Goal: Task Accomplishment & Management: Use online tool/utility

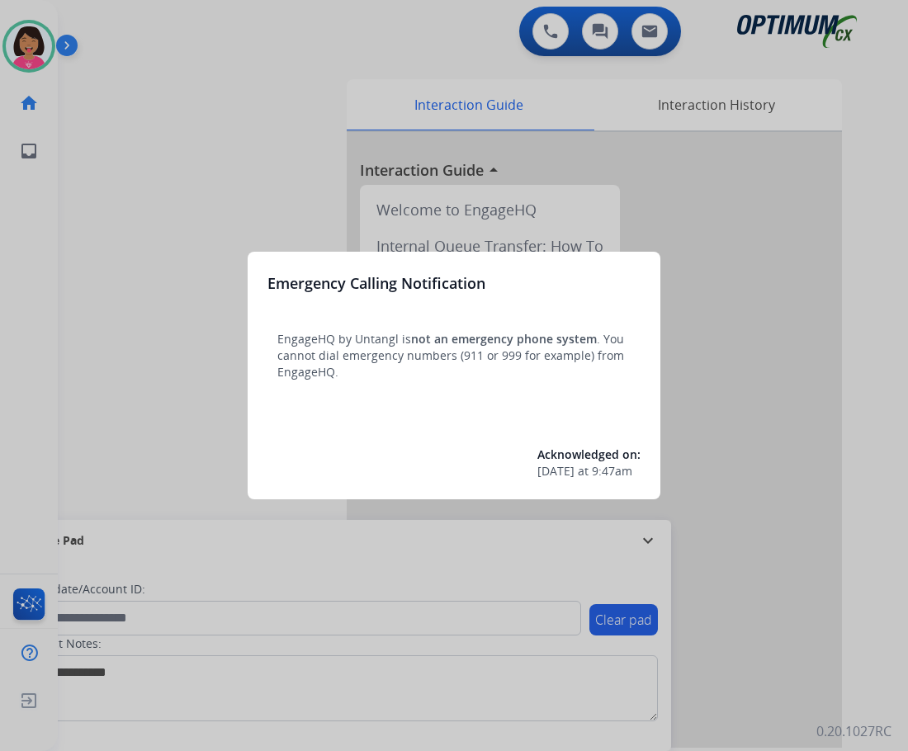
click at [60, 362] on div at bounding box center [454, 375] width 908 height 751
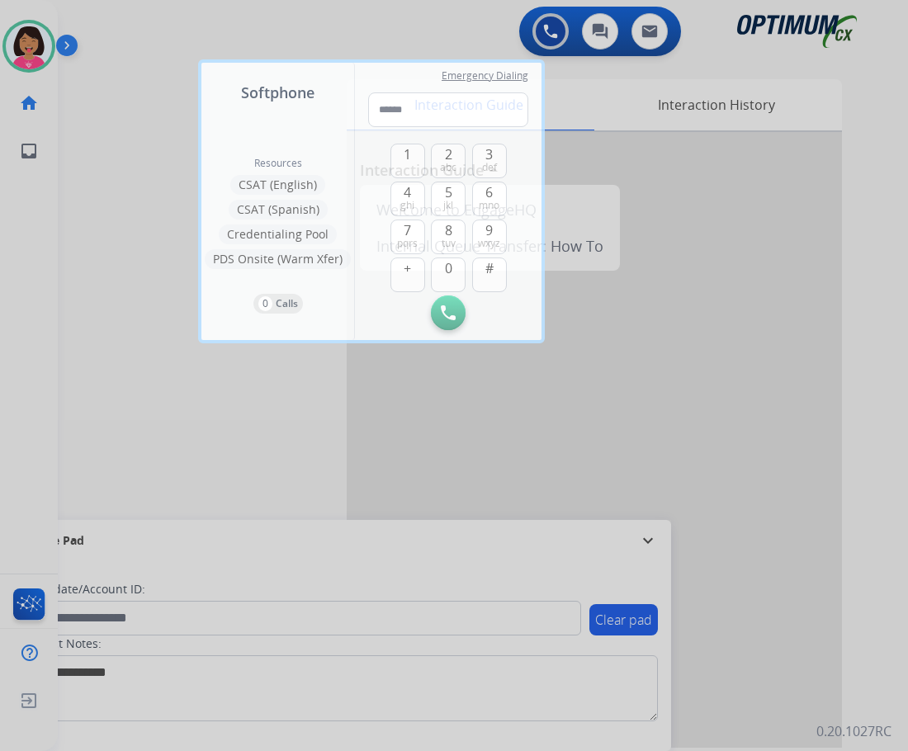
drag, startPoint x: 145, startPoint y: 367, endPoint x: 157, endPoint y: 367, distance: 11.6
click at [157, 367] on div at bounding box center [454, 375] width 908 height 751
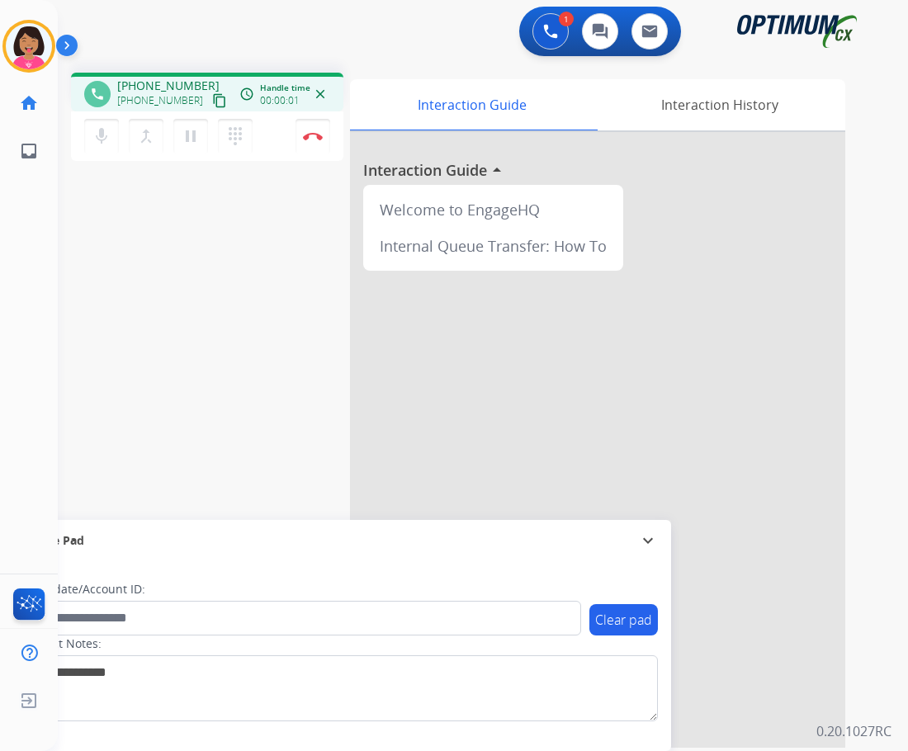
click at [210, 107] on button "content_copy" at bounding box center [220, 101] width 20 height 20
click at [99, 203] on div "phone [PHONE_NUMBER] [PHONE_NUMBER] content_copy access_time Call metrics Queue…" at bounding box center [463, 403] width 811 height 689
click at [310, 138] on img at bounding box center [313, 136] width 20 height 8
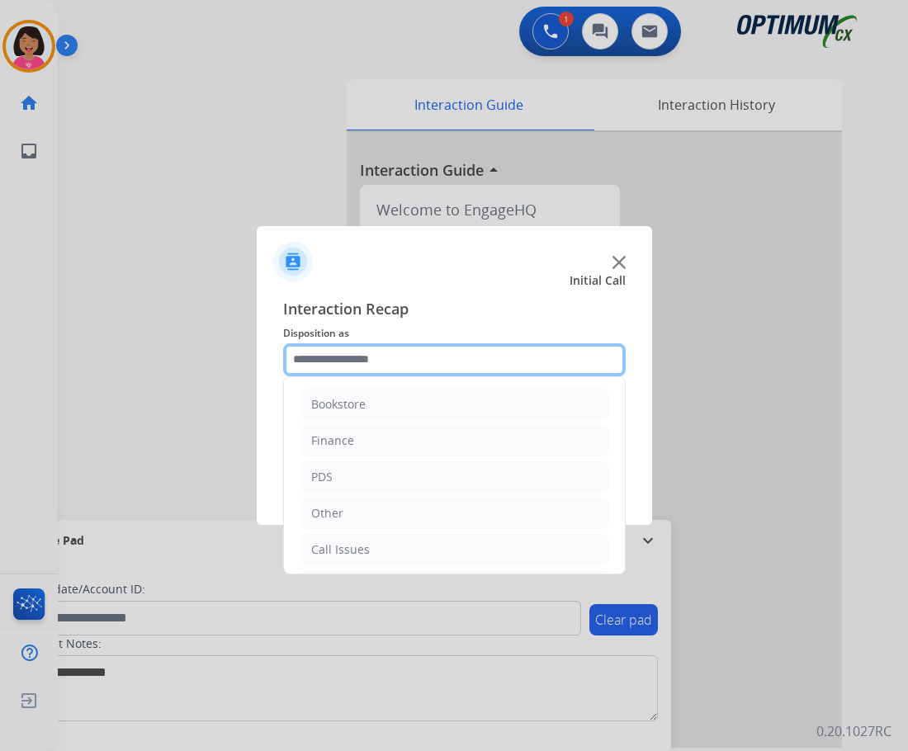
click at [519, 346] on input "text" at bounding box center [454, 359] width 343 height 33
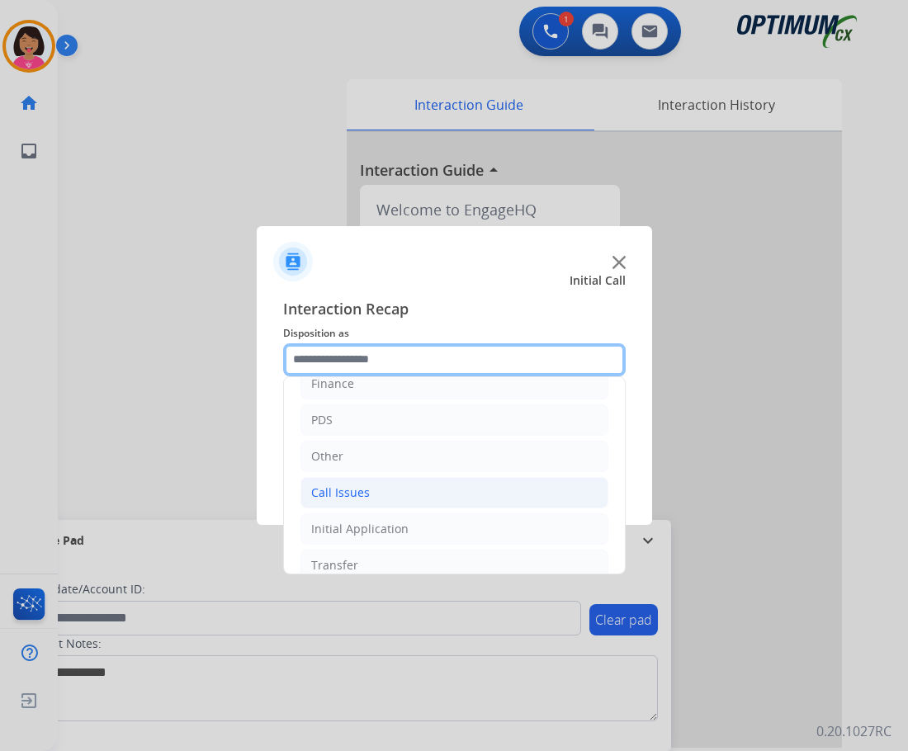
scroll to position [112, 0]
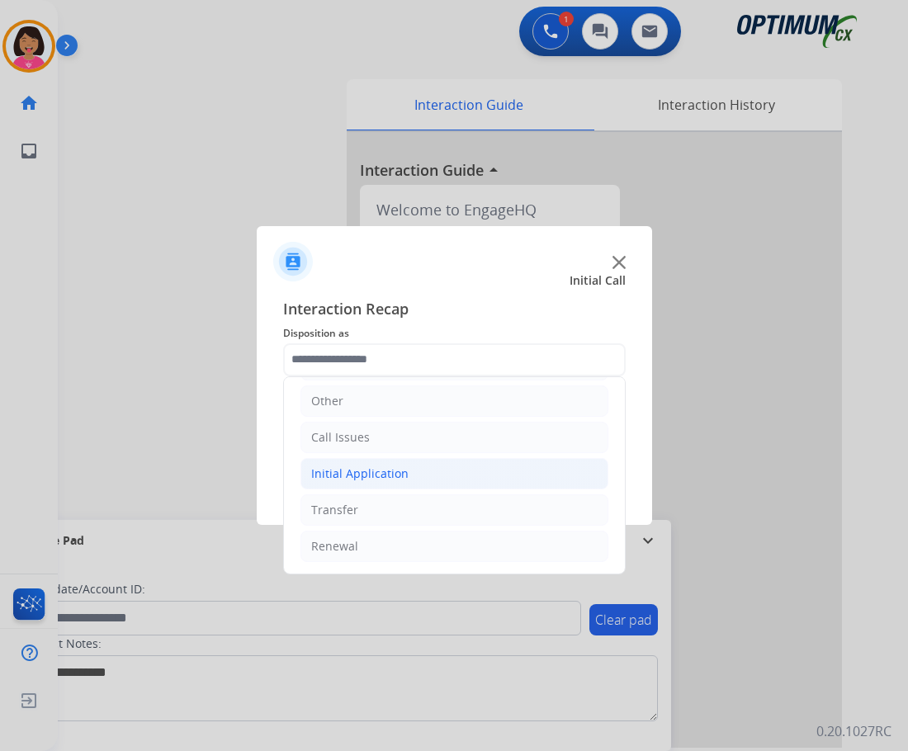
click at [443, 478] on li "Initial Application" at bounding box center [455, 473] width 308 height 31
click at [431, 512] on div "Credential Resend (Initial application)" at bounding box center [448, 510] width 209 height 17
type input "**********"
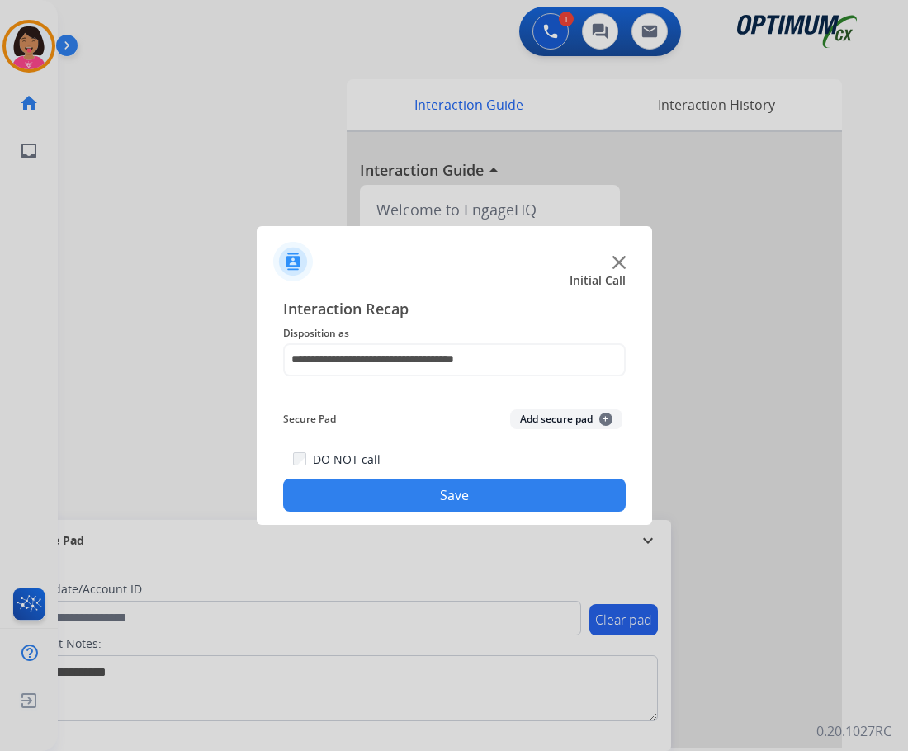
drag, startPoint x: 431, startPoint y: 499, endPoint x: 545, endPoint y: 502, distance: 114.0
click at [437, 499] on button "Save" at bounding box center [454, 495] width 343 height 33
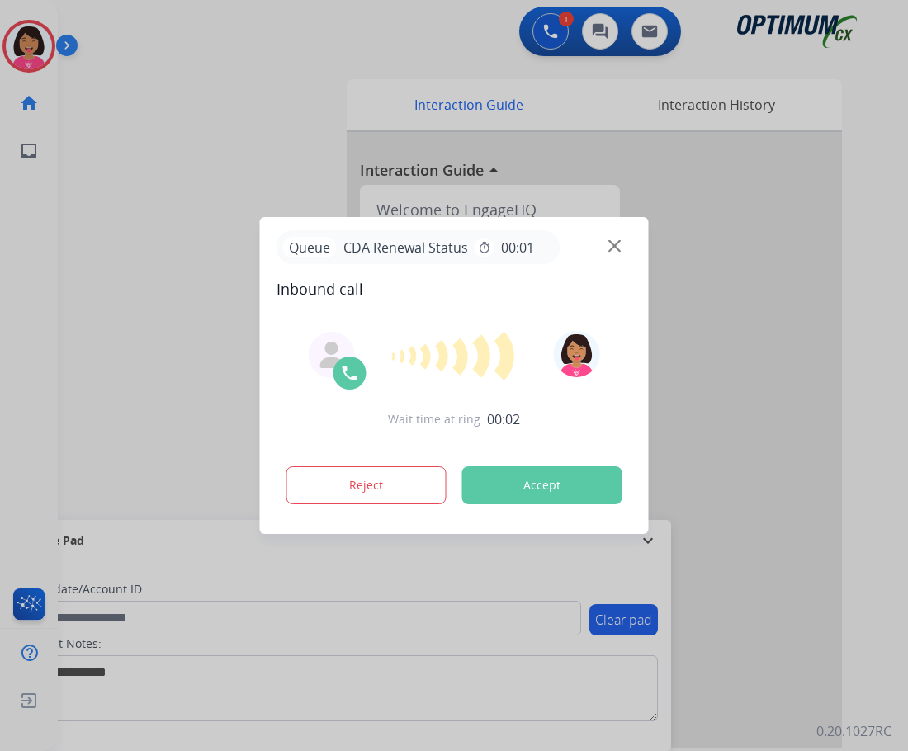
click at [69, 197] on div at bounding box center [454, 375] width 908 height 751
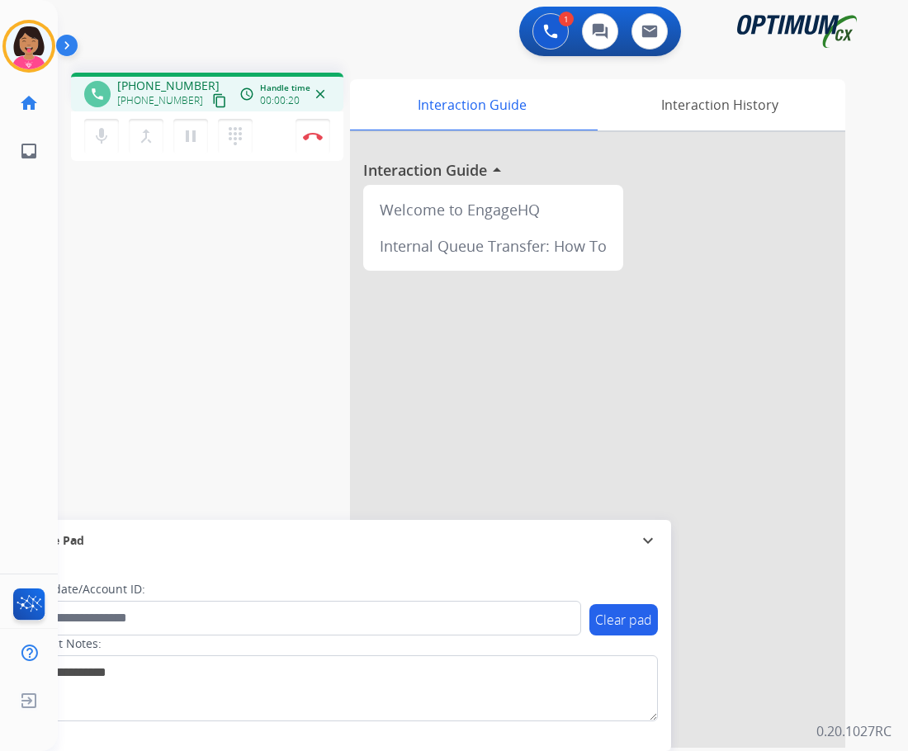
click at [212, 100] on mat-icon "content_copy" at bounding box center [219, 100] width 15 height 15
click at [87, 266] on div "phone [PHONE_NUMBER] [PHONE_NUMBER] content_copy access_time Call metrics Queue…" at bounding box center [463, 403] width 811 height 689
click at [310, 131] on button "Disconnect" at bounding box center [313, 136] width 35 height 35
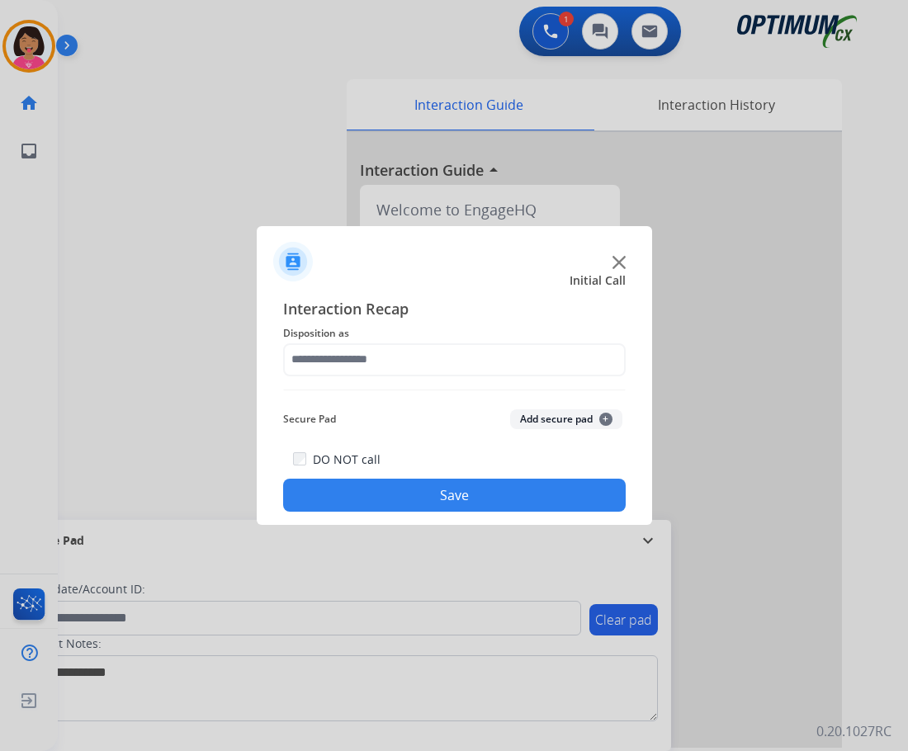
drag, startPoint x: 337, startPoint y: 378, endPoint x: 343, endPoint y: 367, distance: 12.2
click at [338, 376] on div "Interaction Recap Disposition as Secure Pad Add secure pad + DO NOT call Save" at bounding box center [454, 405] width 343 height 216
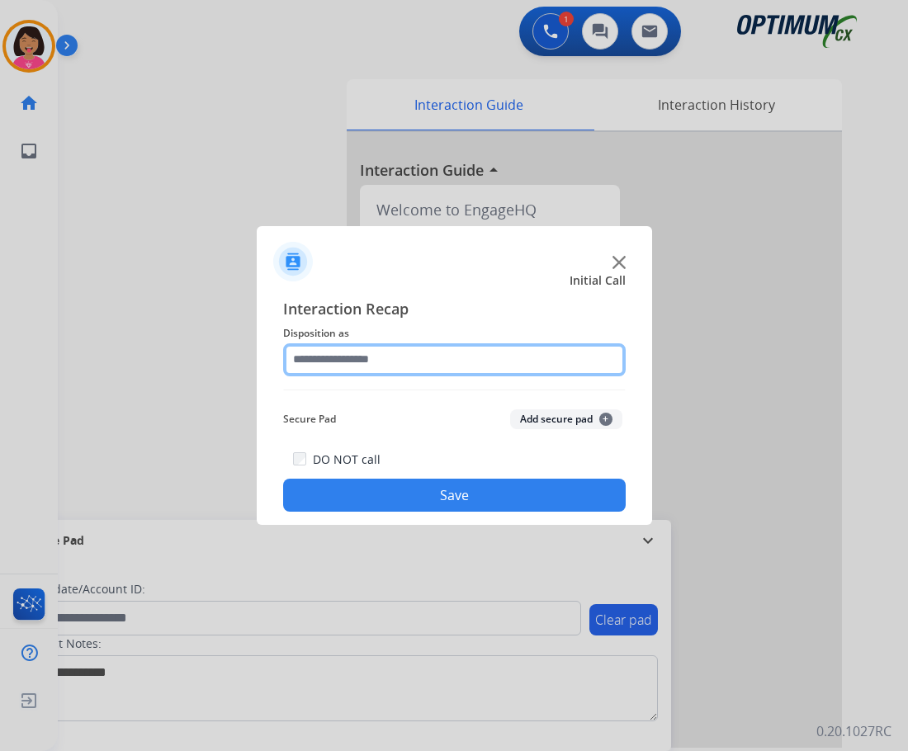
click at [344, 362] on input "text" at bounding box center [454, 359] width 343 height 33
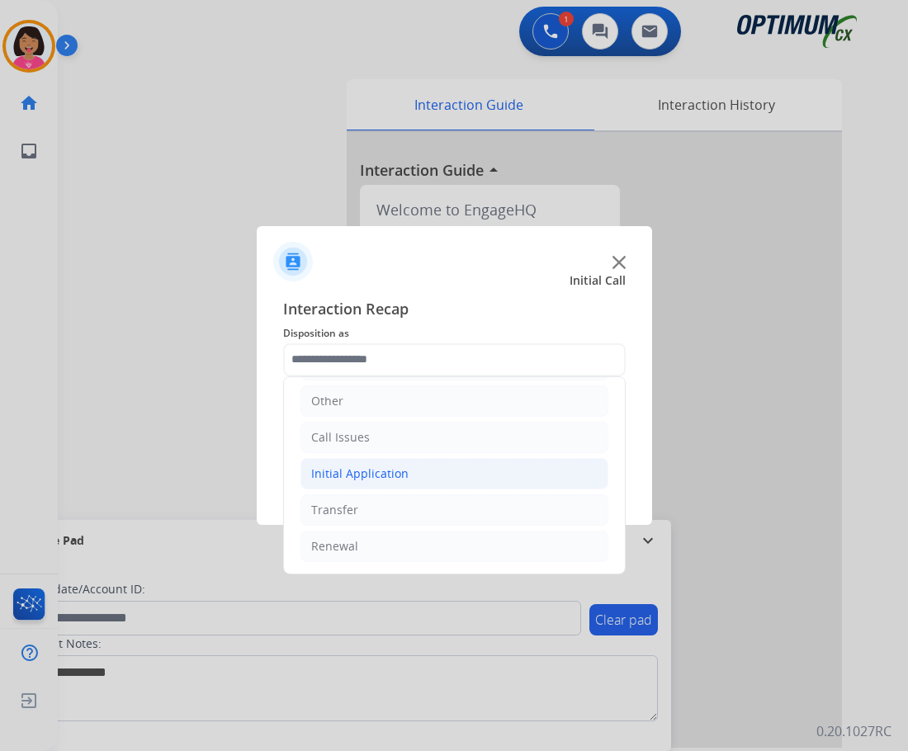
click at [392, 474] on div "Initial Application" at bounding box center [359, 474] width 97 height 17
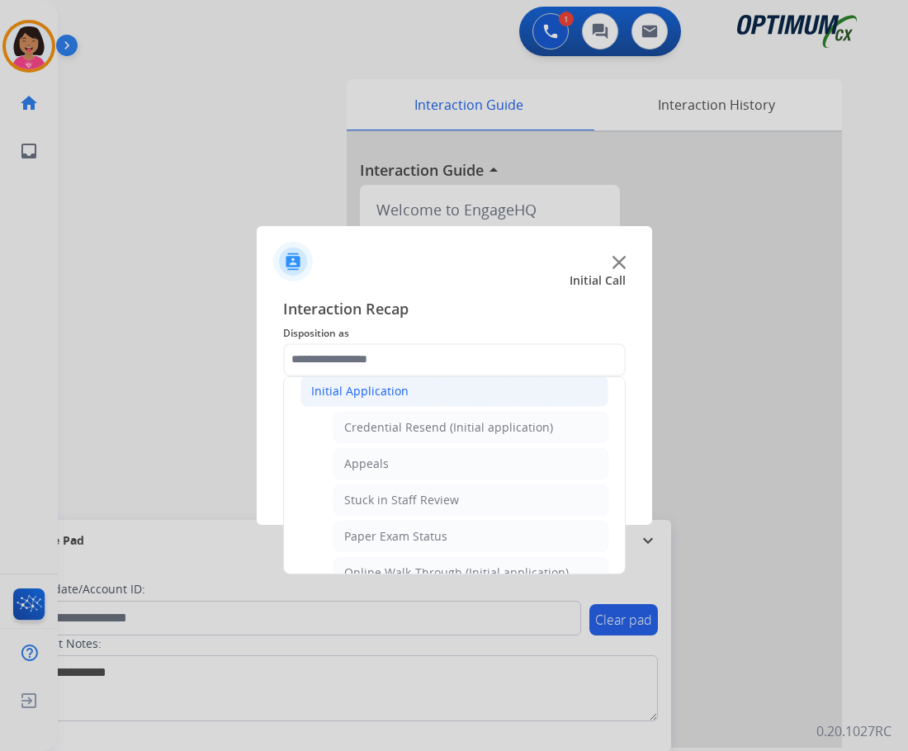
click at [371, 385] on div "Initial Application" at bounding box center [359, 391] width 97 height 17
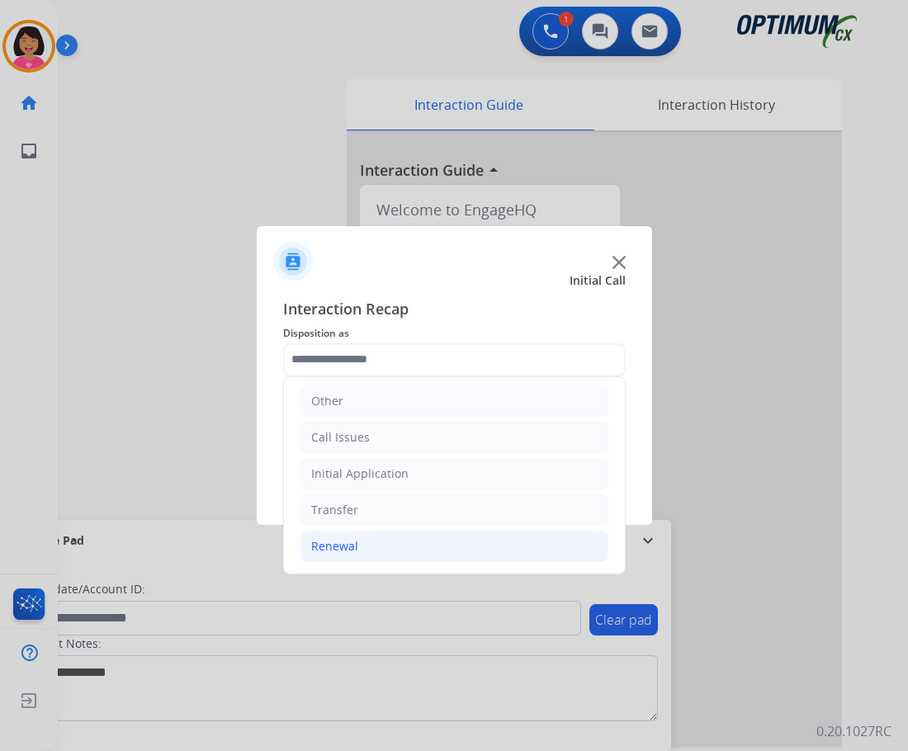
click at [396, 542] on li "Renewal" at bounding box center [455, 546] width 308 height 31
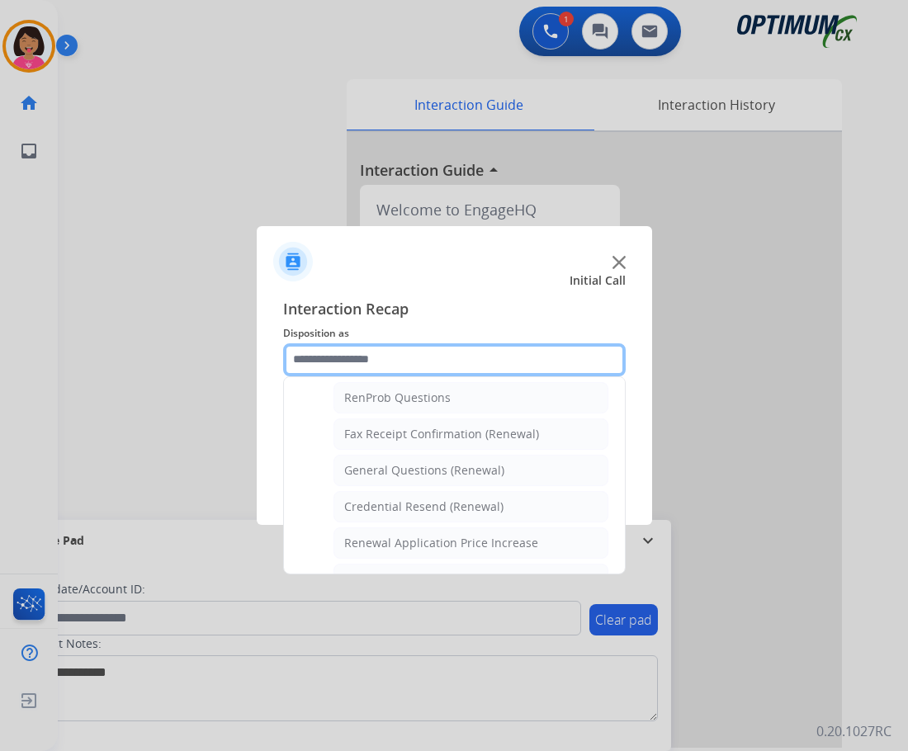
scroll to position [443, 0]
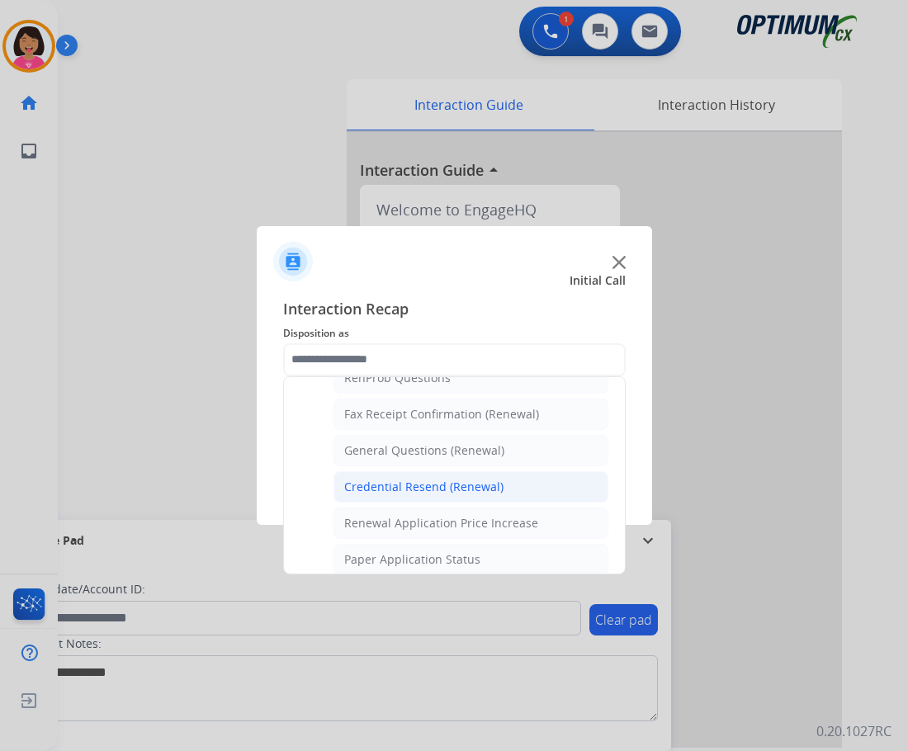
click at [393, 476] on li "Credential Resend (Renewal)" at bounding box center [471, 486] width 275 height 31
type input "**********"
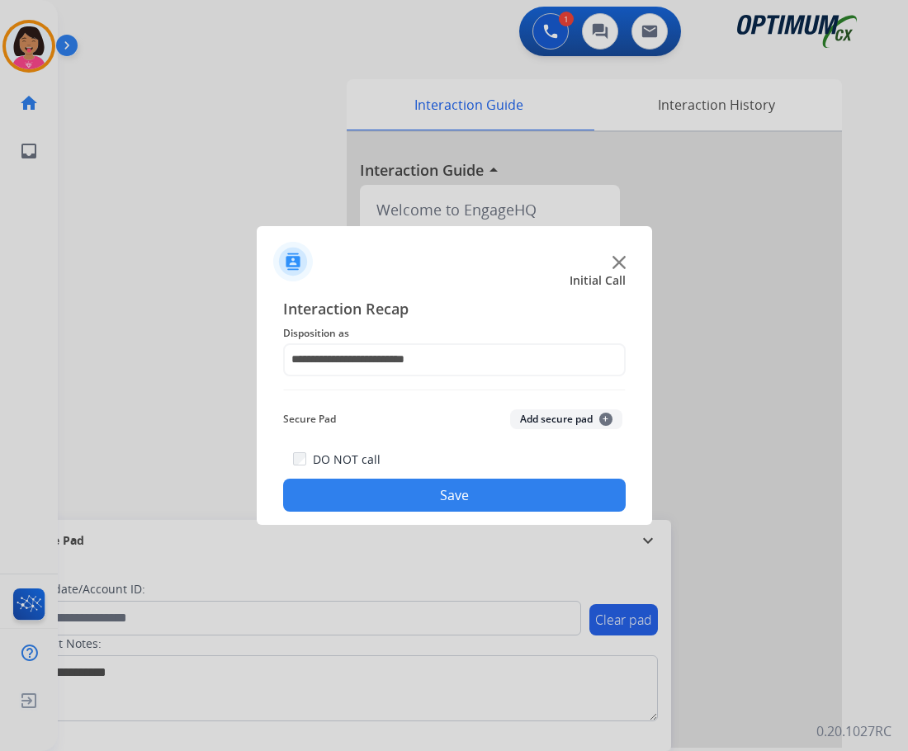
click at [374, 487] on button "Save" at bounding box center [454, 495] width 343 height 33
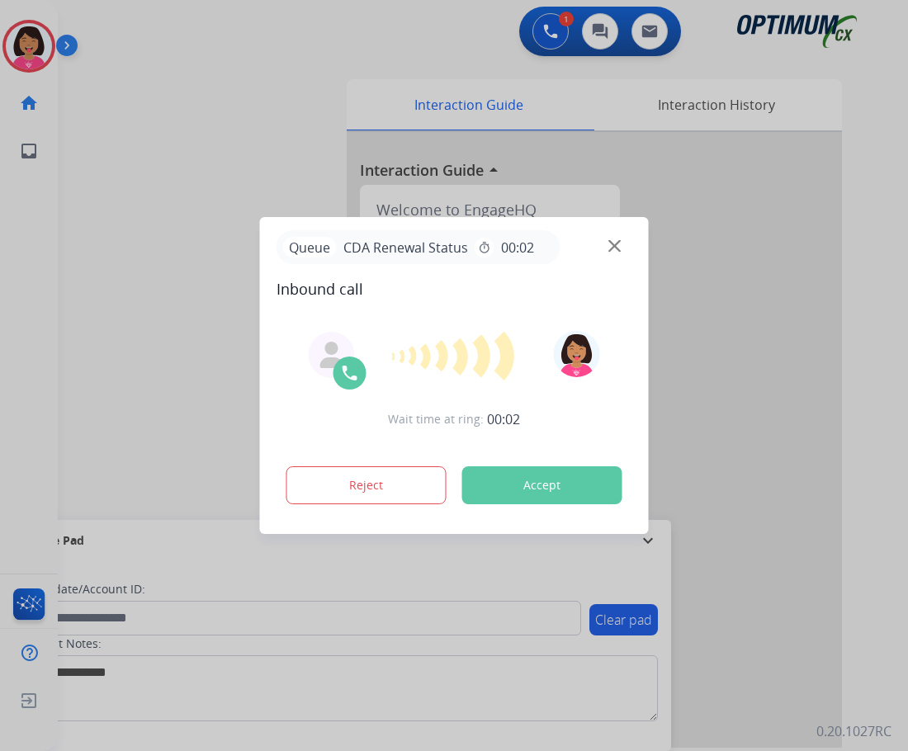
click at [64, 220] on div at bounding box center [454, 375] width 908 height 751
click at [613, 254] on div "Queue CDA Renewal Status timer 00:02" at bounding box center [455, 247] width 356 height 34
click at [612, 245] on img at bounding box center [615, 246] width 12 height 12
click at [41, 446] on div at bounding box center [454, 375] width 908 height 751
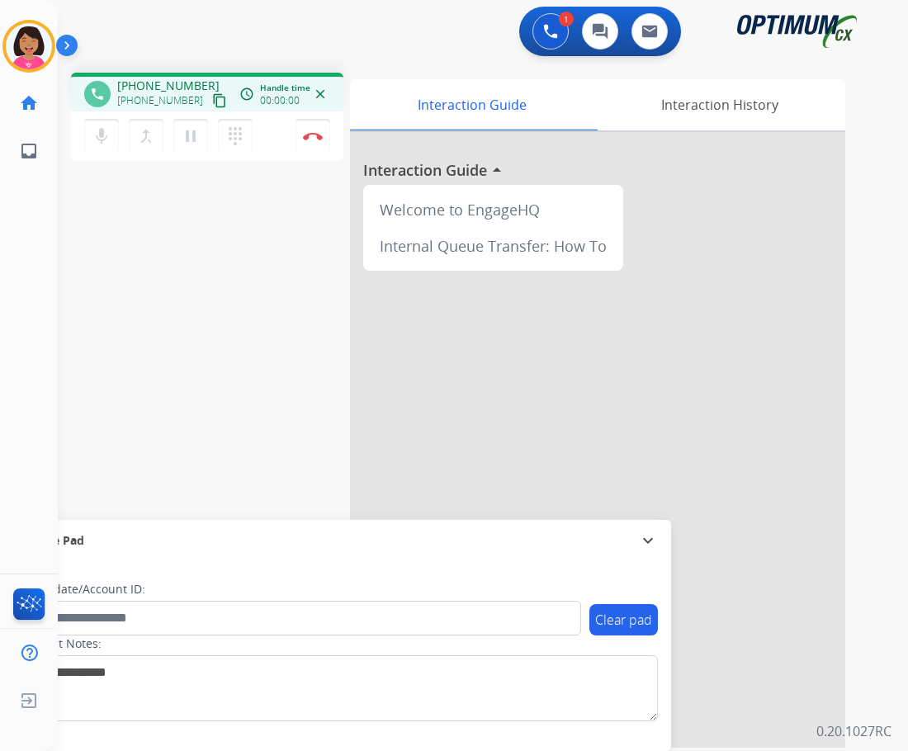
click at [212, 107] on mat-icon "content_copy" at bounding box center [219, 100] width 15 height 15
click at [54, 273] on div "Del Busy Edit Avatar Agent: [PERSON_NAME] Profile: OCX Training home Home Home …" at bounding box center [29, 375] width 58 height 751
click at [310, 133] on img at bounding box center [313, 136] width 20 height 8
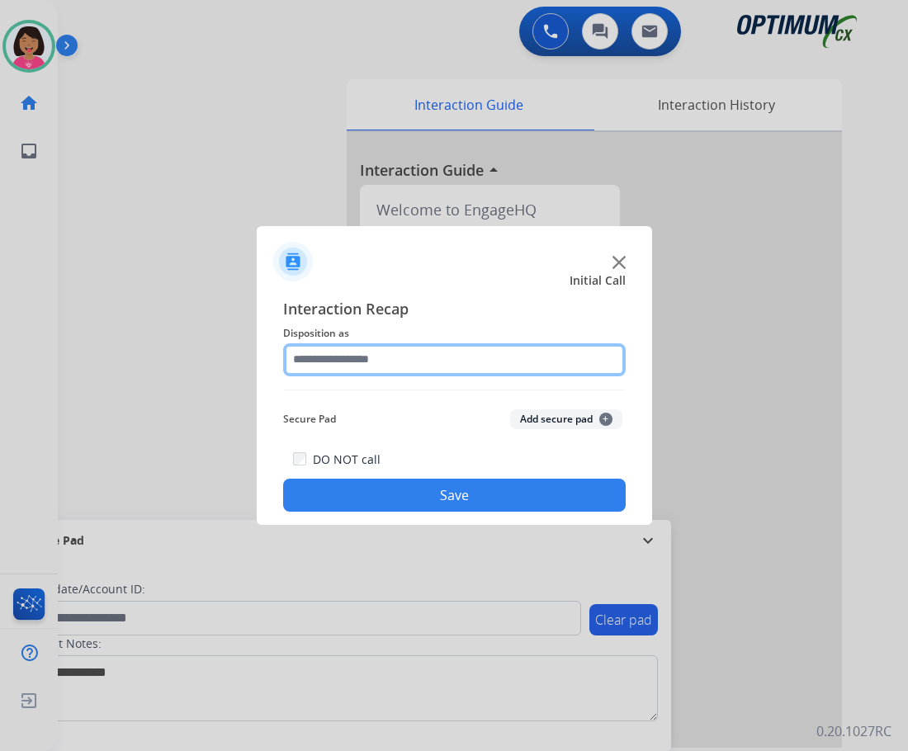
click at [494, 359] on input "text" at bounding box center [454, 359] width 343 height 33
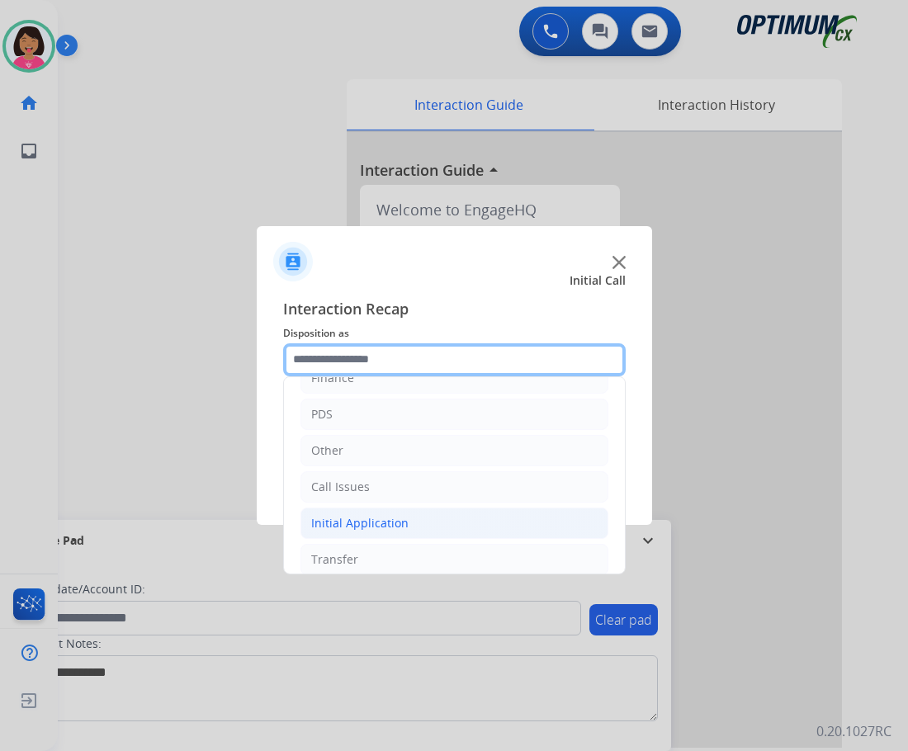
scroll to position [112, 0]
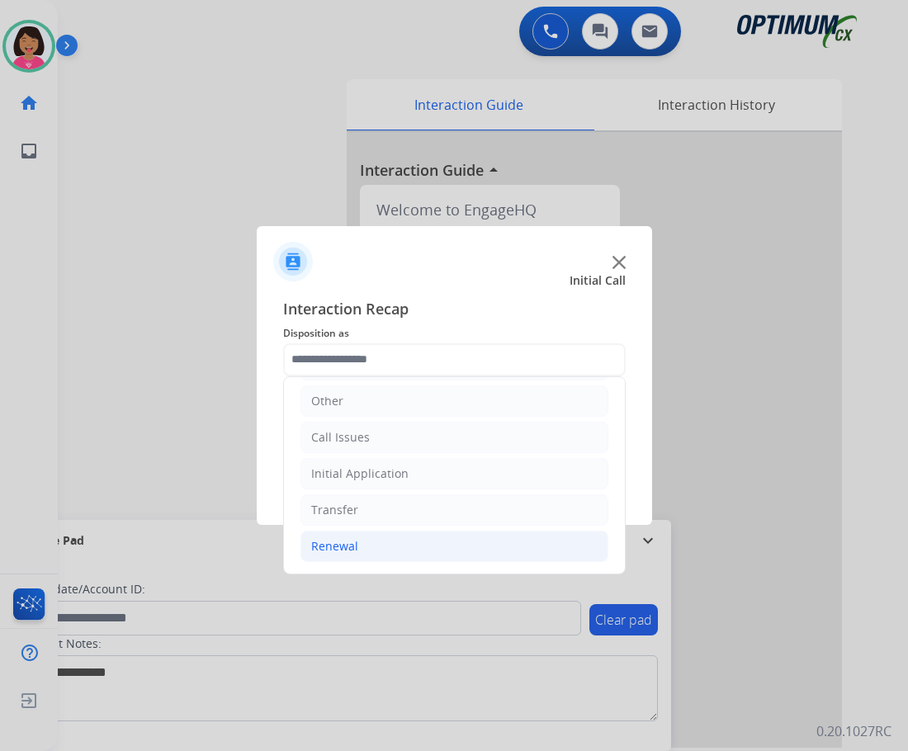
click at [396, 531] on li "Renewal" at bounding box center [455, 546] width 308 height 31
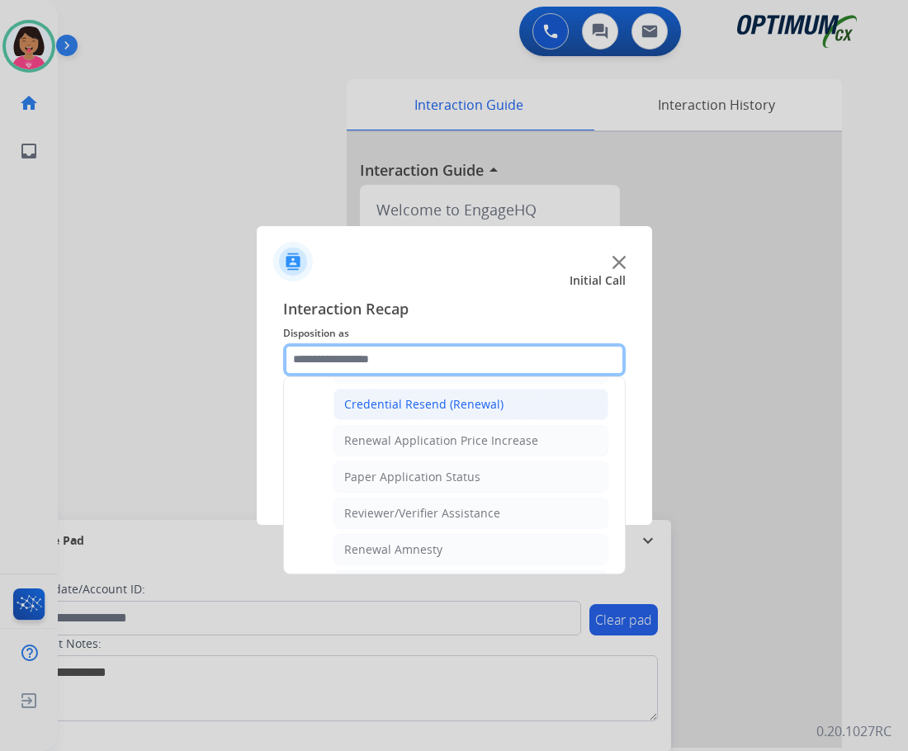
scroll to position [443, 0]
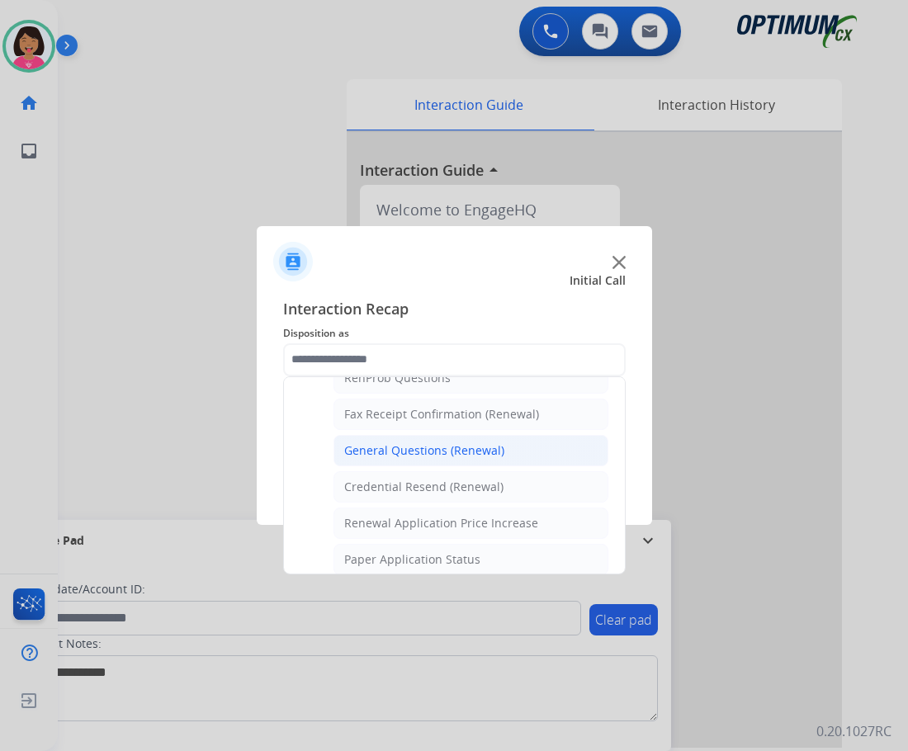
click at [409, 452] on div "General Questions (Renewal)" at bounding box center [424, 451] width 160 height 17
type input "**********"
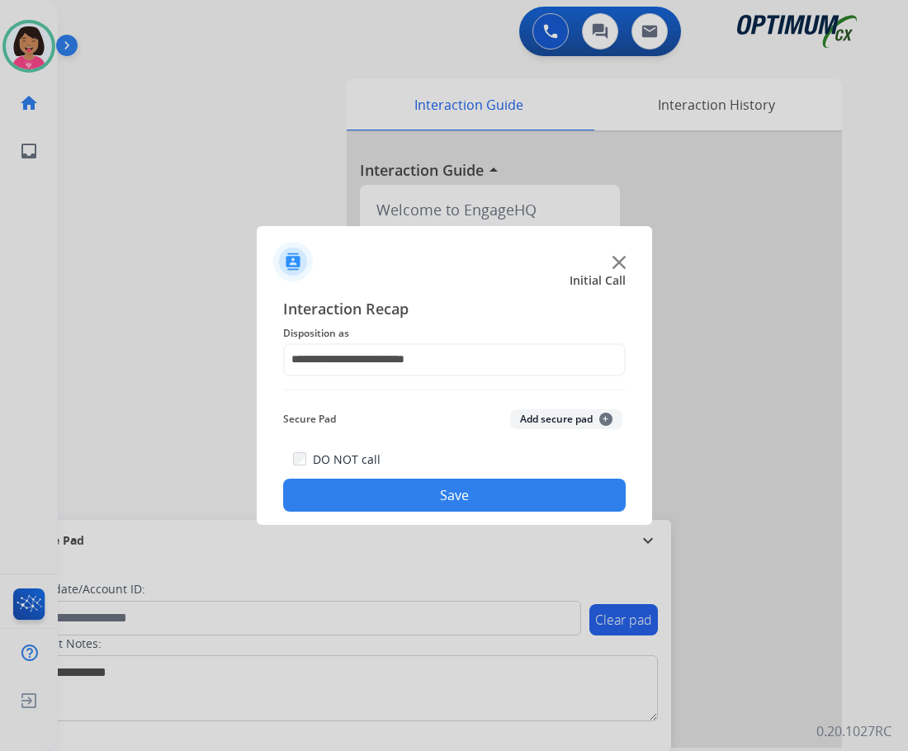
click at [415, 500] on button "Save" at bounding box center [454, 495] width 343 height 33
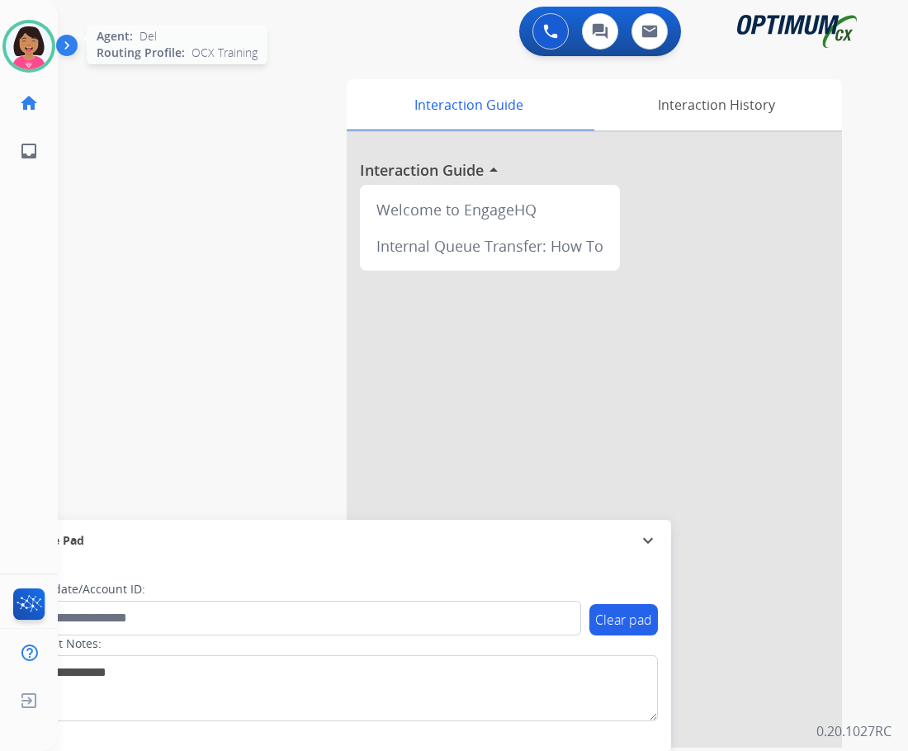
click at [31, 41] on img at bounding box center [29, 46] width 46 height 46
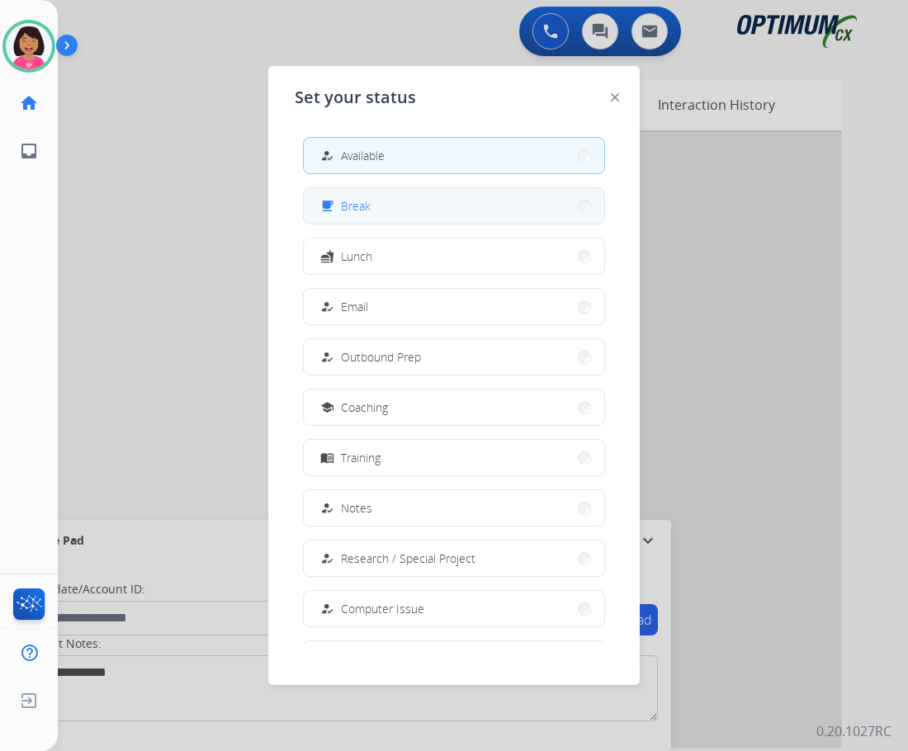
click at [392, 215] on button "free_breakfast Break" at bounding box center [454, 206] width 301 height 36
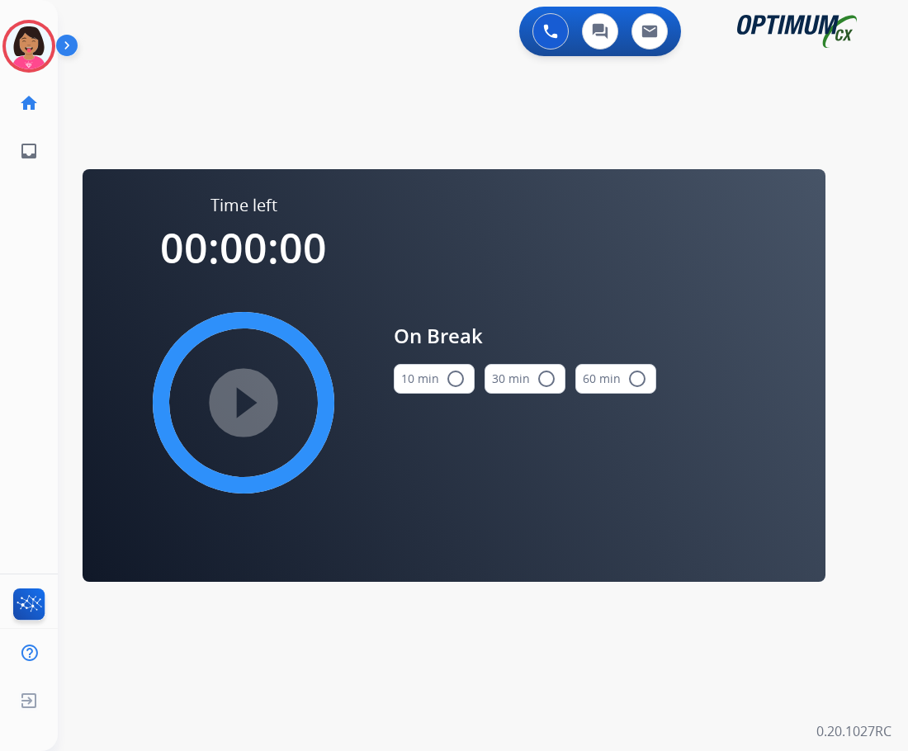
drag, startPoint x: 443, startPoint y: 385, endPoint x: 334, endPoint y: 416, distance: 114.2
click at [443, 386] on button "10 min radio_button_unchecked" at bounding box center [434, 379] width 81 height 30
click at [253, 402] on mat-icon "play_circle_filled" at bounding box center [244, 403] width 20 height 20
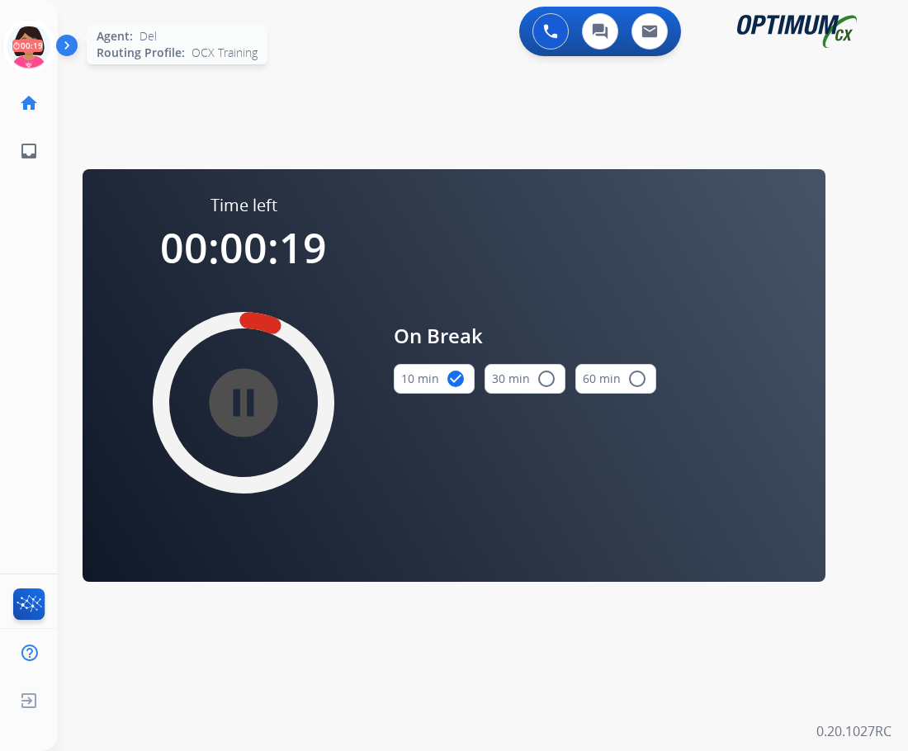
drag, startPoint x: 30, startPoint y: 45, endPoint x: 24, endPoint y: 25, distance: 21.4
click at [31, 45] on icon at bounding box center [29, 47] width 54 height 54
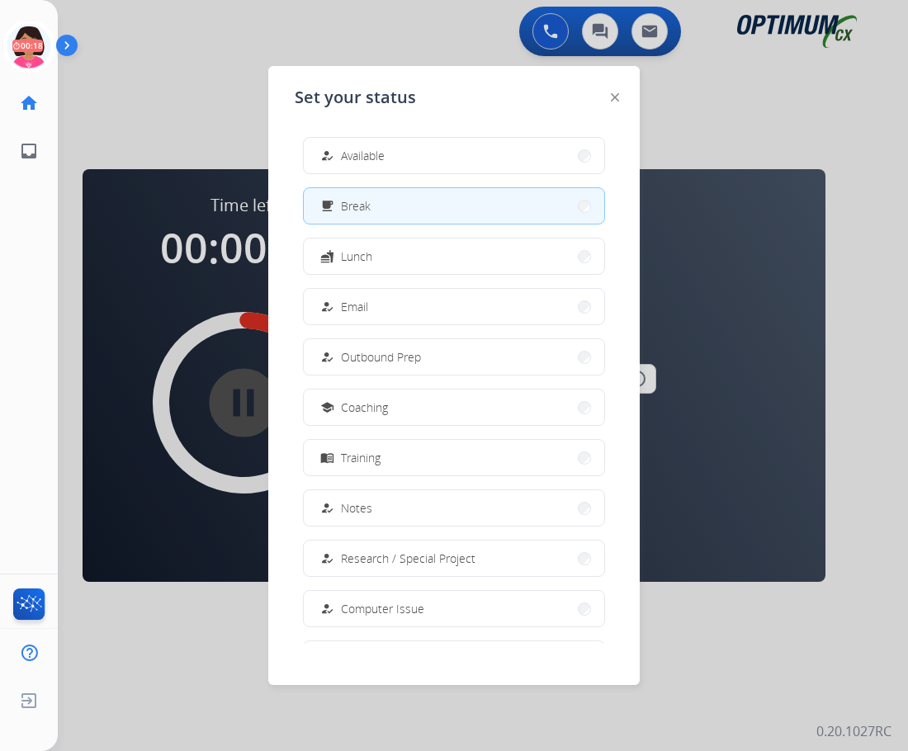
drag, startPoint x: 42, startPoint y: 46, endPoint x: 75, endPoint y: 76, distance: 44.4
click at [41, 46] on icon at bounding box center [29, 47] width 54 height 54
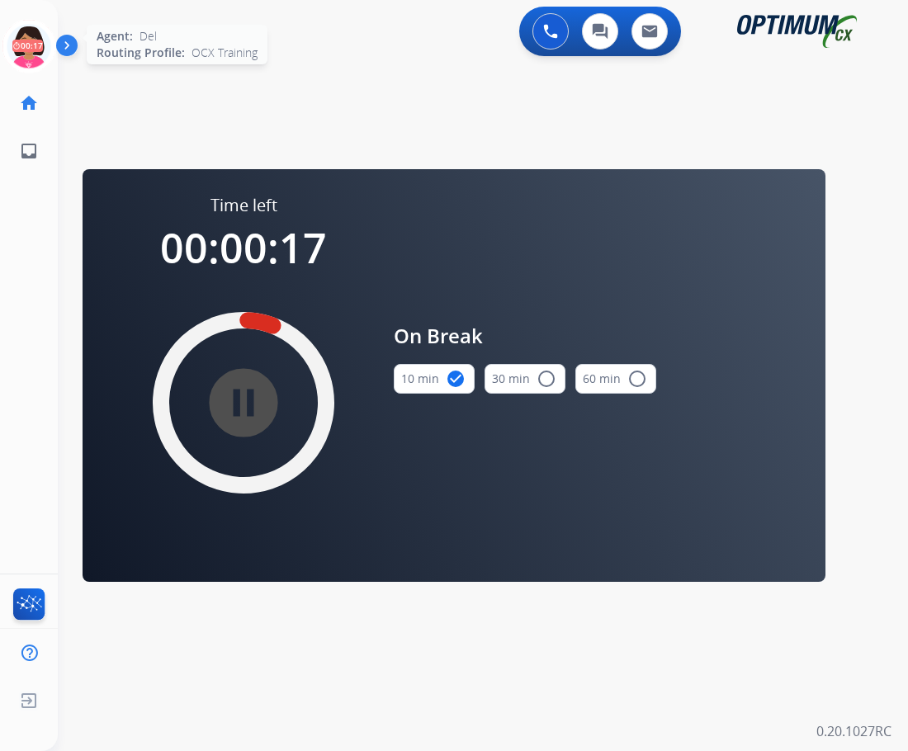
click at [11, 49] on icon at bounding box center [29, 47] width 54 height 54
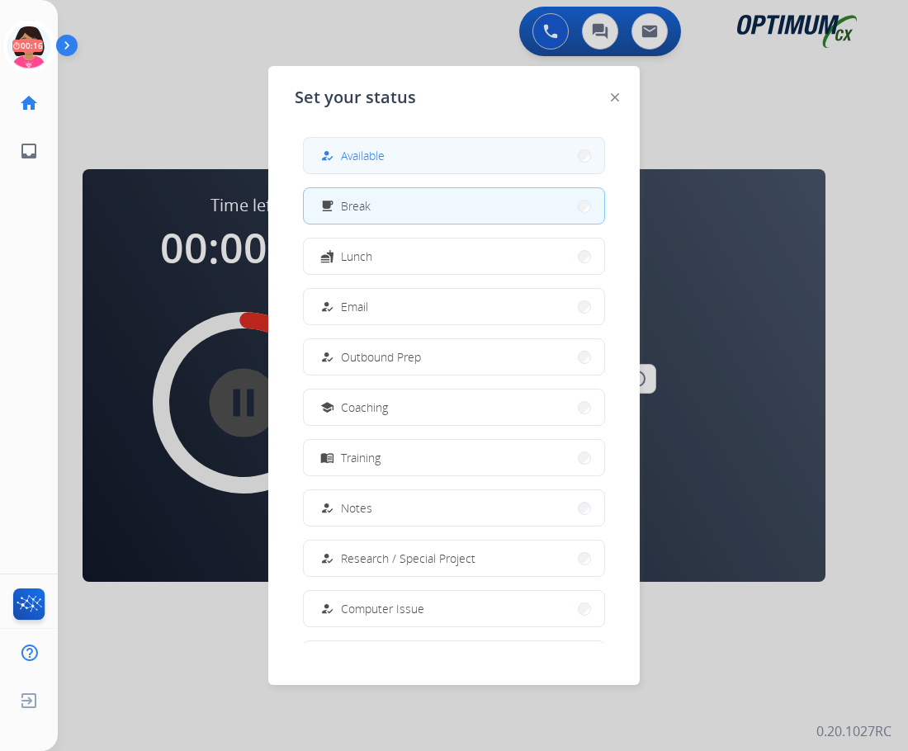
click at [333, 147] on div "how_to_reg" at bounding box center [329, 156] width 24 height 20
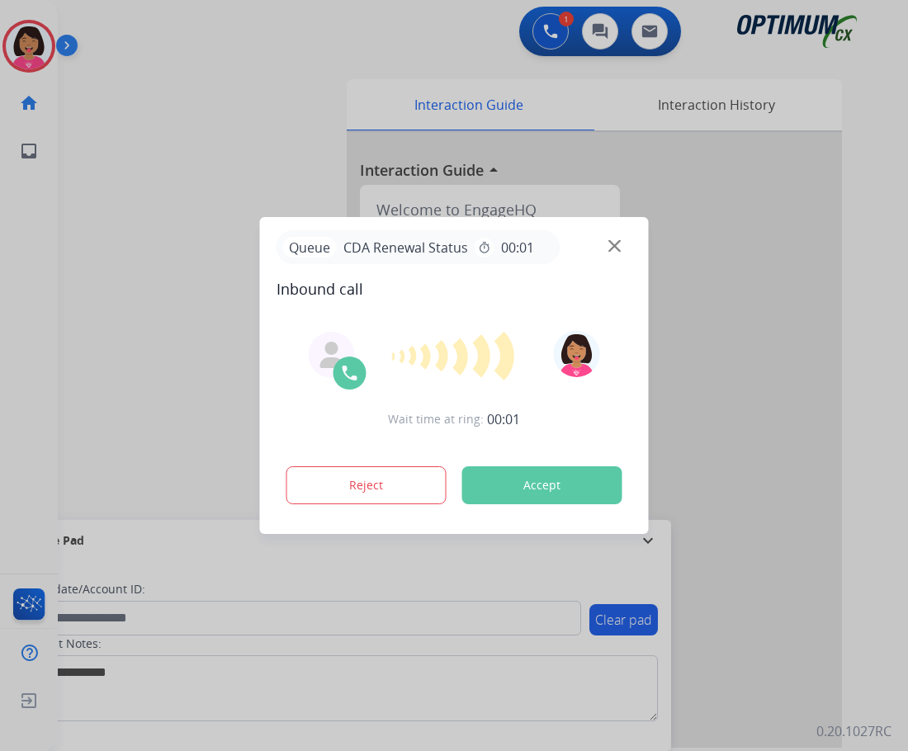
click at [335, 350] on img at bounding box center [332, 355] width 26 height 26
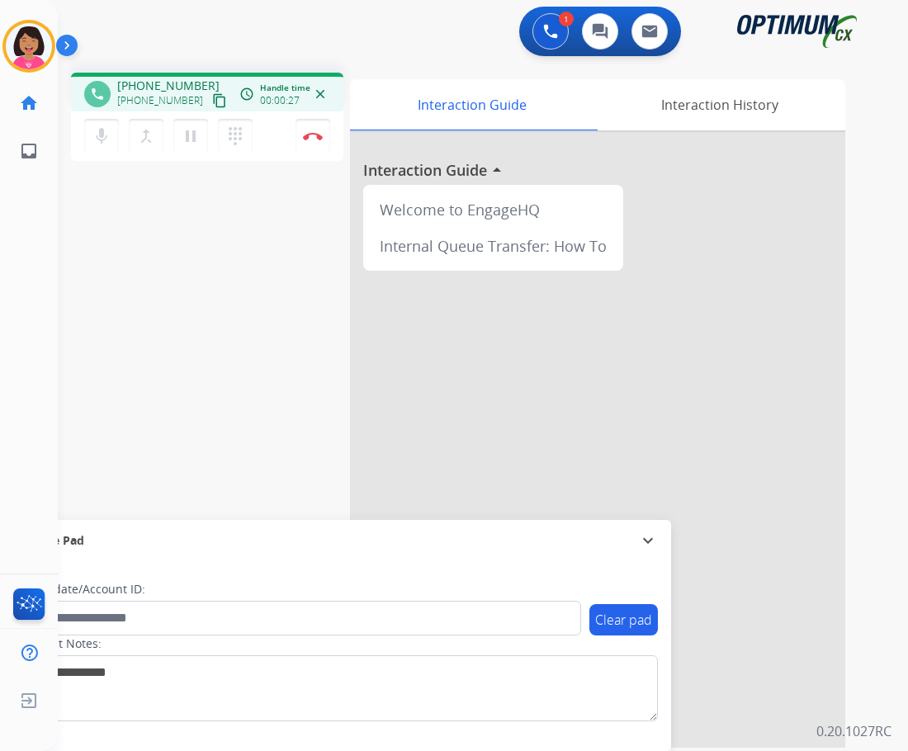
click at [212, 106] on mat-icon "content_copy" at bounding box center [219, 100] width 15 height 15
click at [84, 342] on div "phone [PHONE_NUMBER] [PHONE_NUMBER] content_copy access_time Call metrics Queue…" at bounding box center [463, 403] width 811 height 689
click at [213, 241] on div "phone [PHONE_NUMBER] [PHONE_NUMBER] content_copy access_time Call metrics Queue…" at bounding box center [463, 403] width 811 height 689
click at [314, 135] on img at bounding box center [313, 136] width 20 height 8
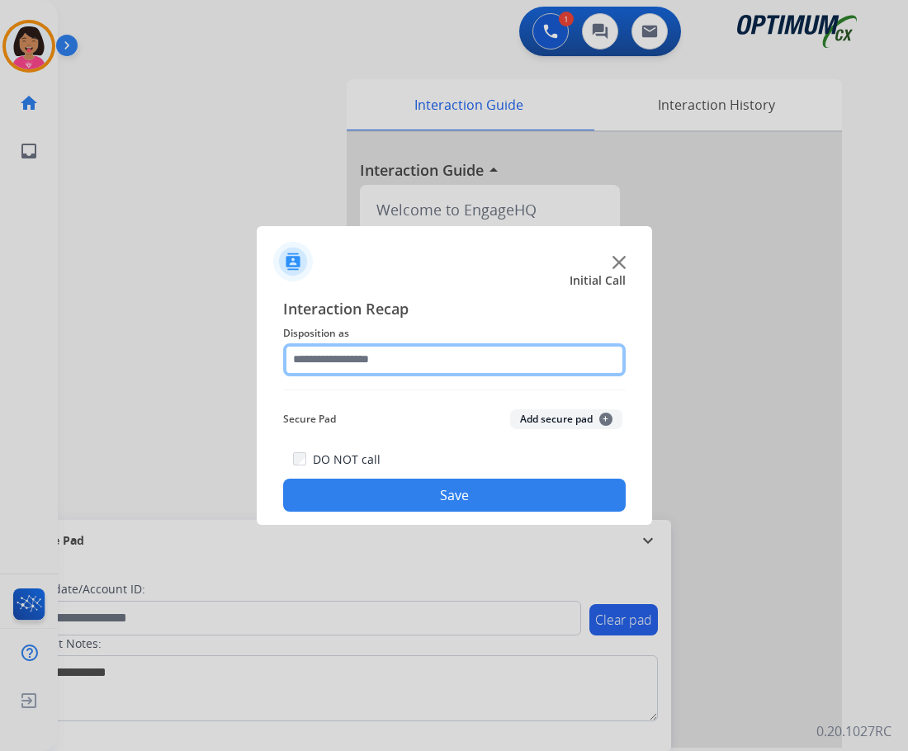
click at [500, 363] on input "text" at bounding box center [454, 359] width 343 height 33
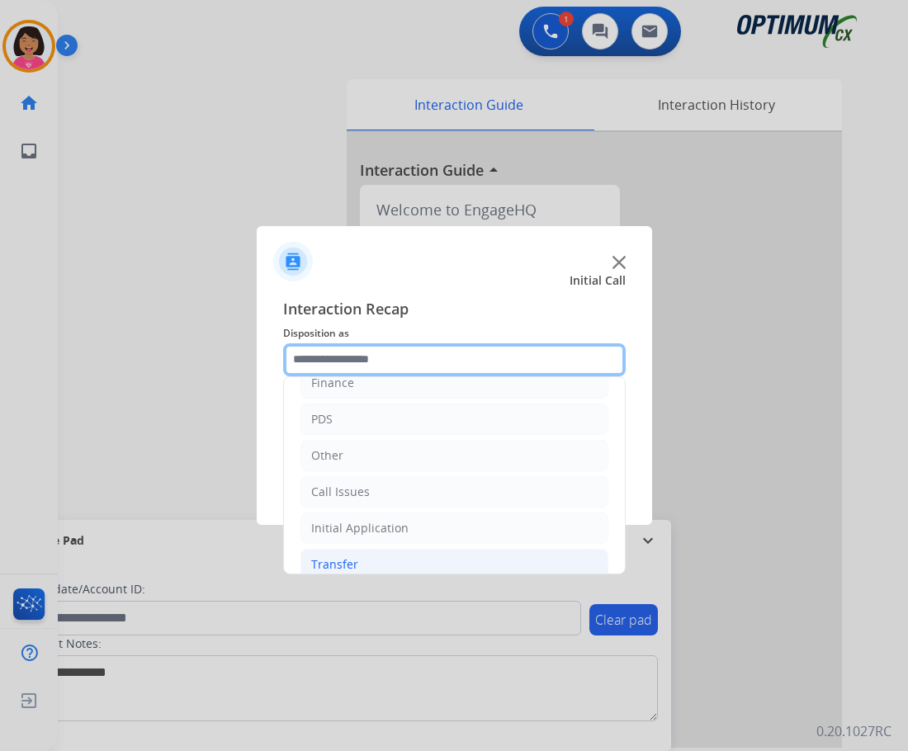
scroll to position [83, 0]
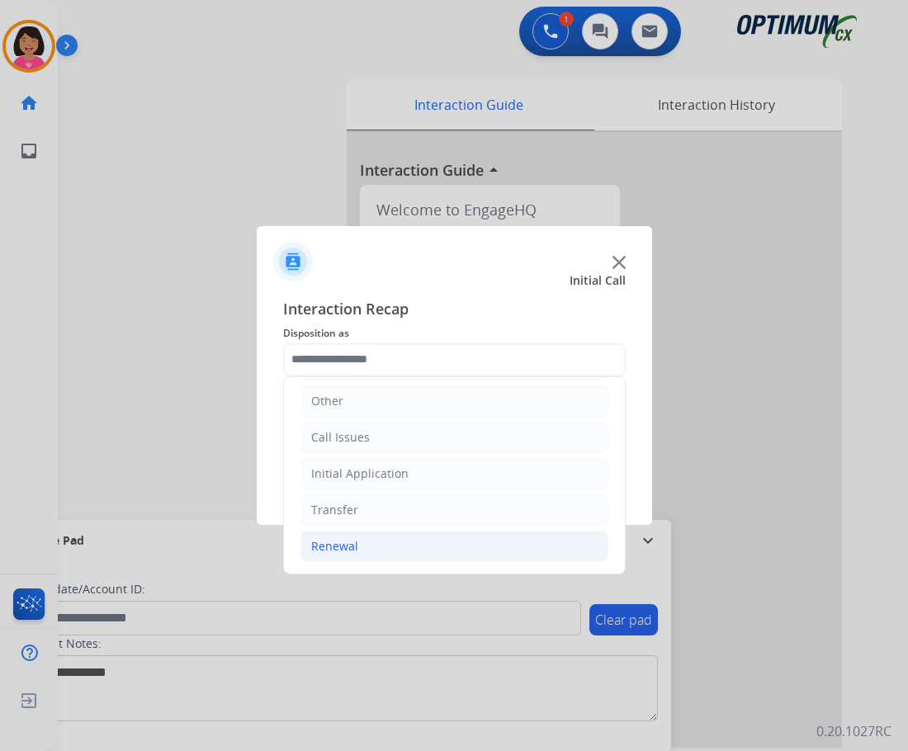
click at [369, 545] on li "Renewal" at bounding box center [455, 546] width 308 height 31
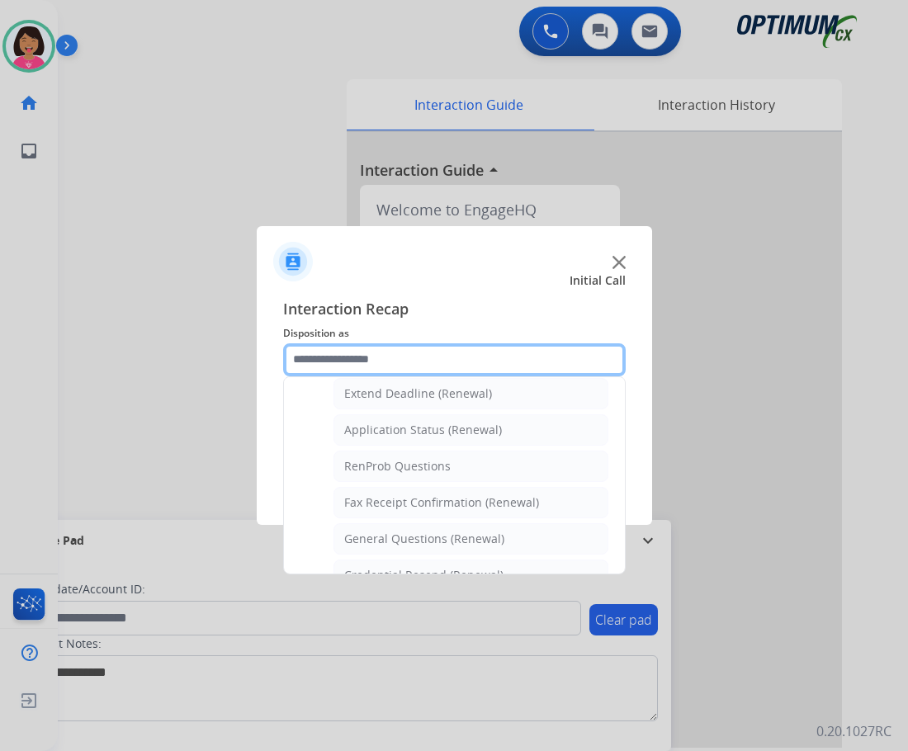
scroll to position [360, 0]
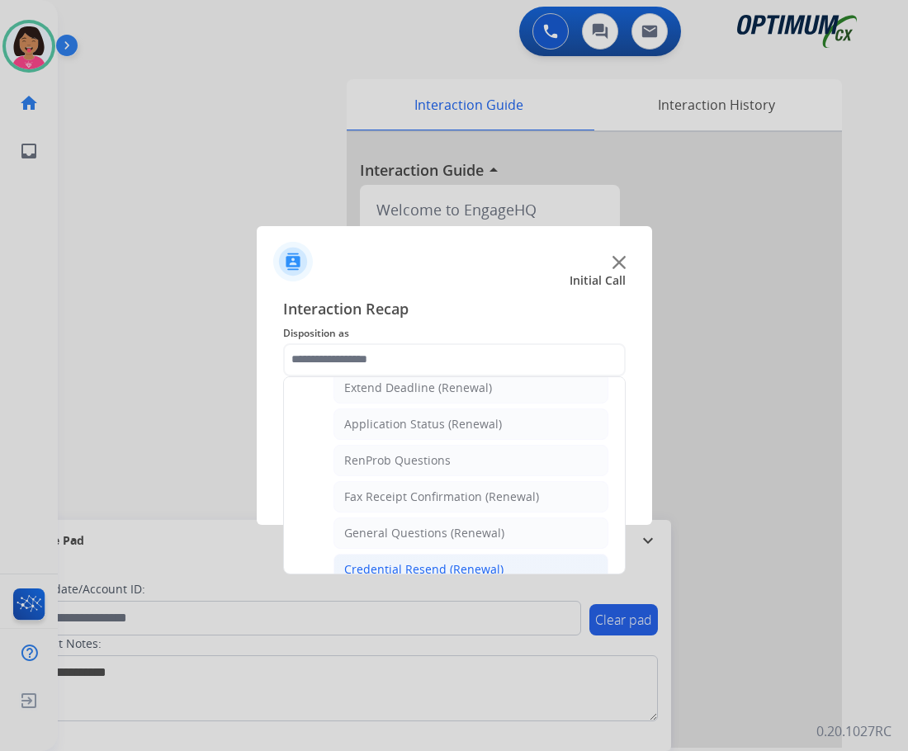
click at [402, 566] on div "Credential Resend (Renewal)" at bounding box center [423, 569] width 159 height 17
type input "**********"
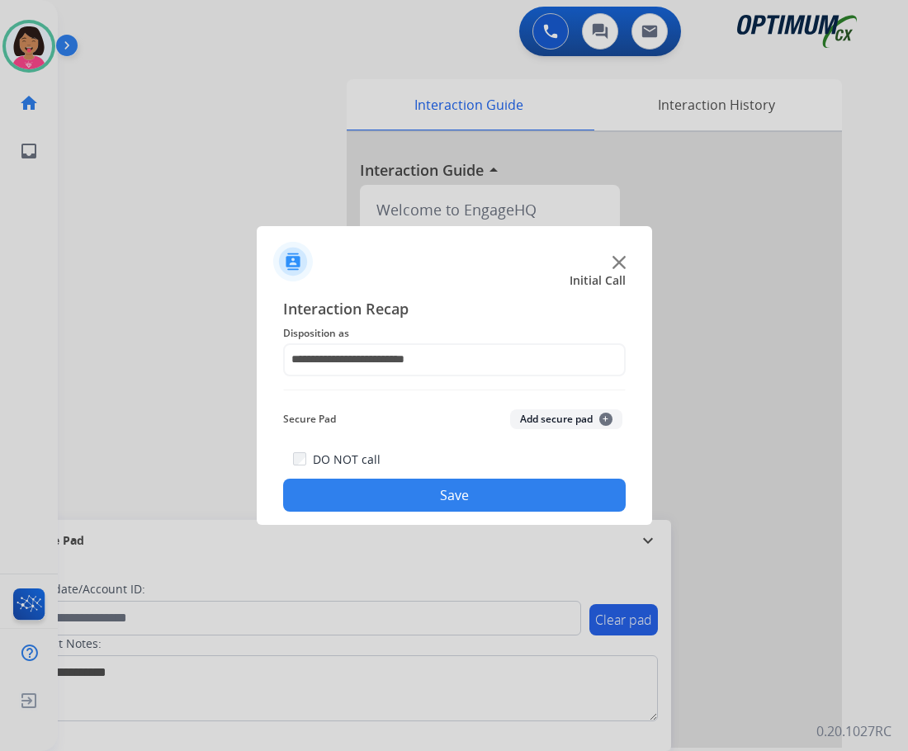
click at [408, 502] on button "Save" at bounding box center [454, 495] width 343 height 33
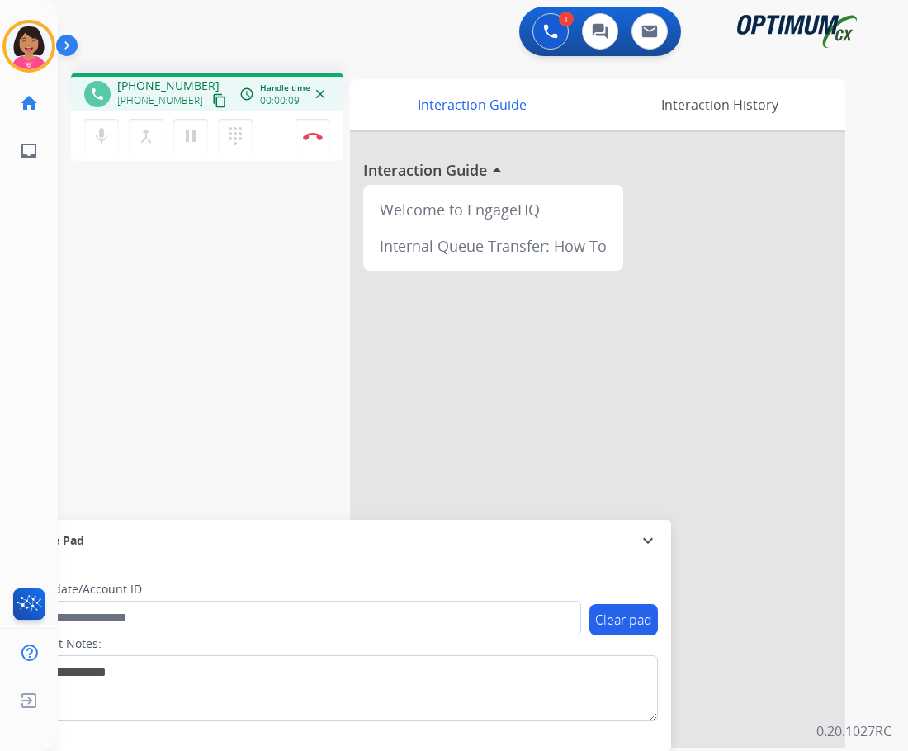
click at [212, 106] on mat-icon "content_copy" at bounding box center [219, 100] width 15 height 15
click at [44, 315] on div "Del Busy Edit Avatar Agent: [PERSON_NAME] Profile: OCX Training home Home Home …" at bounding box center [29, 375] width 58 height 751
click at [310, 138] on img at bounding box center [313, 136] width 20 height 8
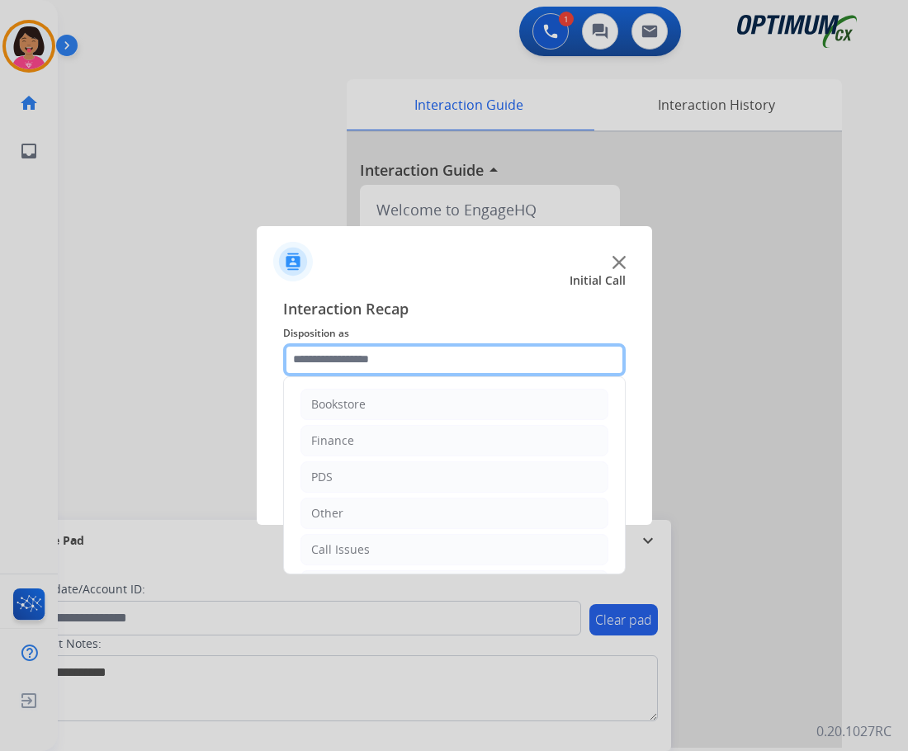
click at [354, 358] on input "text" at bounding box center [454, 359] width 343 height 33
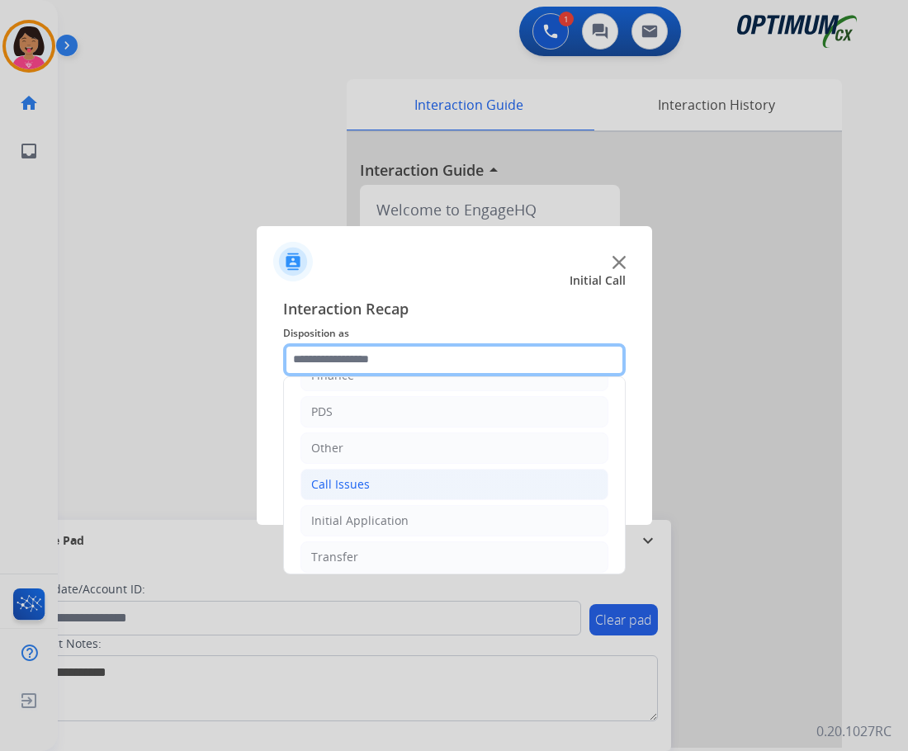
scroll to position [112, 0]
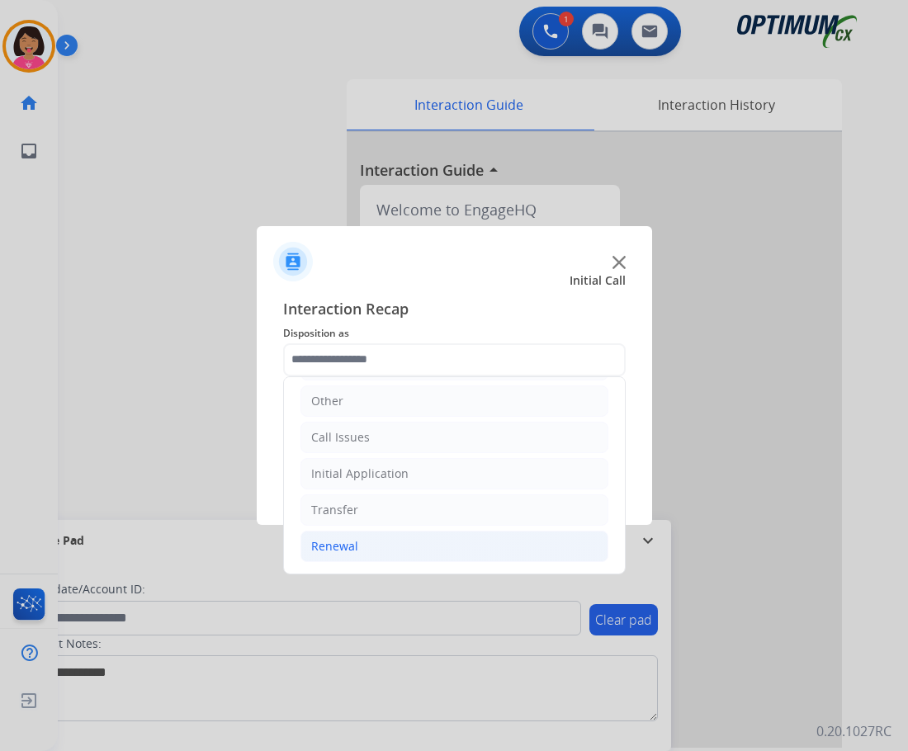
click at [376, 549] on li "Renewal" at bounding box center [455, 546] width 308 height 31
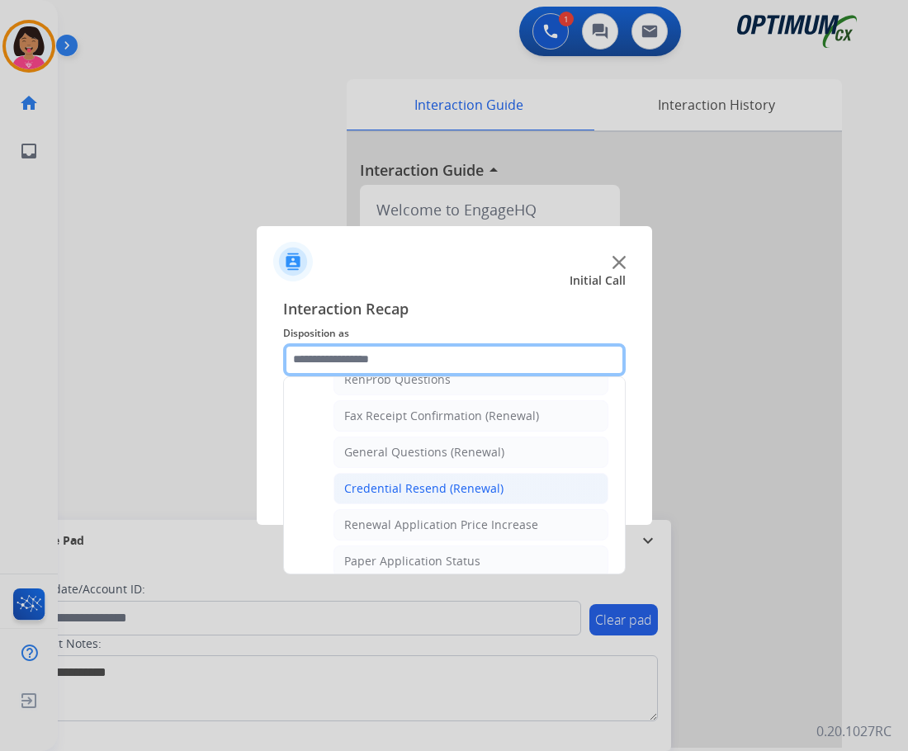
scroll to position [443, 0]
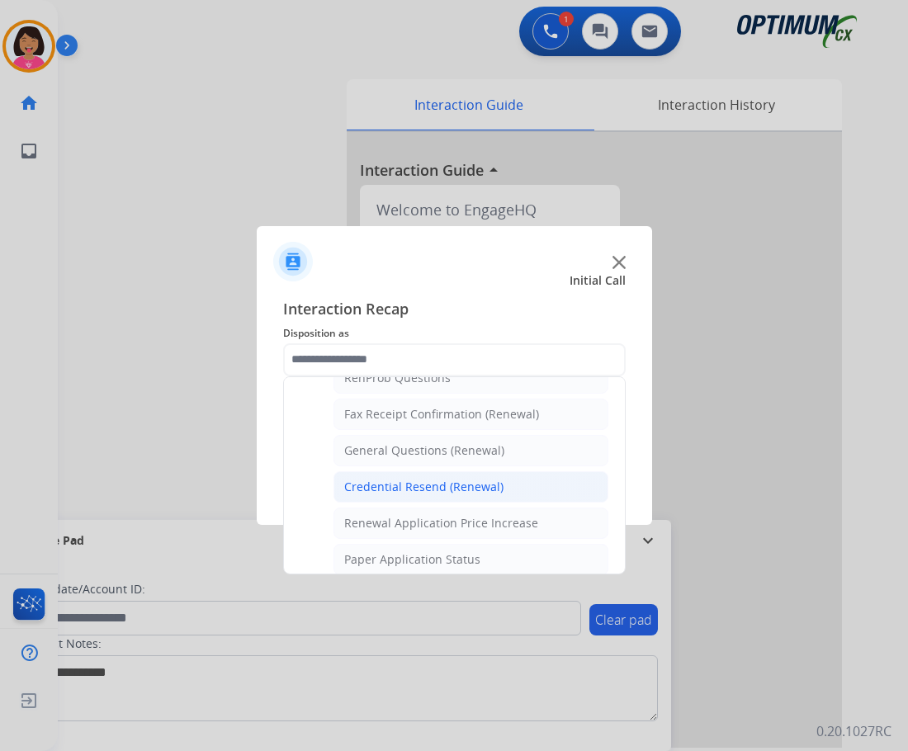
click at [391, 482] on div "Credential Resend (Renewal)" at bounding box center [423, 487] width 159 height 17
type input "**********"
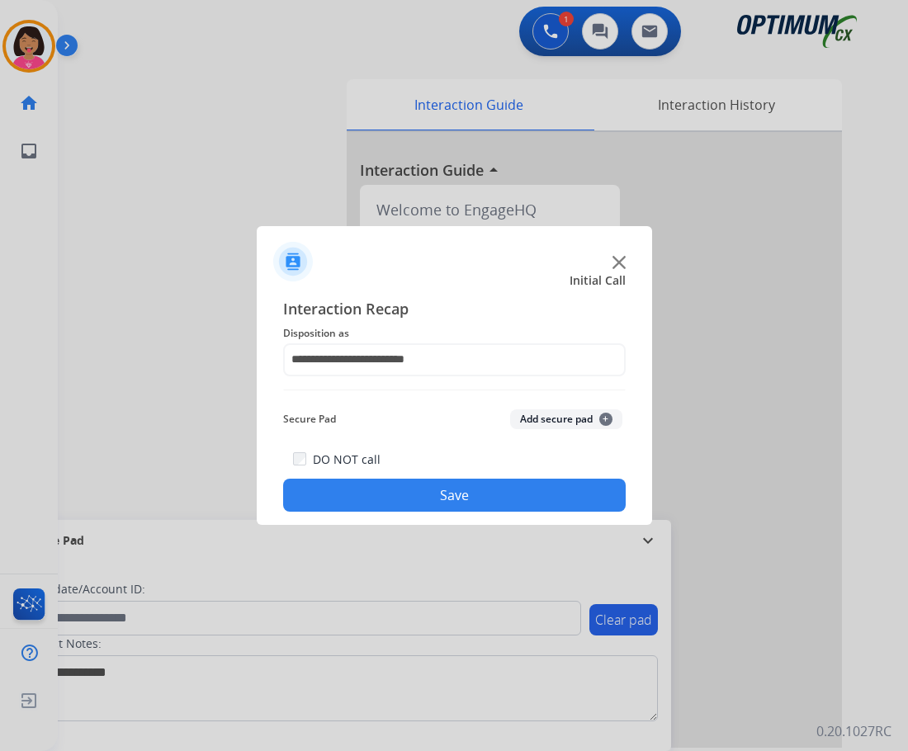
click at [391, 486] on button "Save" at bounding box center [454, 495] width 343 height 33
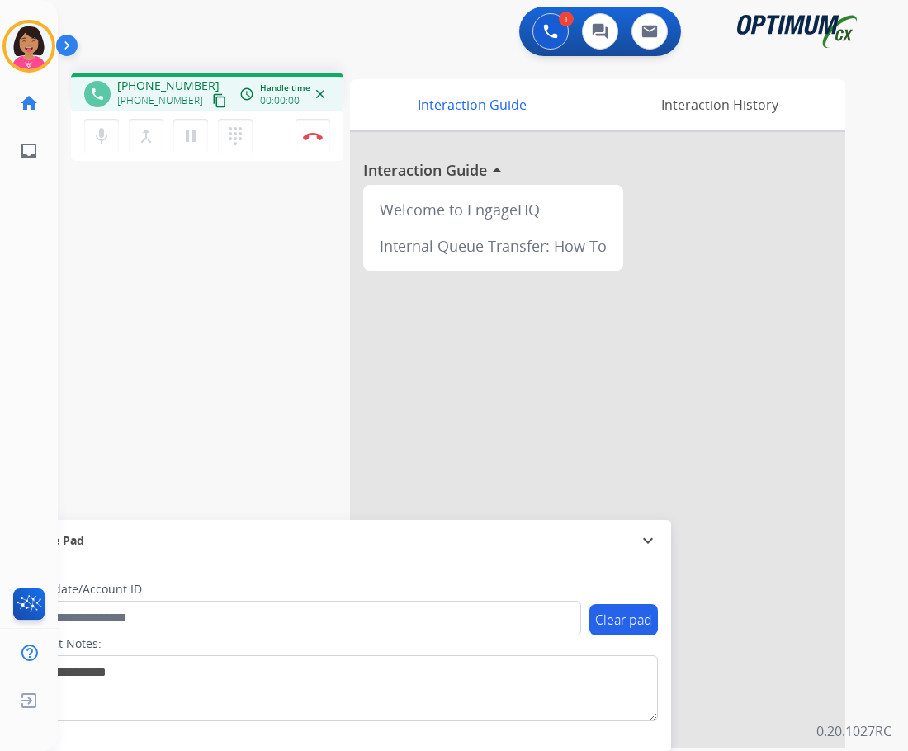
click at [59, 240] on div "phone [PHONE_NUMBER] [PHONE_NUMBER] content_copy access_time Call metrics Queue…" at bounding box center [463, 403] width 811 height 689
click at [212, 103] on mat-icon "content_copy" at bounding box center [219, 100] width 15 height 15
click at [97, 128] on mat-icon "mic" at bounding box center [102, 136] width 20 height 20
click at [106, 132] on mat-icon "mic_off" at bounding box center [102, 136] width 20 height 20
click at [50, 247] on div "Del Busy Edit Avatar Agent: [PERSON_NAME] Profile: OCX Training home Home Home …" at bounding box center [29, 375] width 58 height 751
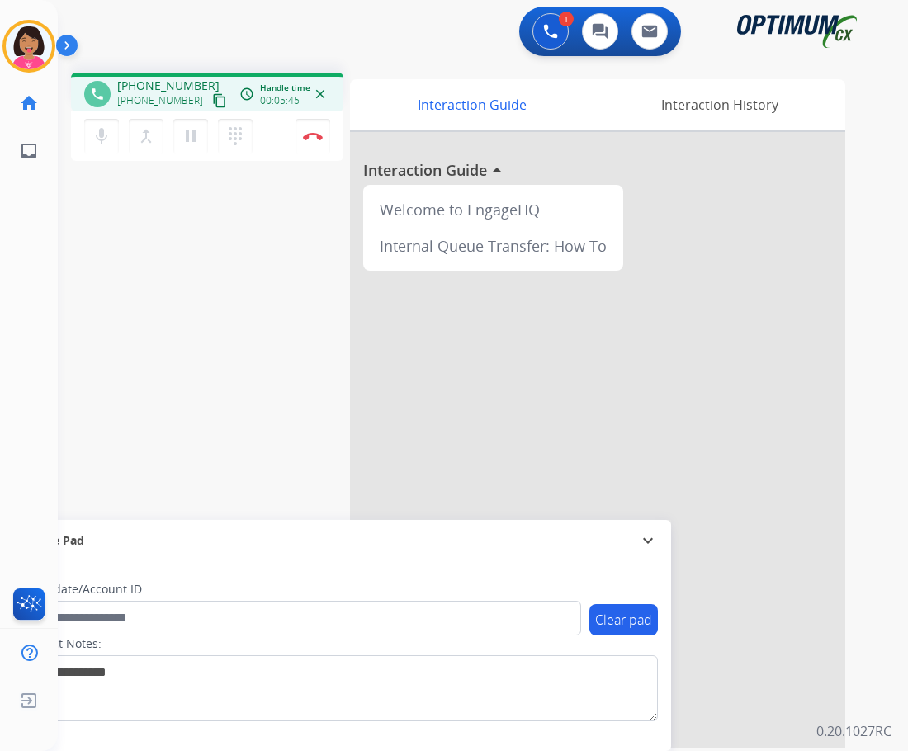
click at [59, 249] on div "phone [PHONE_NUMBER] [PHONE_NUMBER] content_copy access_time Call metrics Queue…" at bounding box center [463, 403] width 811 height 689
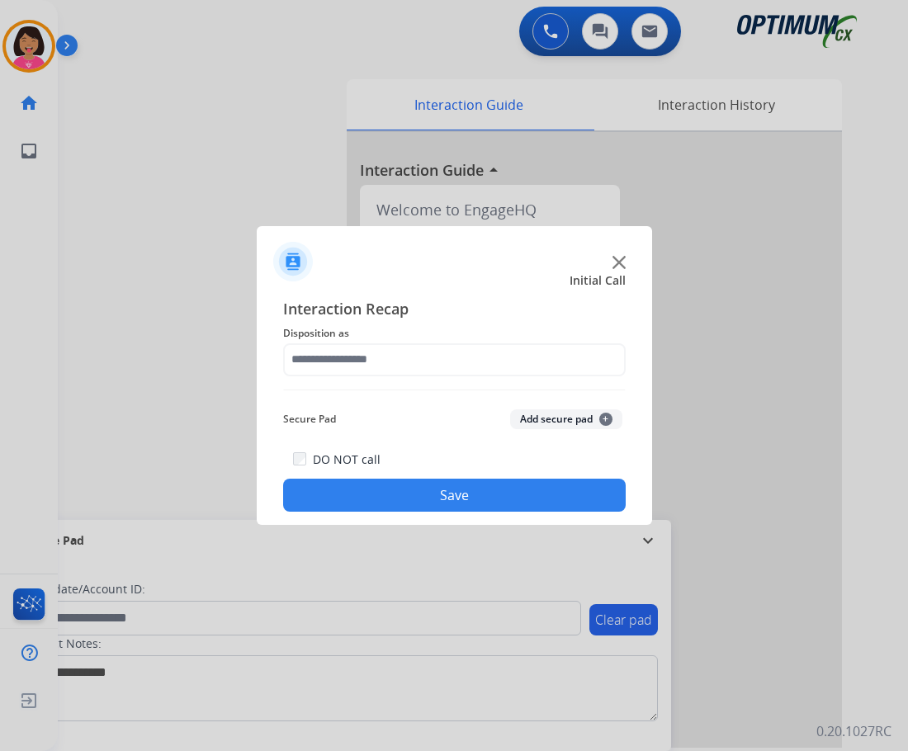
click at [58, 328] on div at bounding box center [454, 375] width 908 height 751
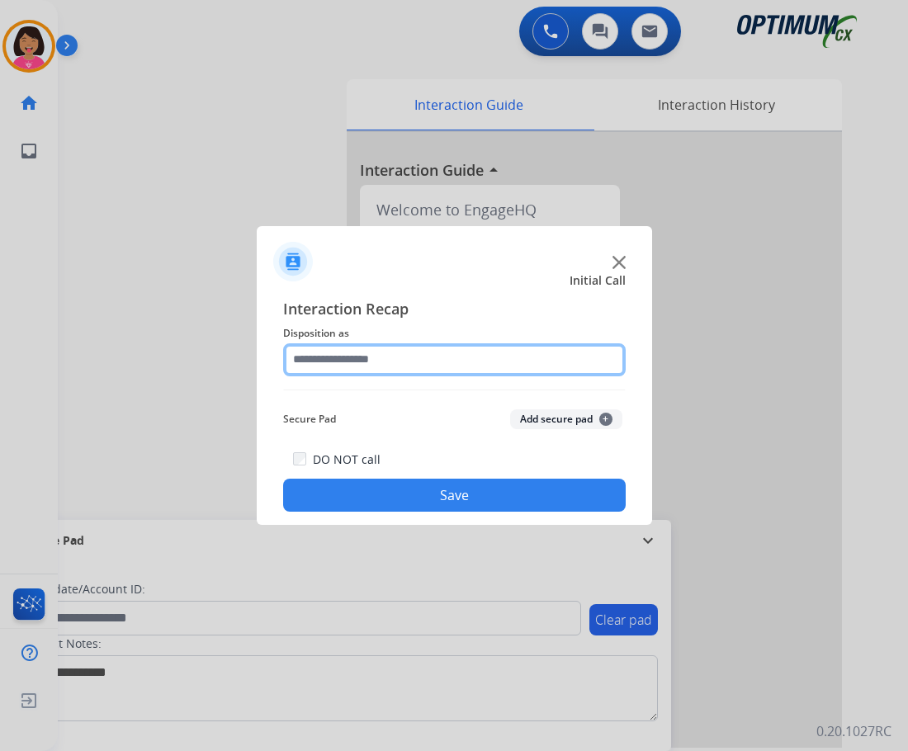
click at [484, 364] on input "text" at bounding box center [454, 359] width 343 height 33
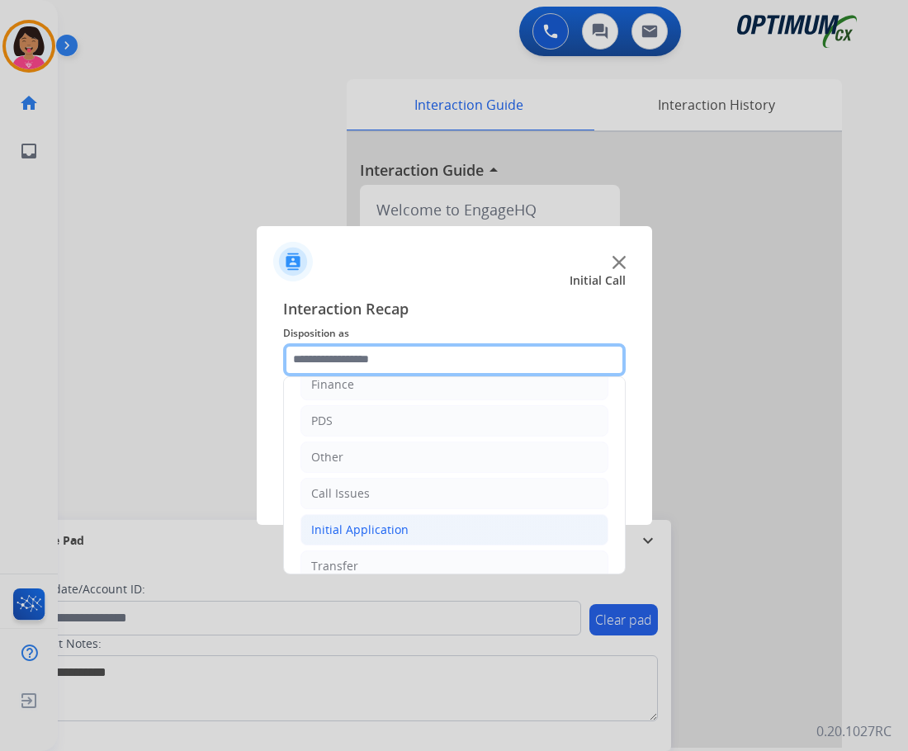
scroll to position [112, 0]
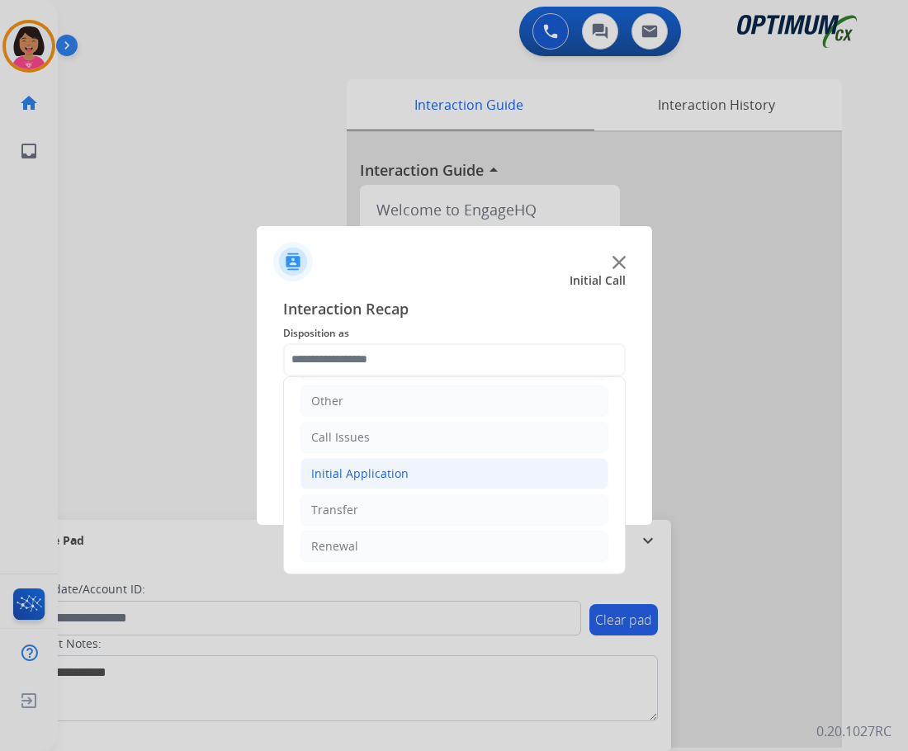
click at [450, 477] on li "Initial Application" at bounding box center [455, 473] width 308 height 31
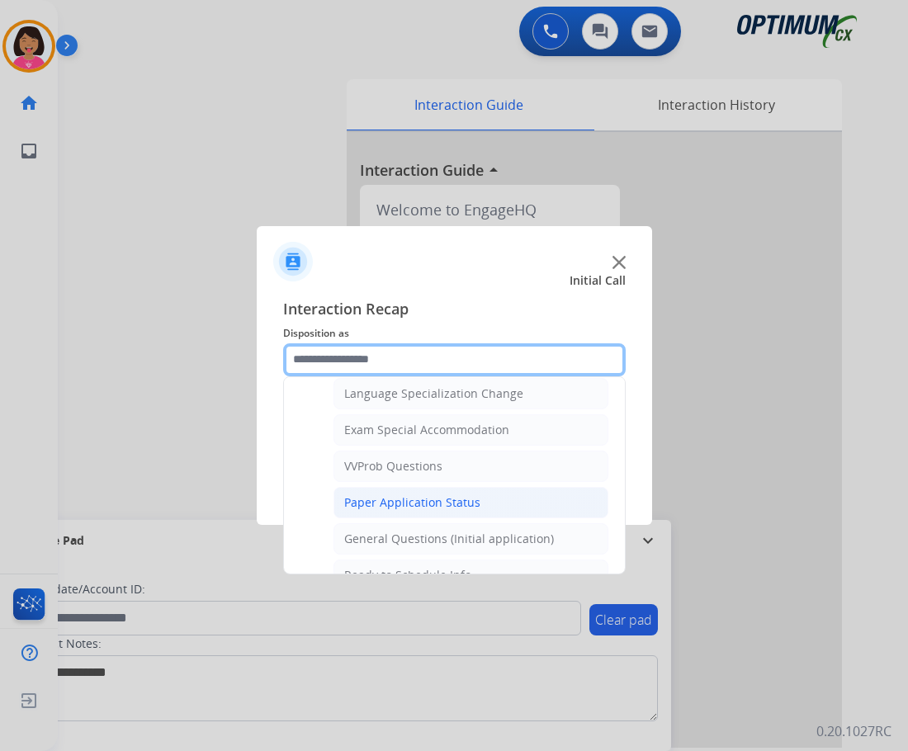
scroll to position [855, 0]
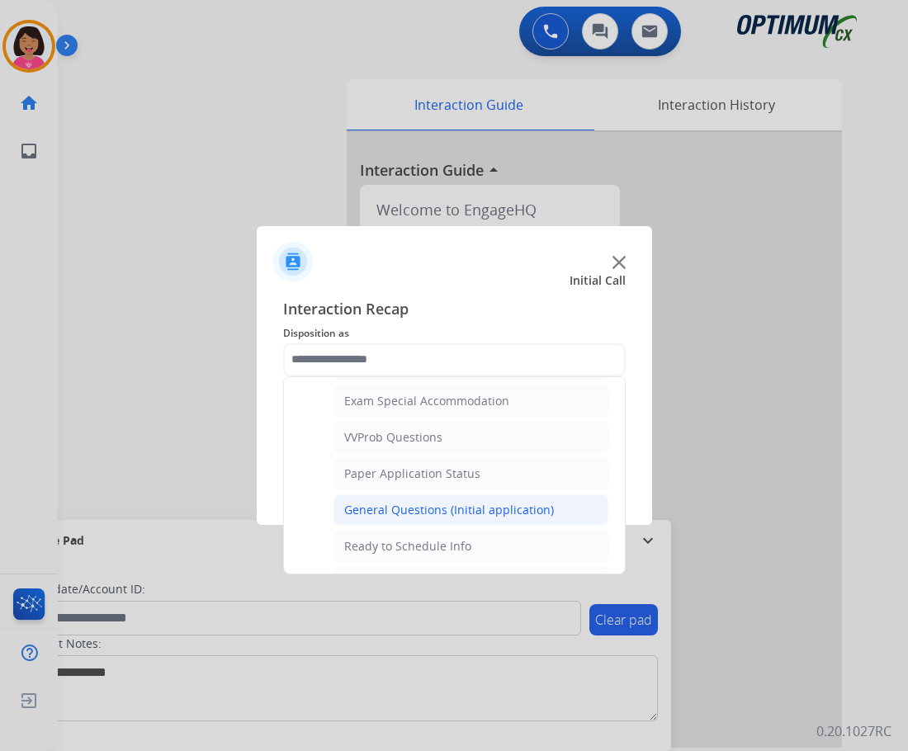
click at [463, 502] on div "General Questions (Initial application)" at bounding box center [449, 510] width 210 height 17
type input "**********"
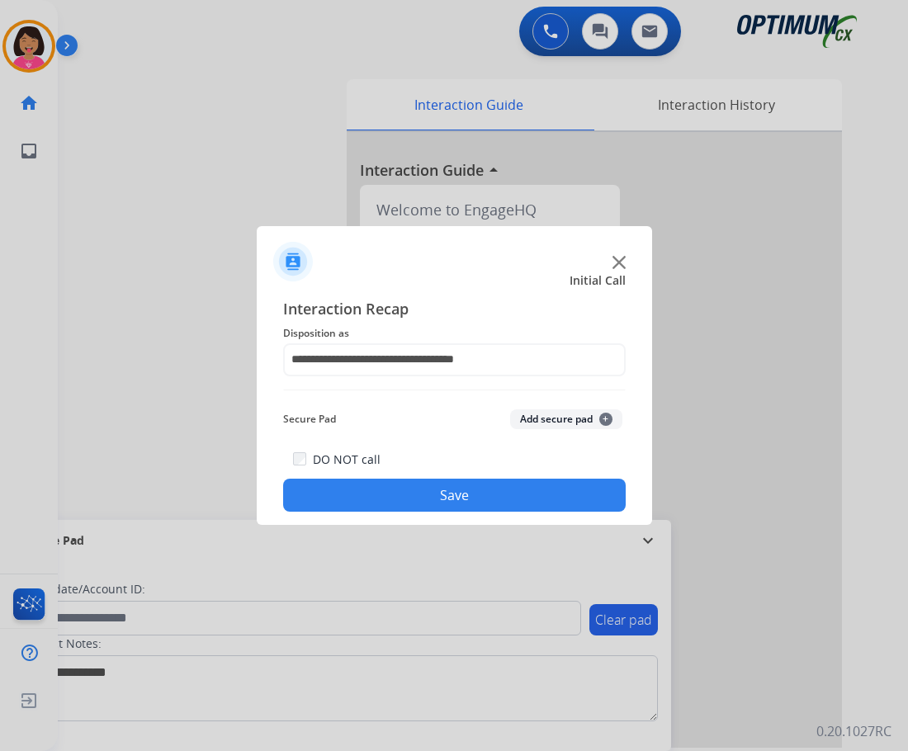
click at [462, 502] on button "Save" at bounding box center [454, 495] width 343 height 33
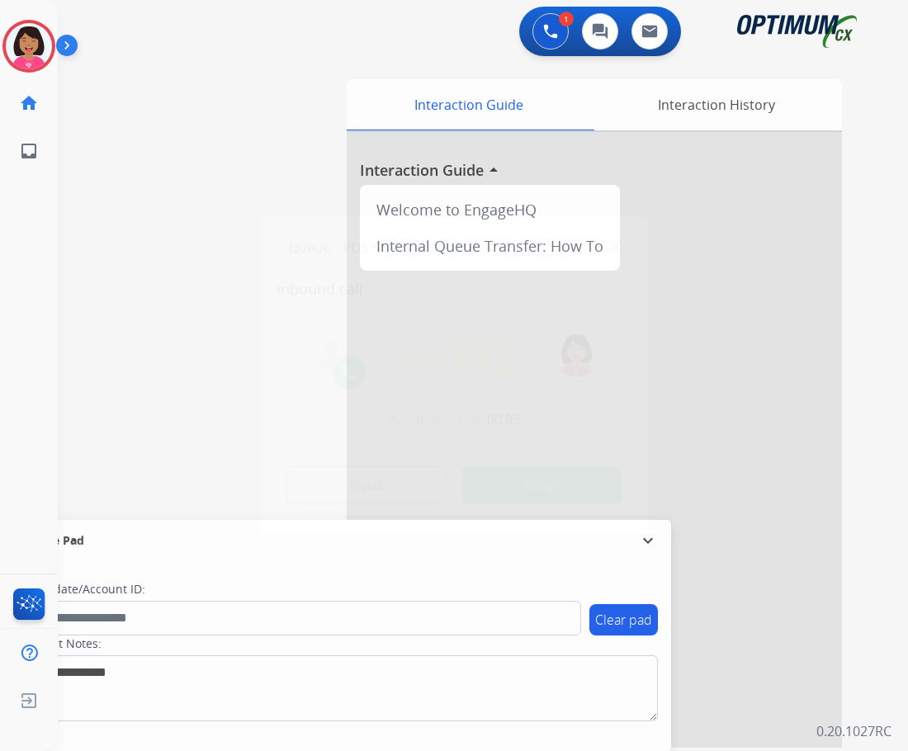
click at [57, 310] on div at bounding box center [454, 375] width 908 height 751
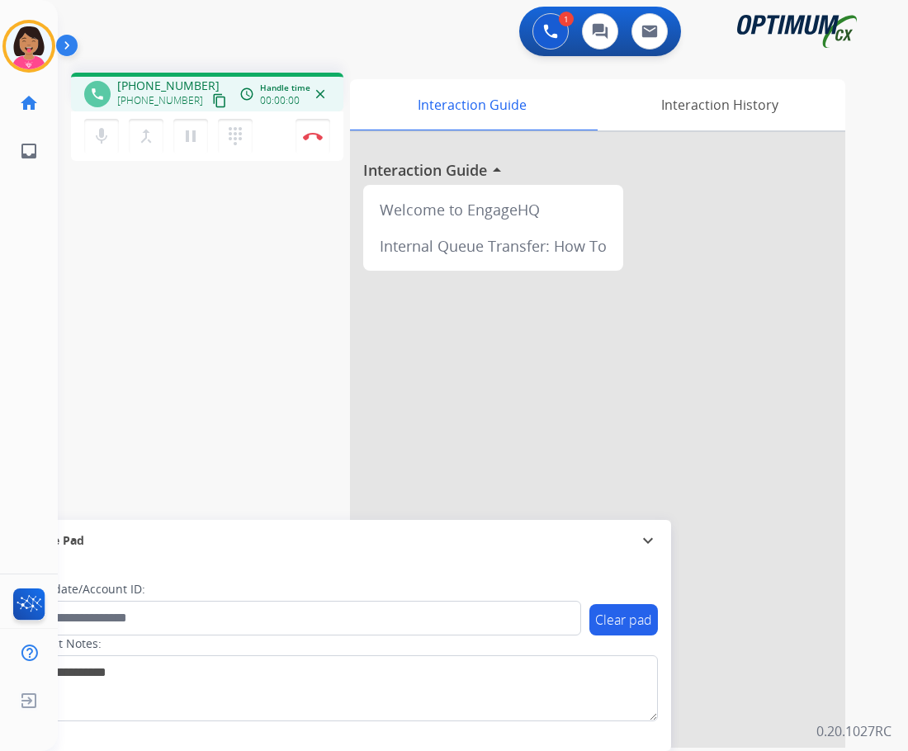
click at [212, 100] on mat-icon "content_copy" at bounding box center [219, 100] width 15 height 15
click at [92, 184] on div "phone [PHONE_NUMBER] [PHONE_NUMBER] content_copy access_time Call metrics Queue…" at bounding box center [463, 403] width 811 height 689
click at [311, 142] on button "Disconnect" at bounding box center [313, 136] width 35 height 35
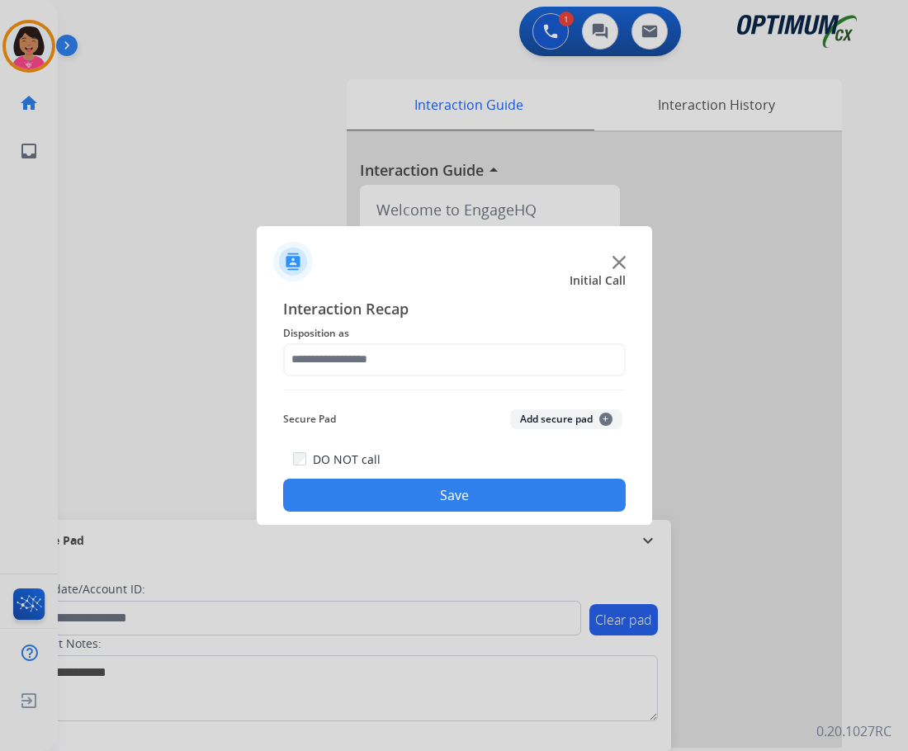
drag, startPoint x: 411, startPoint y: 339, endPoint x: 411, endPoint y: 352, distance: 12.4
click at [411, 352] on div "Interaction Recap Disposition as Secure Pad Add secure pad + DO NOT call Save" at bounding box center [454, 405] width 343 height 216
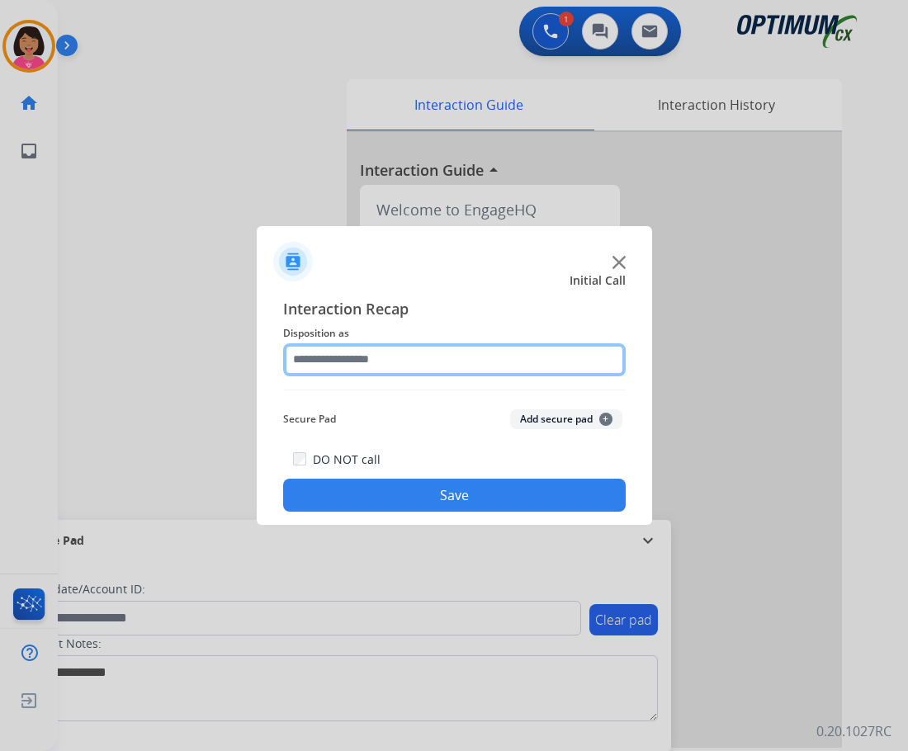
click at [411, 355] on input "text" at bounding box center [454, 359] width 343 height 33
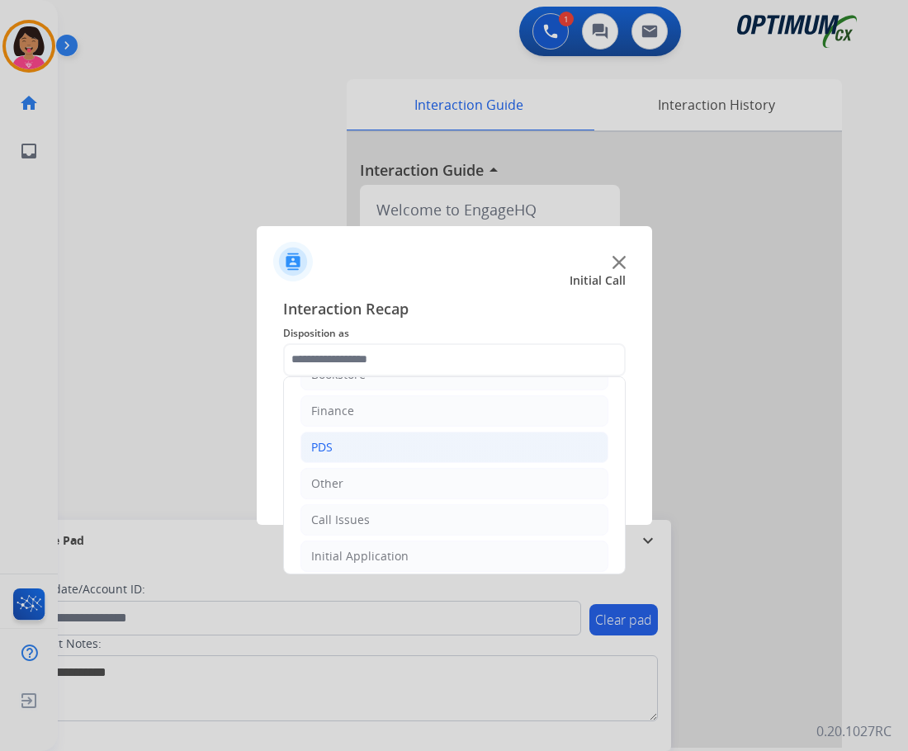
click at [371, 443] on li "PDS" at bounding box center [455, 447] width 308 height 31
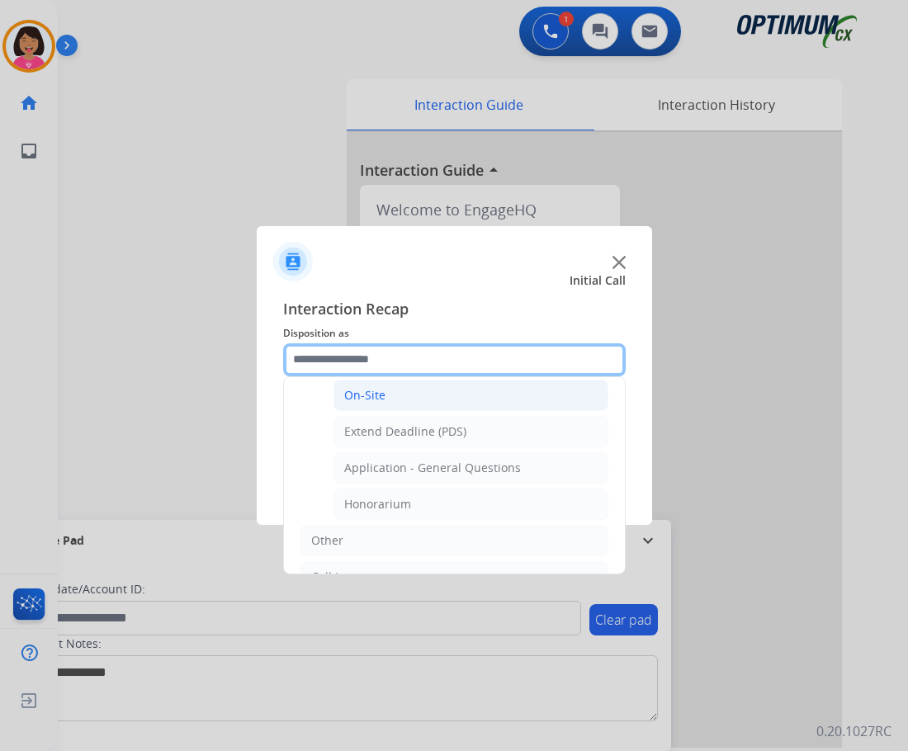
scroll to position [443, 0]
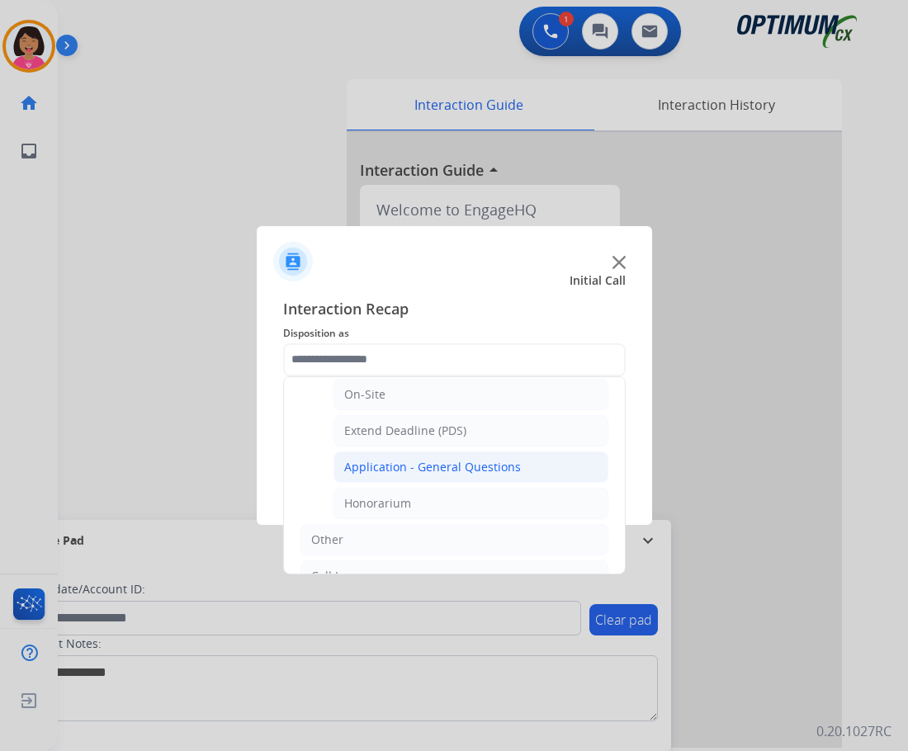
click at [405, 466] on div "Application - General Questions" at bounding box center [432, 467] width 177 height 17
type input "**********"
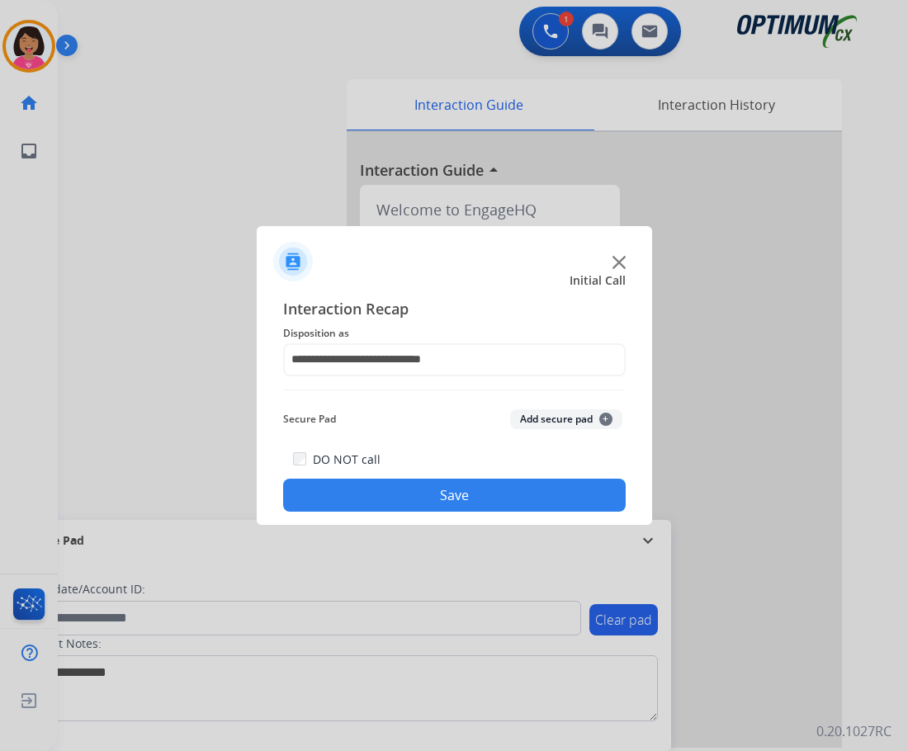
click at [414, 494] on button "Save" at bounding box center [454, 495] width 343 height 33
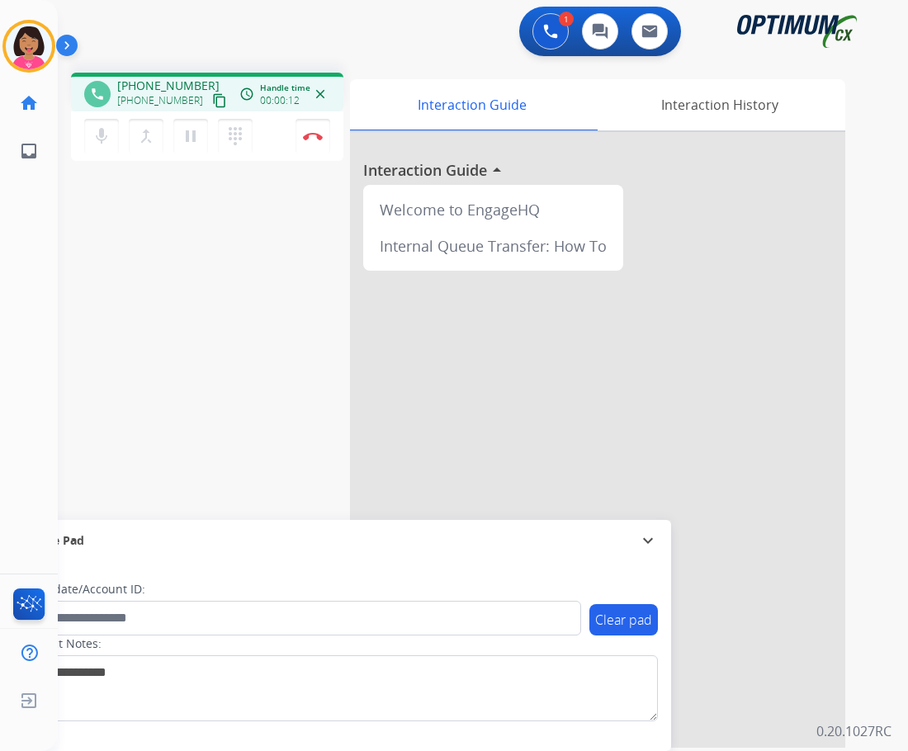
click at [60, 198] on div "phone [PHONE_NUMBER] [PHONE_NUMBER] content_copy access_time Call metrics Queue…" at bounding box center [463, 403] width 811 height 689
click at [212, 101] on mat-icon "content_copy" at bounding box center [219, 100] width 15 height 15
click at [78, 219] on div "phone [PHONE_NUMBER] [PHONE_NUMBER] content_copy access_time Call metrics Queue…" at bounding box center [463, 403] width 811 height 689
click at [307, 130] on button "Disconnect" at bounding box center [313, 136] width 35 height 35
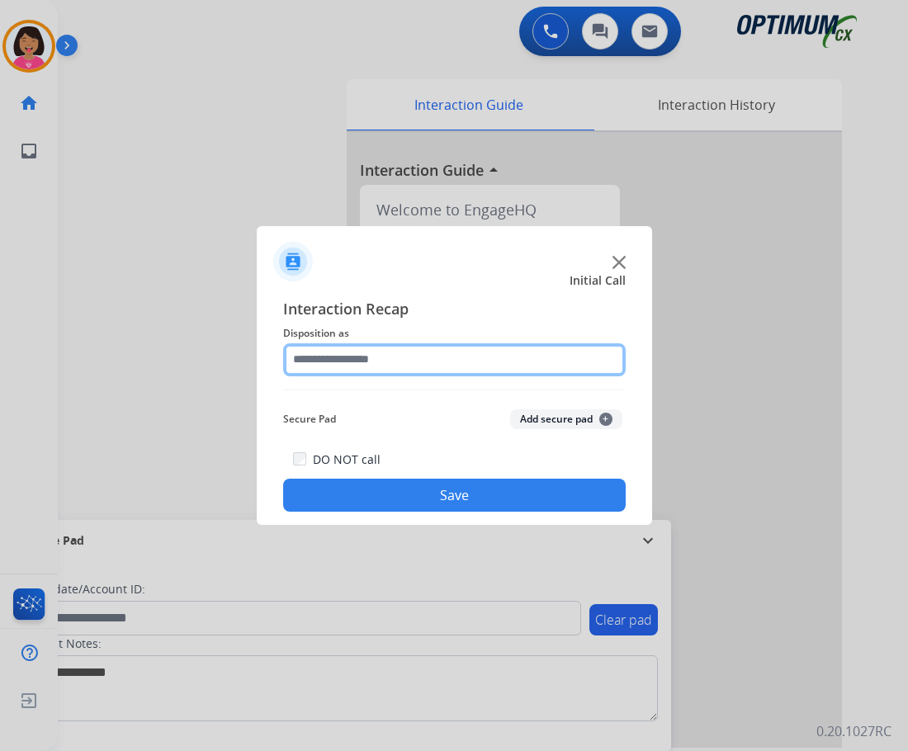
click at [334, 377] on div at bounding box center [454, 359] width 343 height 33
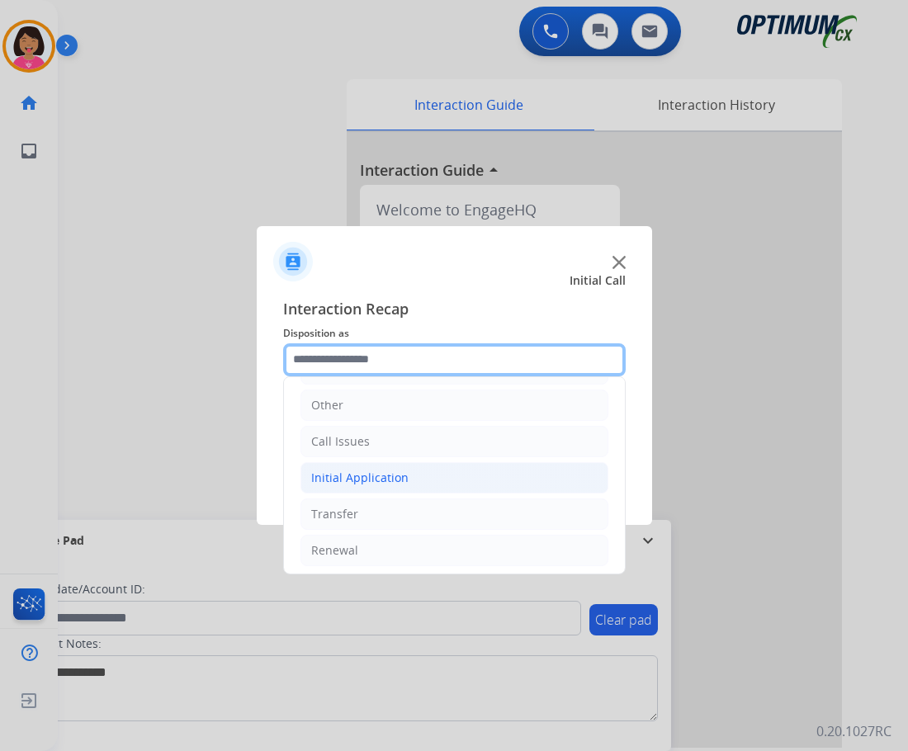
scroll to position [112, 0]
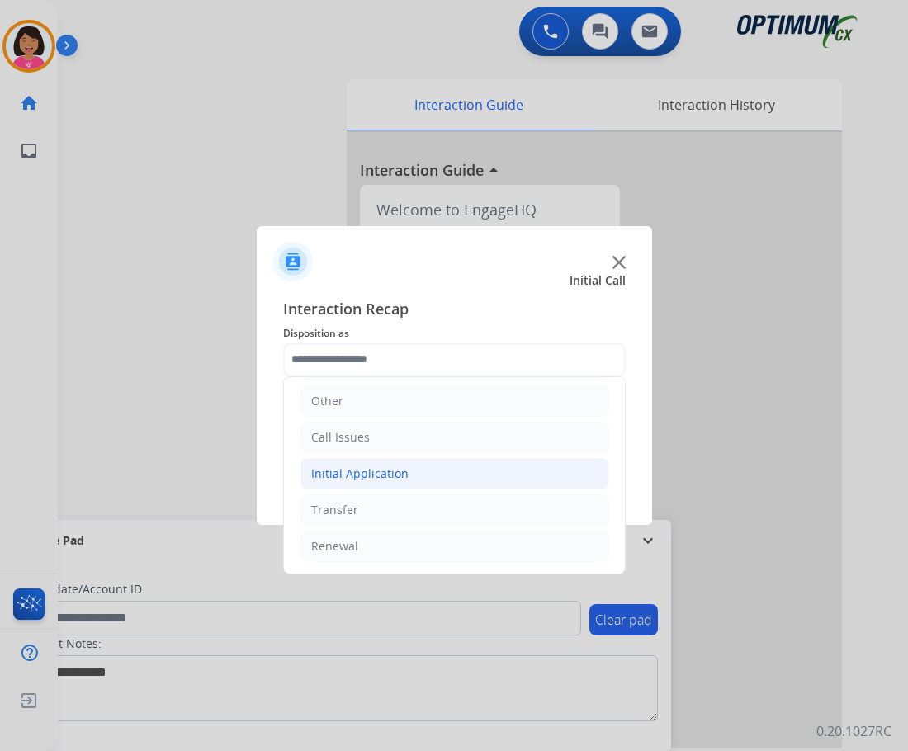
click at [435, 478] on li "Initial Application" at bounding box center [455, 473] width 308 height 31
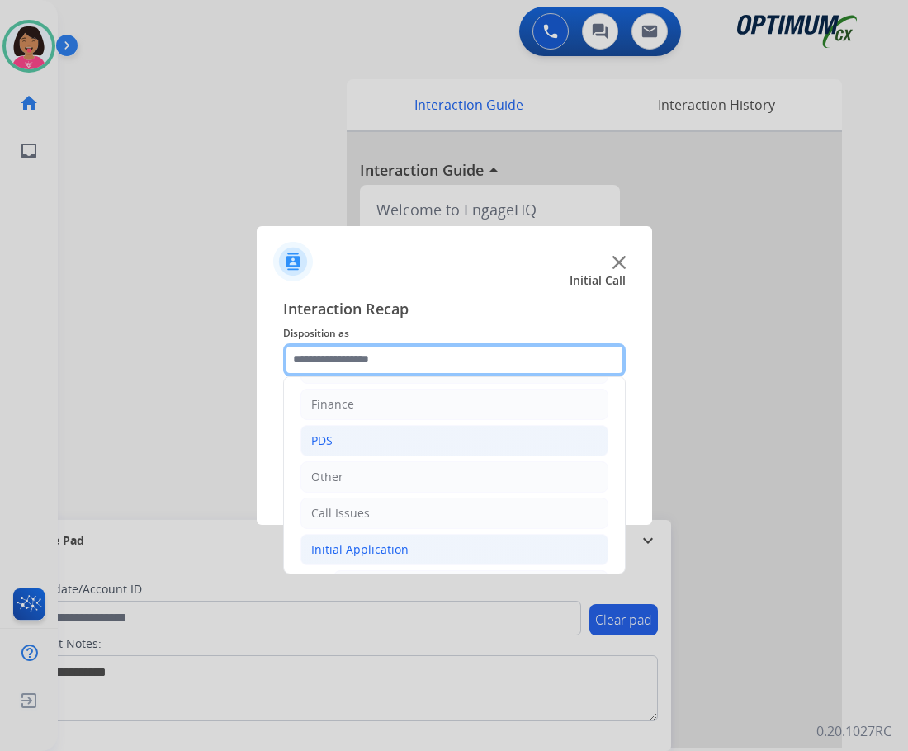
scroll to position [30, 0]
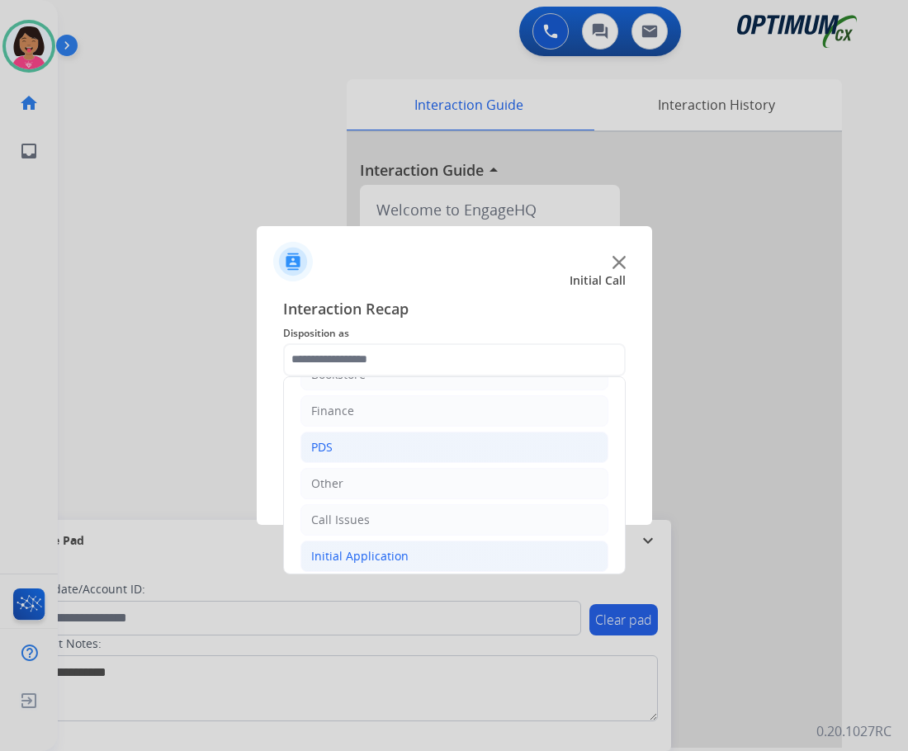
click at [338, 446] on li "PDS" at bounding box center [455, 447] width 308 height 31
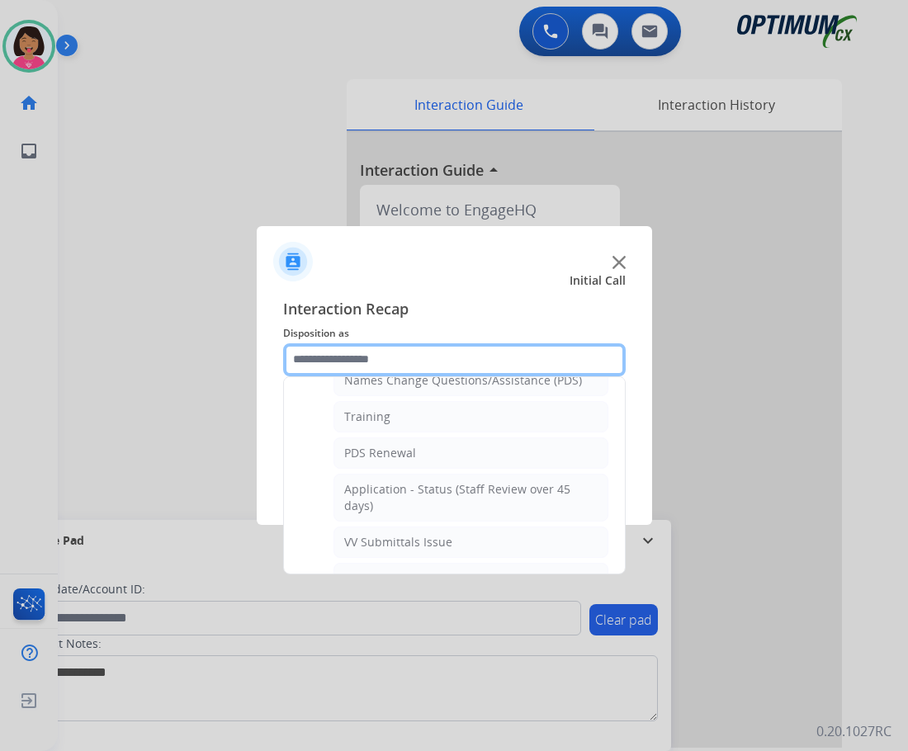
scroll to position [525, 0]
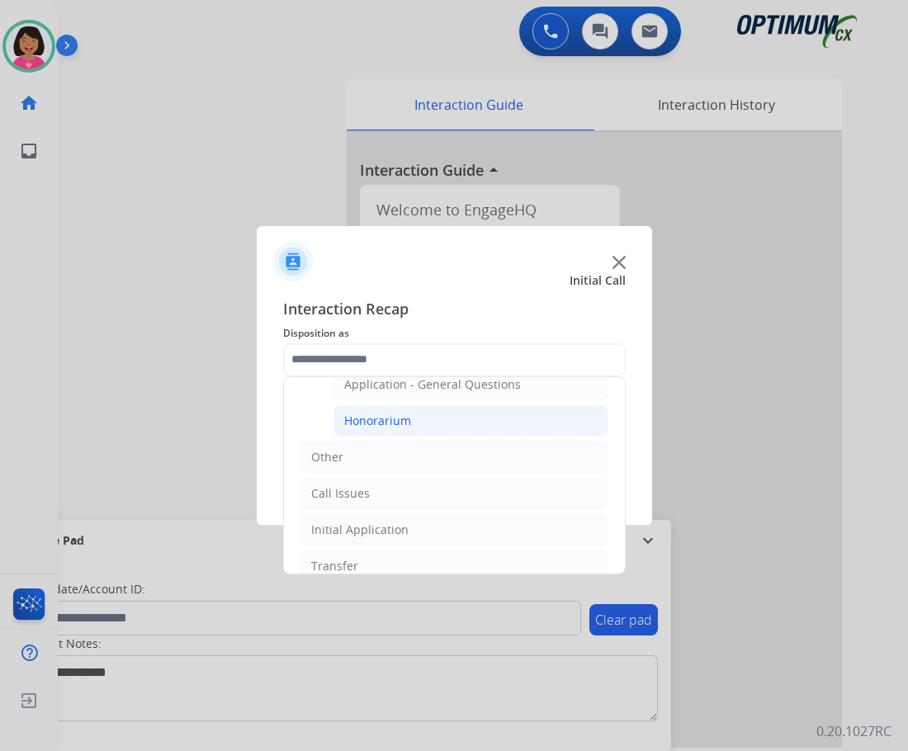
click at [367, 421] on div "Honorarium" at bounding box center [377, 421] width 67 height 17
type input "**********"
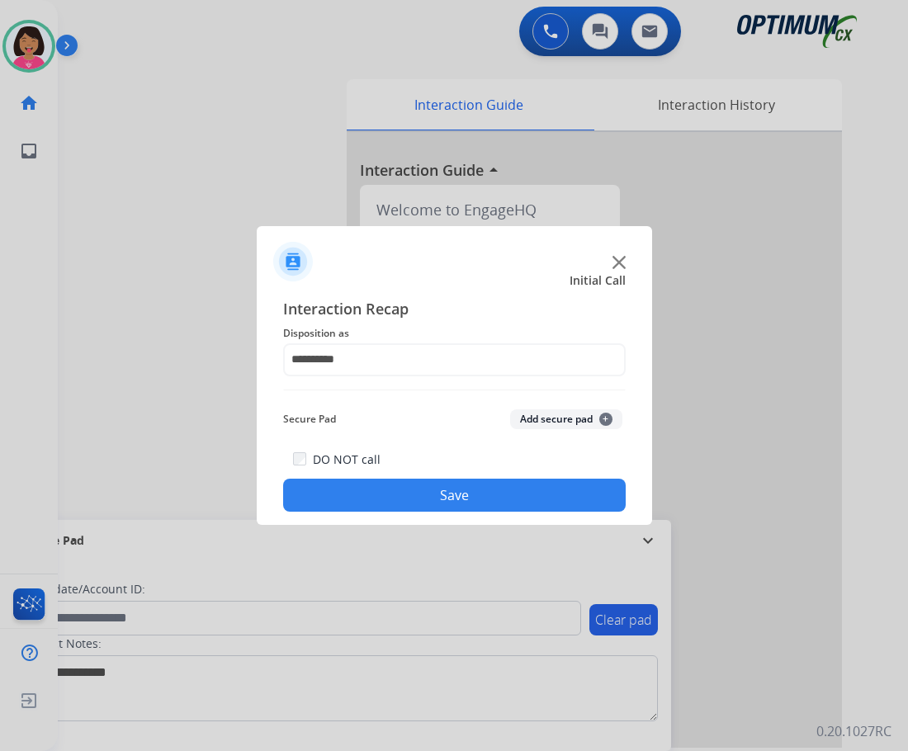
click at [391, 481] on button "Save" at bounding box center [454, 495] width 343 height 33
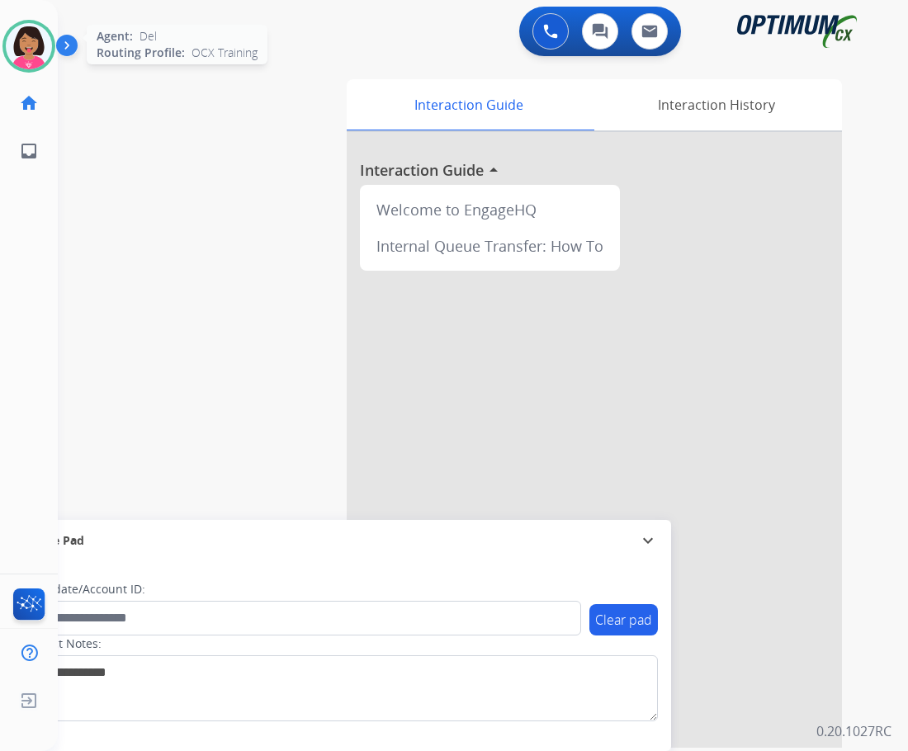
click at [26, 59] on img at bounding box center [29, 46] width 46 height 46
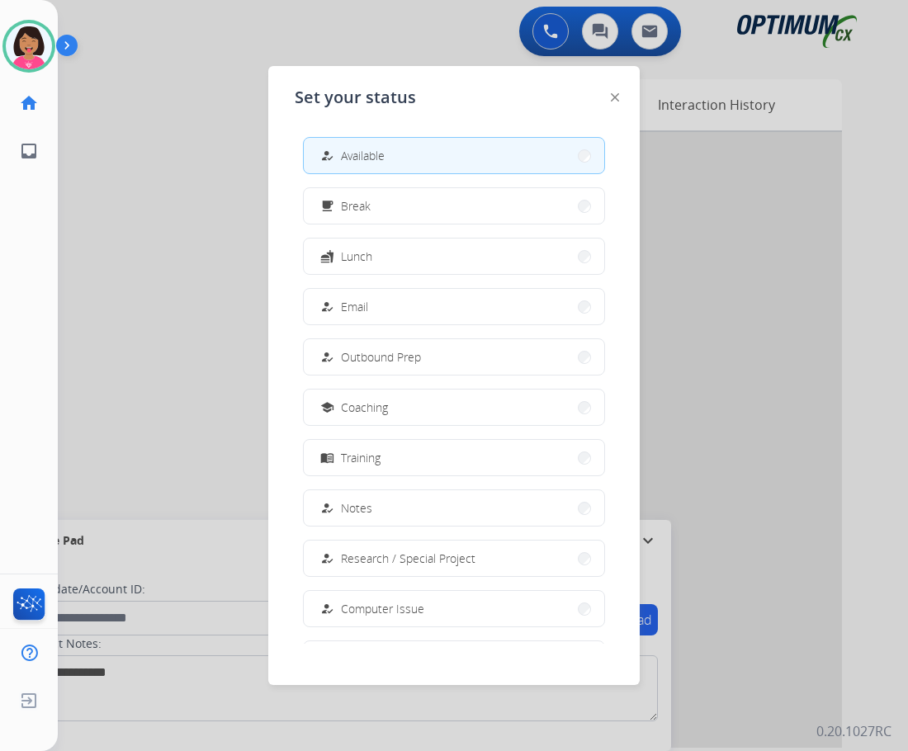
click at [451, 257] on button "fastfood Lunch" at bounding box center [454, 257] width 301 height 36
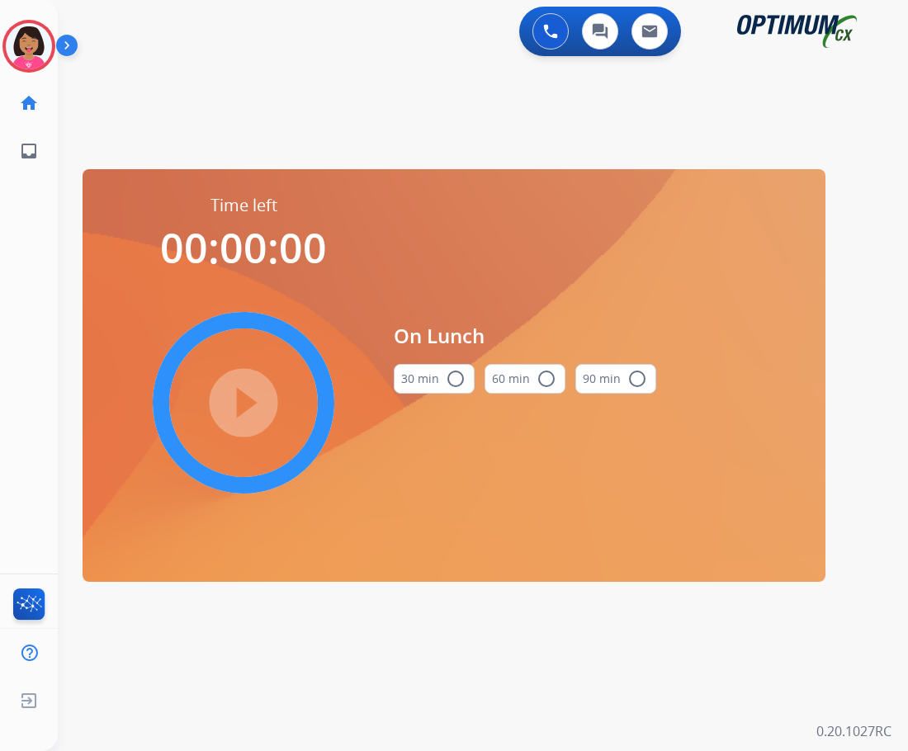
click at [457, 381] on mat-icon "radio_button_unchecked" at bounding box center [456, 379] width 20 height 20
click at [249, 411] on mat-icon "play_circle_filled" at bounding box center [244, 403] width 20 height 20
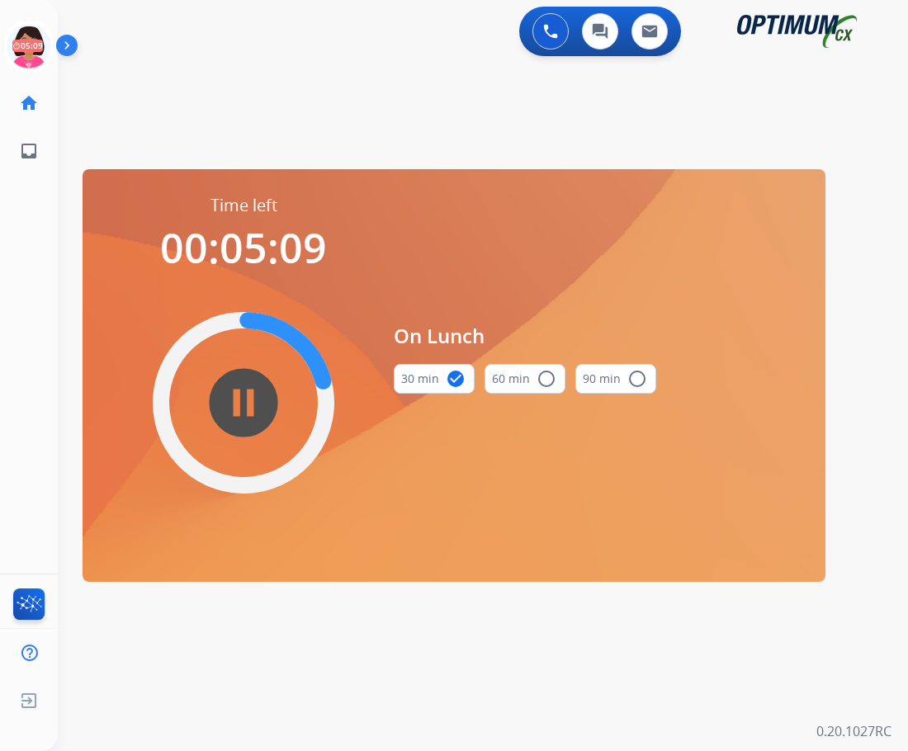
click at [178, 132] on div "swap_horiz Break voice bridge close_fullscreen Connect 3-Way Call merge_type Se…" at bounding box center [463, 98] width 811 height 79
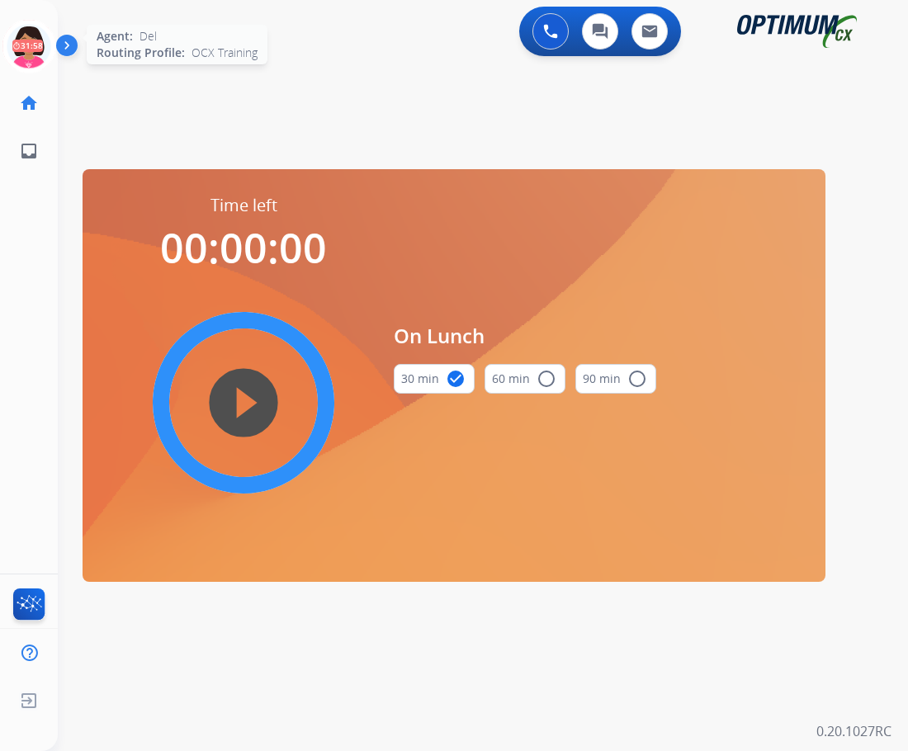
click at [23, 46] on icon at bounding box center [29, 47] width 54 height 54
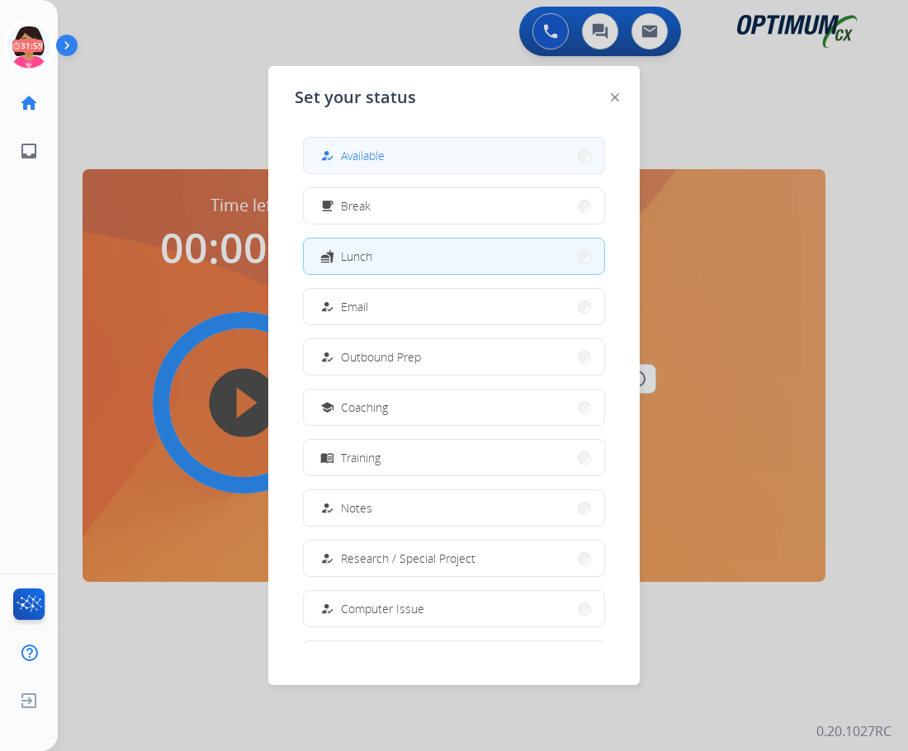
click at [493, 154] on button "how_to_reg Available" at bounding box center [454, 156] width 301 height 36
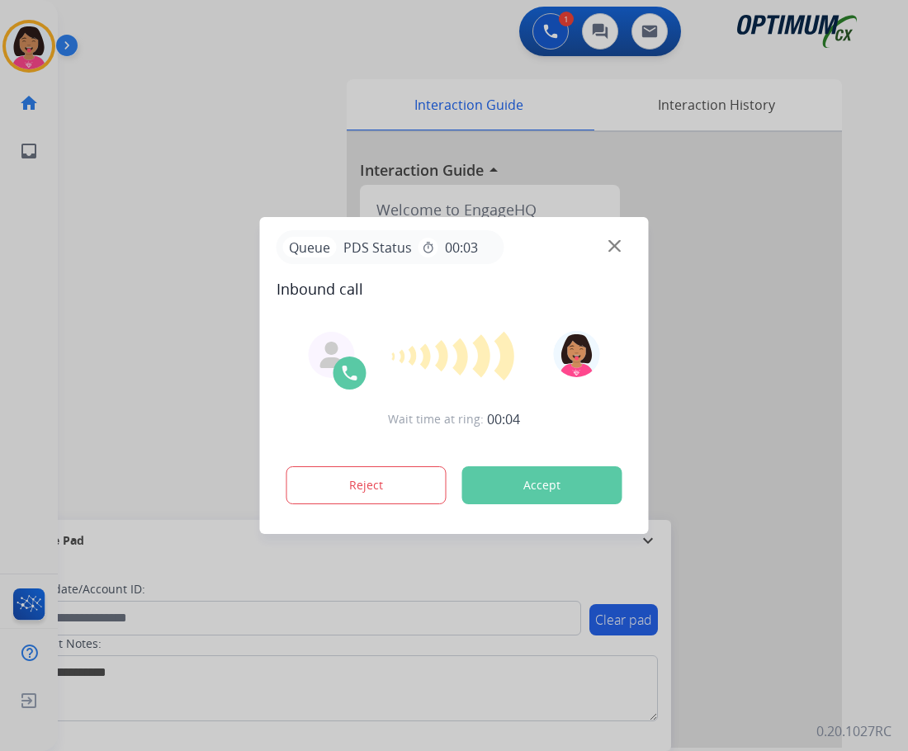
drag, startPoint x: 126, startPoint y: 119, endPoint x: 199, endPoint y: 142, distance: 76.3
click at [126, 119] on div at bounding box center [454, 375] width 908 height 751
click at [612, 250] on img at bounding box center [615, 246] width 12 height 12
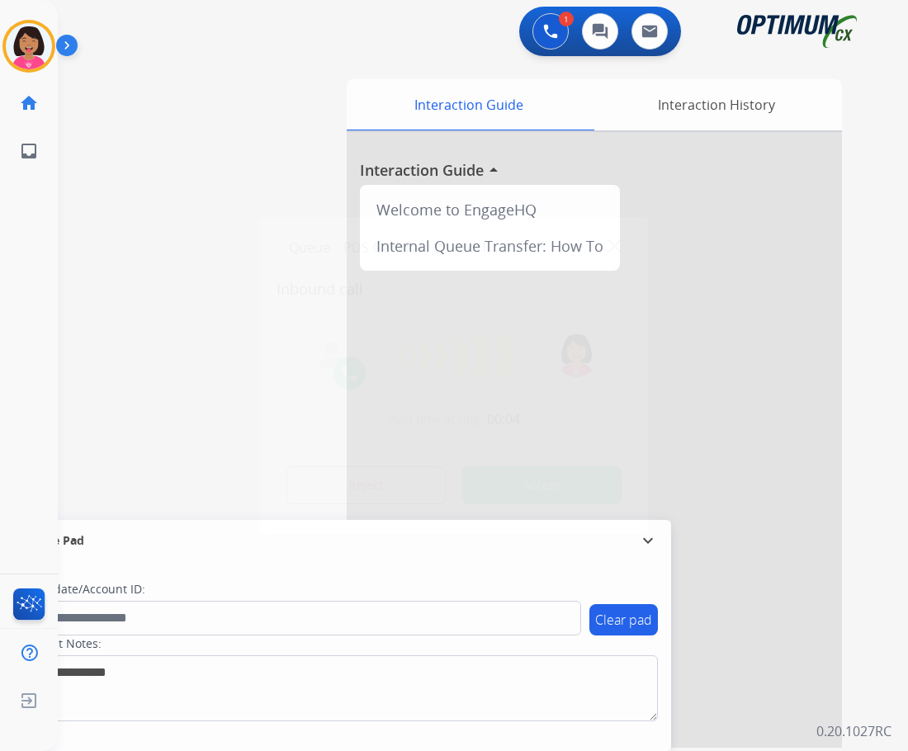
click at [614, 247] on img at bounding box center [615, 246] width 12 height 12
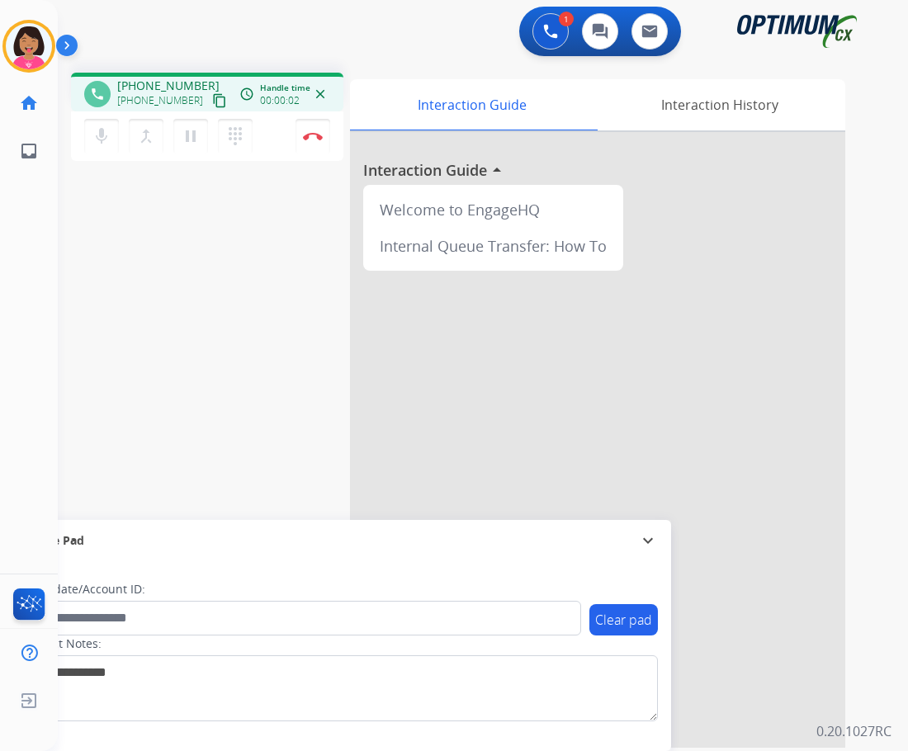
click at [210, 105] on button "content_copy" at bounding box center [220, 101] width 20 height 20
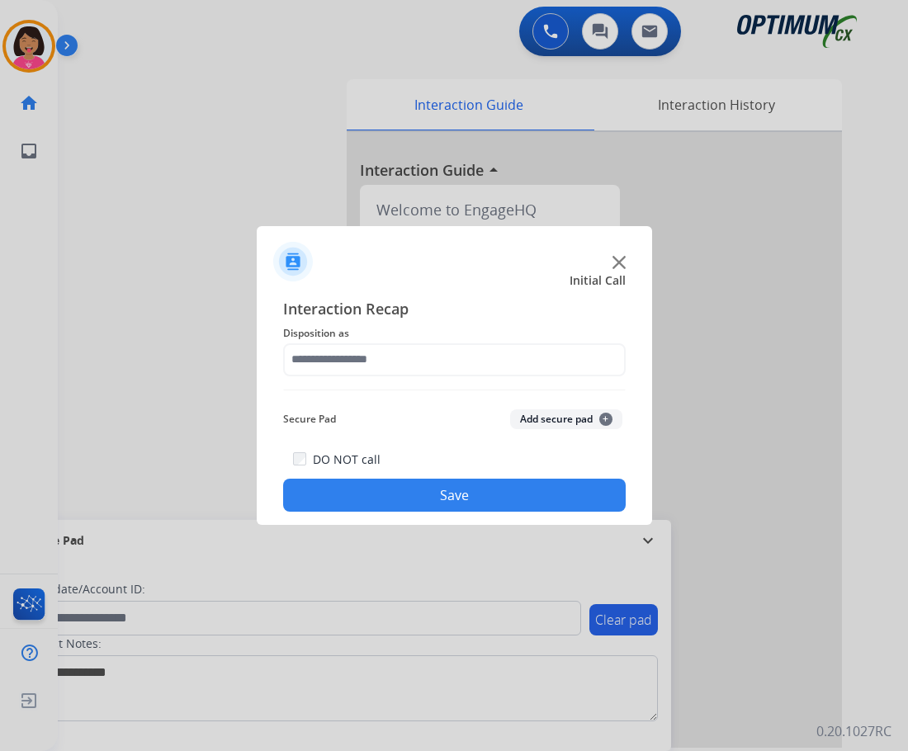
click at [80, 253] on div at bounding box center [454, 375] width 908 height 751
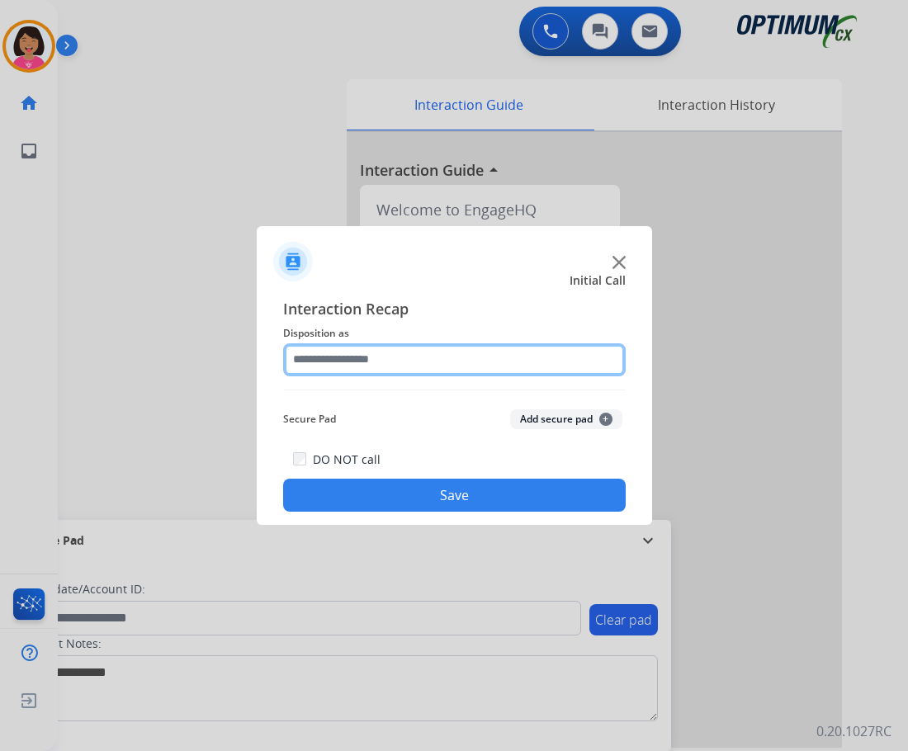
click at [540, 361] on input "text" at bounding box center [454, 359] width 343 height 33
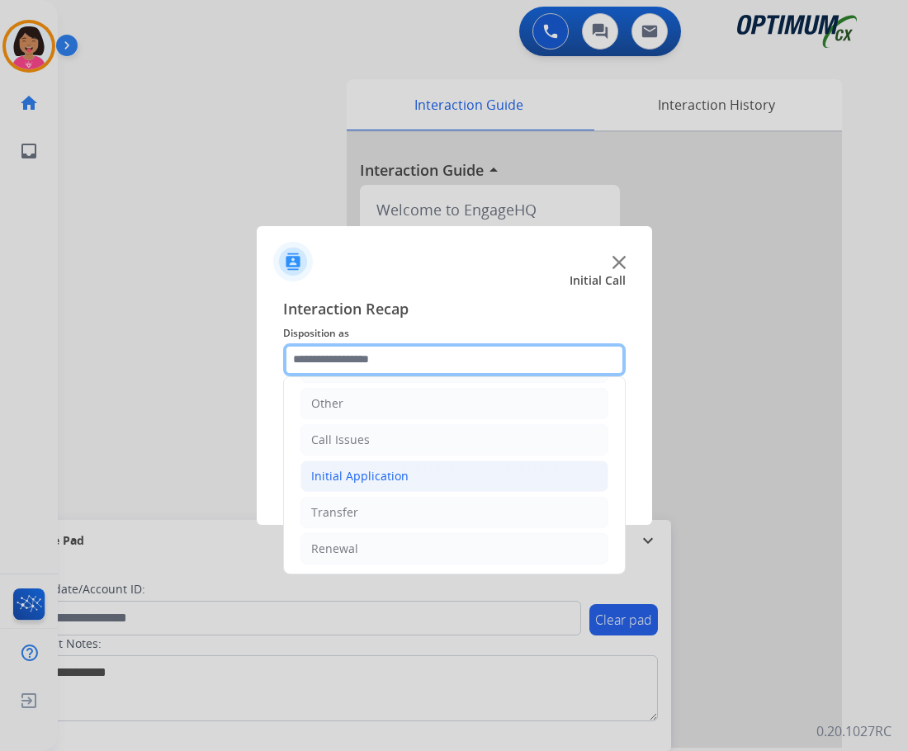
scroll to position [112, 0]
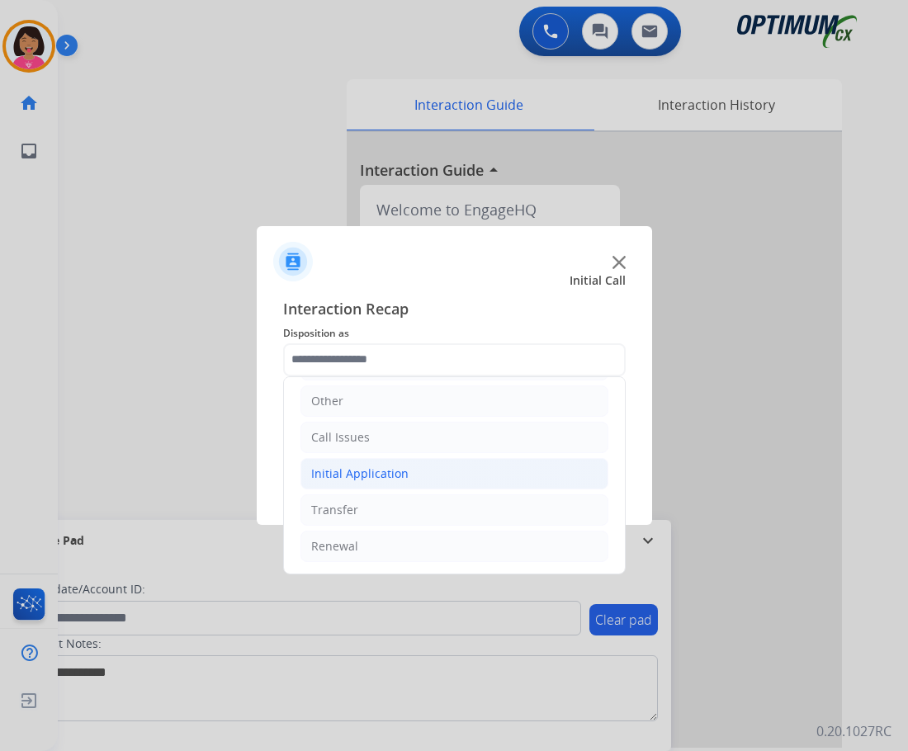
click at [467, 465] on li "Initial Application" at bounding box center [455, 473] width 308 height 31
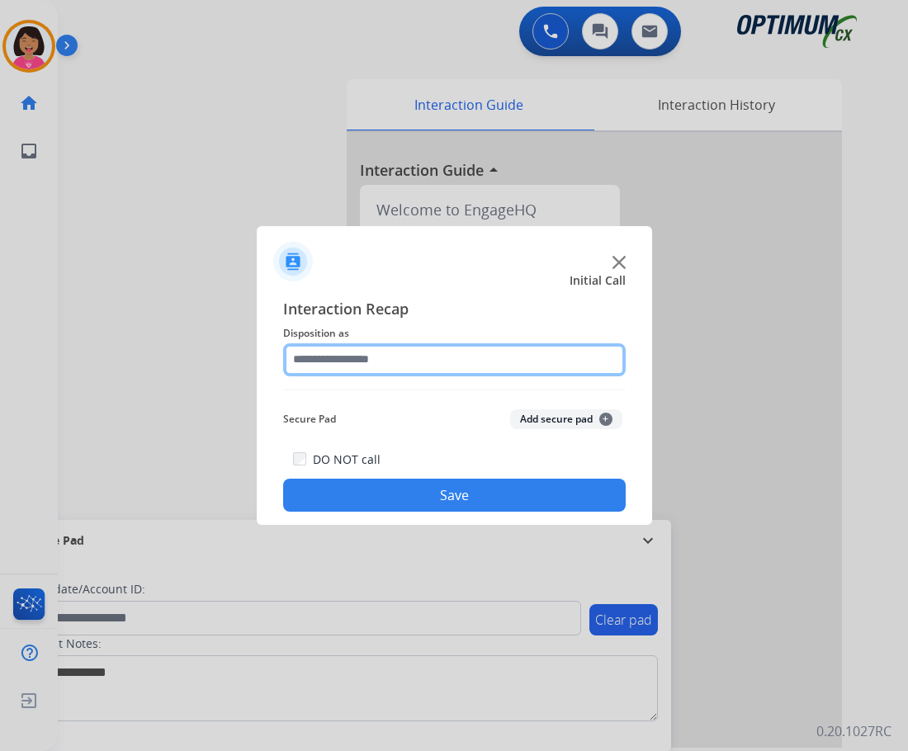
click at [460, 358] on input "text" at bounding box center [454, 359] width 343 height 33
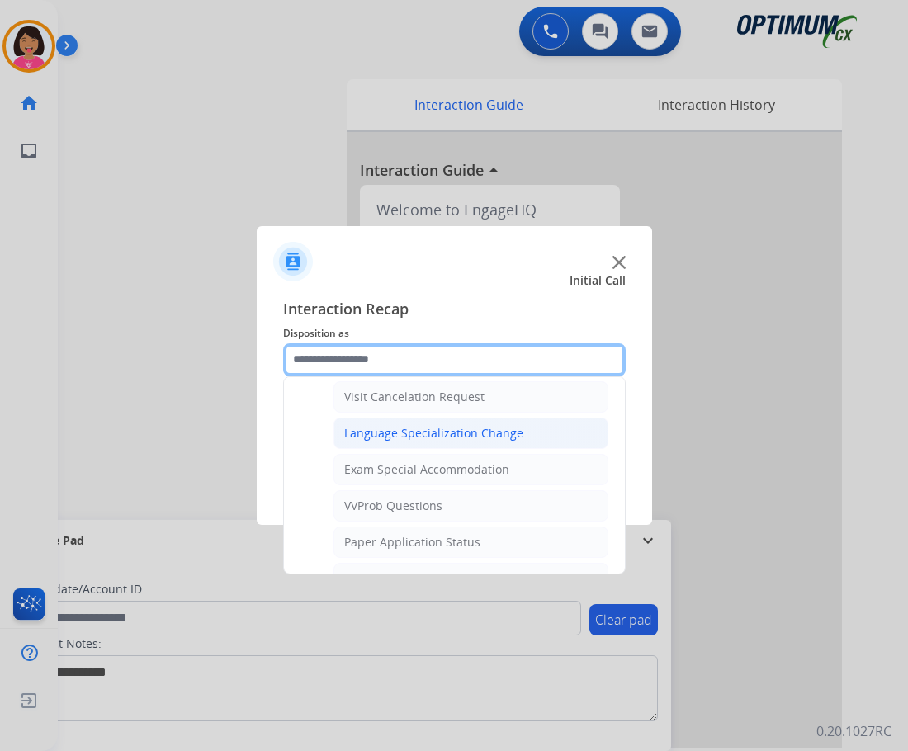
scroll to position [908, 0]
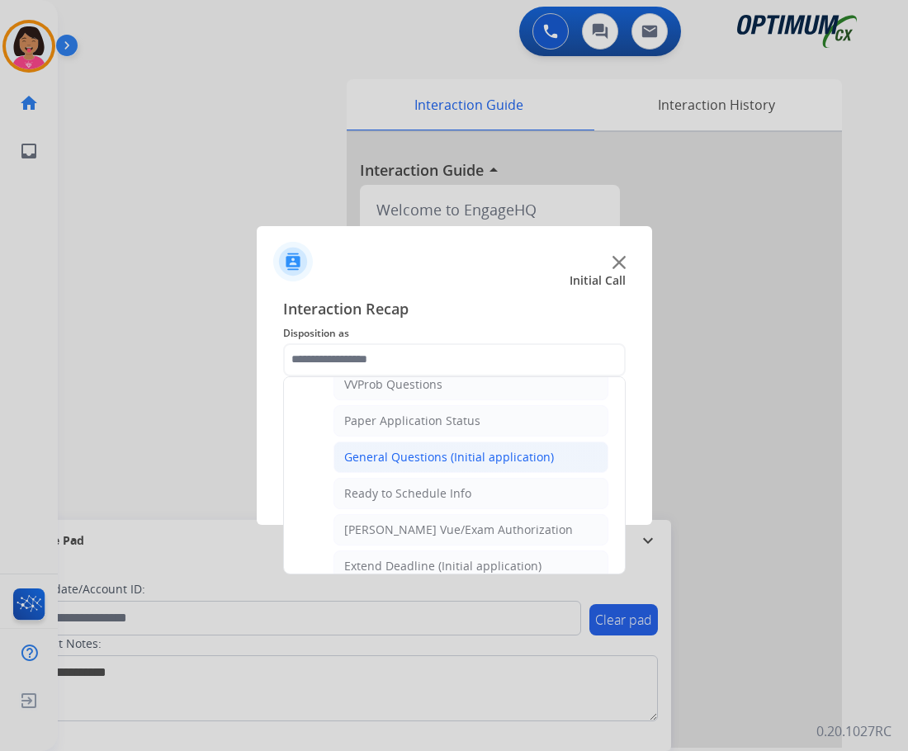
click at [457, 464] on div "General Questions (Initial application)" at bounding box center [449, 457] width 210 height 17
type input "**********"
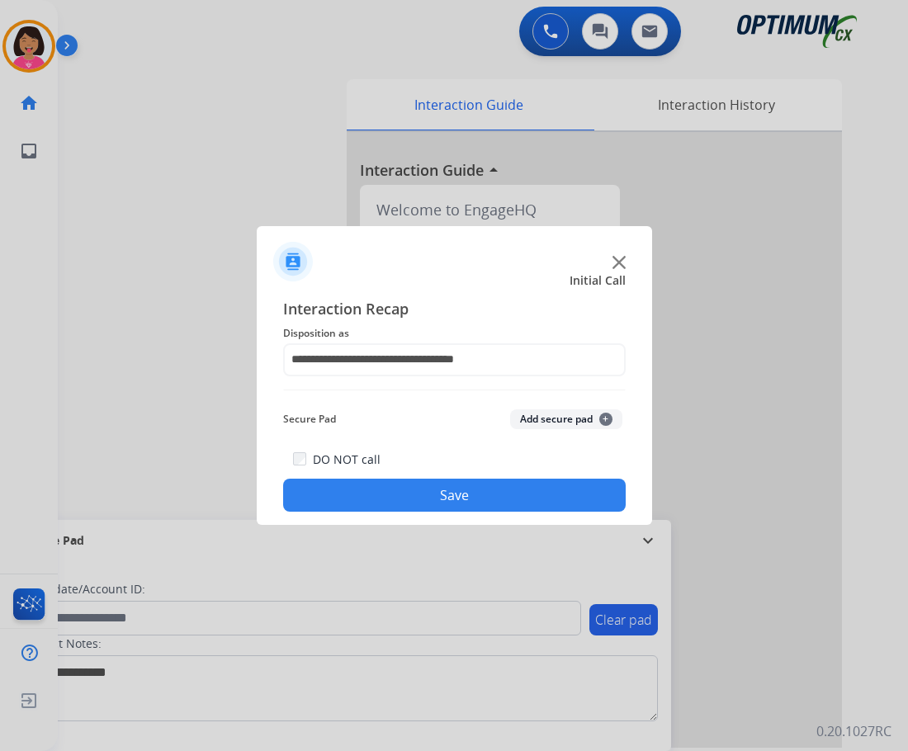
click at [466, 490] on button "Save" at bounding box center [454, 495] width 343 height 33
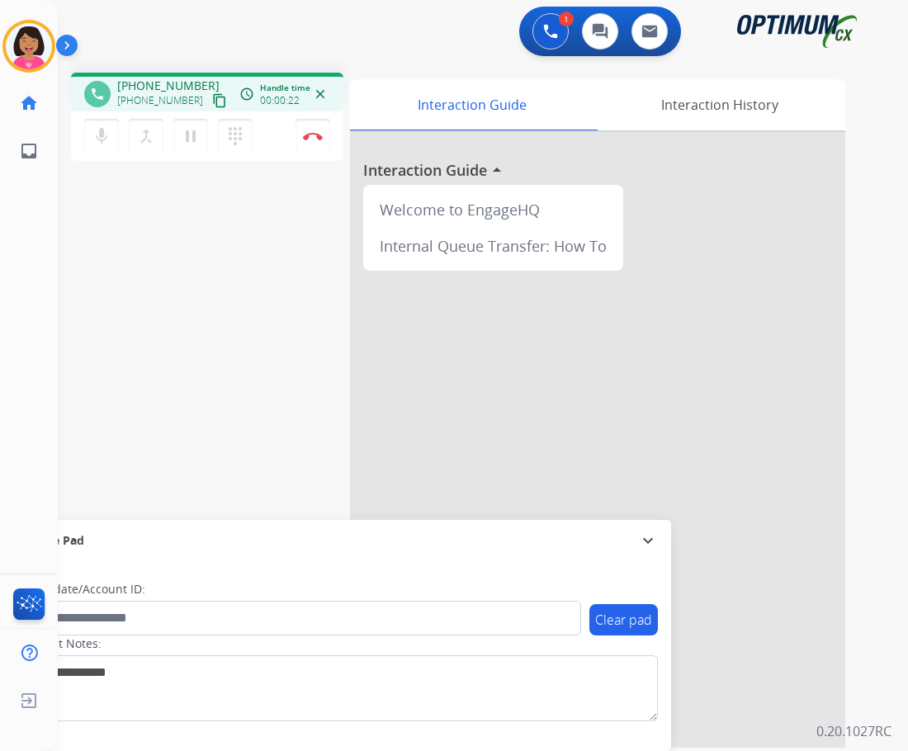
click at [40, 262] on div "Del Busy Edit Avatar Agent: [PERSON_NAME] Profile: OCX Training home Home Home …" at bounding box center [29, 375] width 58 height 751
drag, startPoint x: 211, startPoint y: 105, endPoint x: 201, endPoint y: 103, distance: 10.0
click at [210, 105] on button "content_copy" at bounding box center [220, 101] width 20 height 20
click at [212, 103] on mat-icon "content_copy" at bounding box center [219, 100] width 15 height 15
click at [38, 260] on div "Del Busy Edit Avatar Agent: [PERSON_NAME] Profile: OCX Training home Home Home …" at bounding box center [29, 375] width 58 height 751
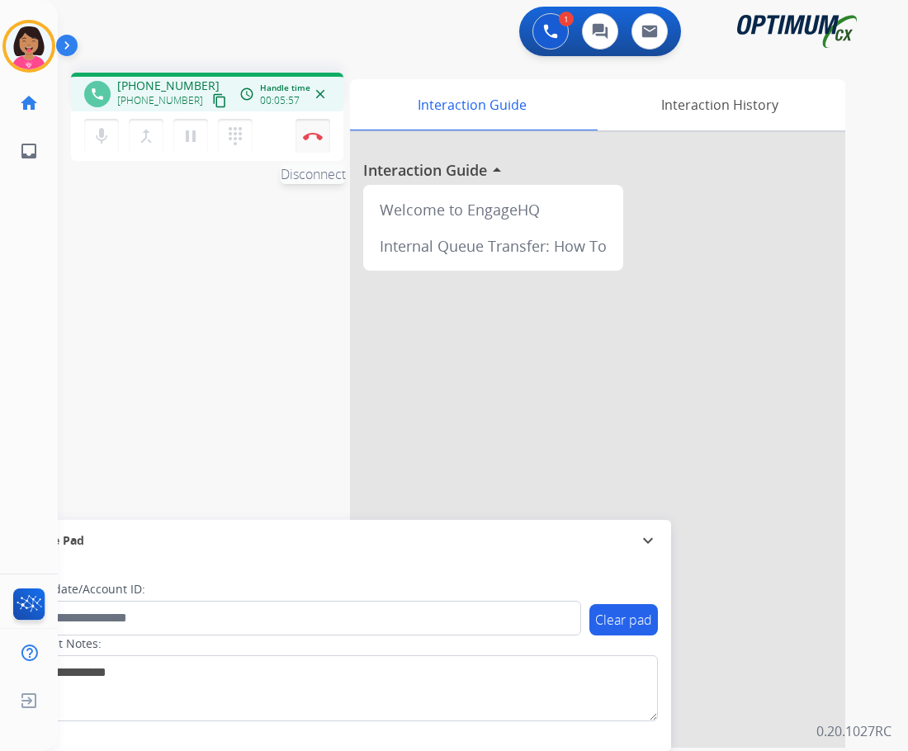
click at [318, 133] on img at bounding box center [313, 136] width 20 height 8
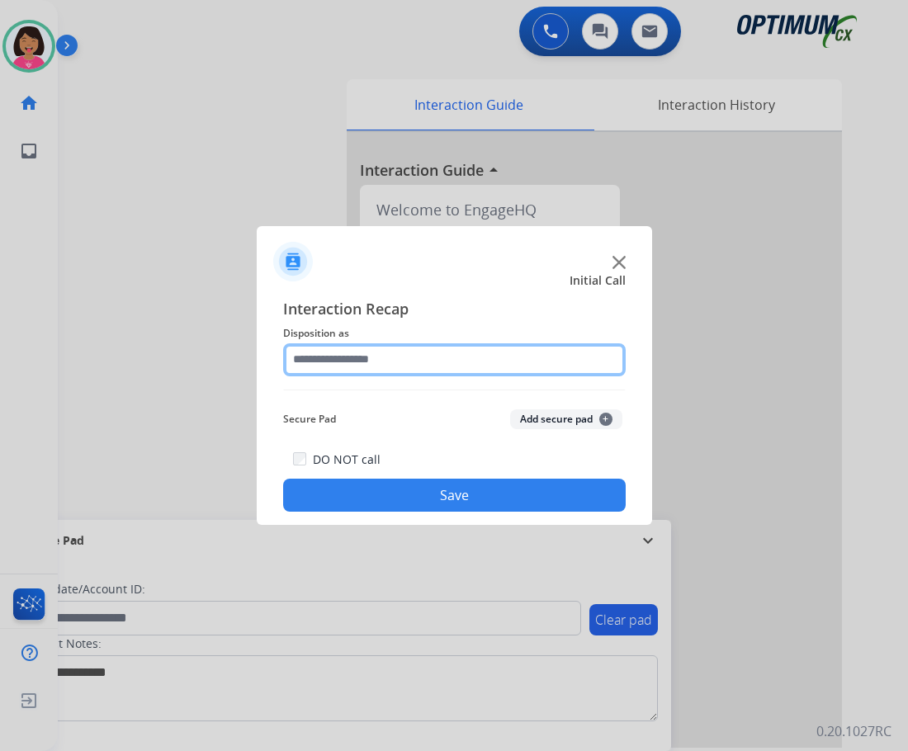
click at [427, 362] on input "text" at bounding box center [454, 359] width 343 height 33
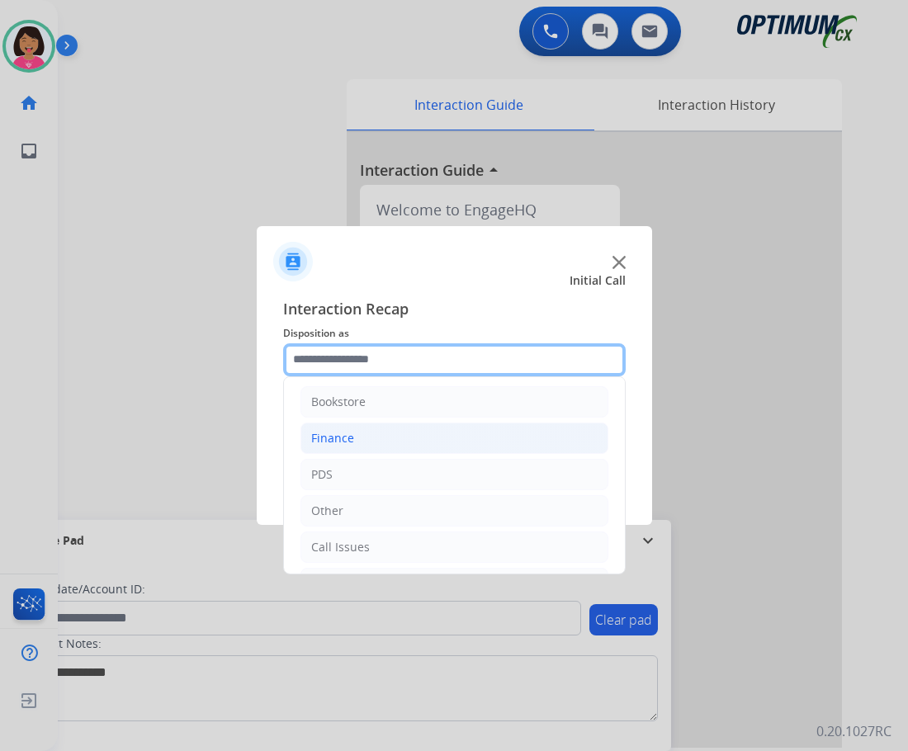
scroll to position [0, 0]
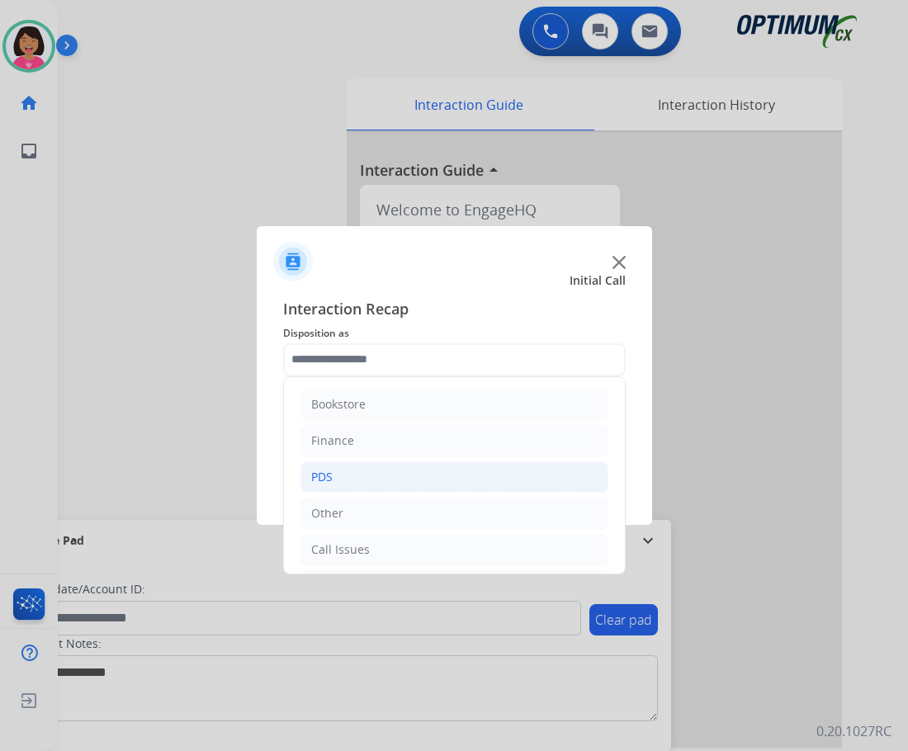
click at [336, 480] on li "PDS" at bounding box center [455, 477] width 308 height 31
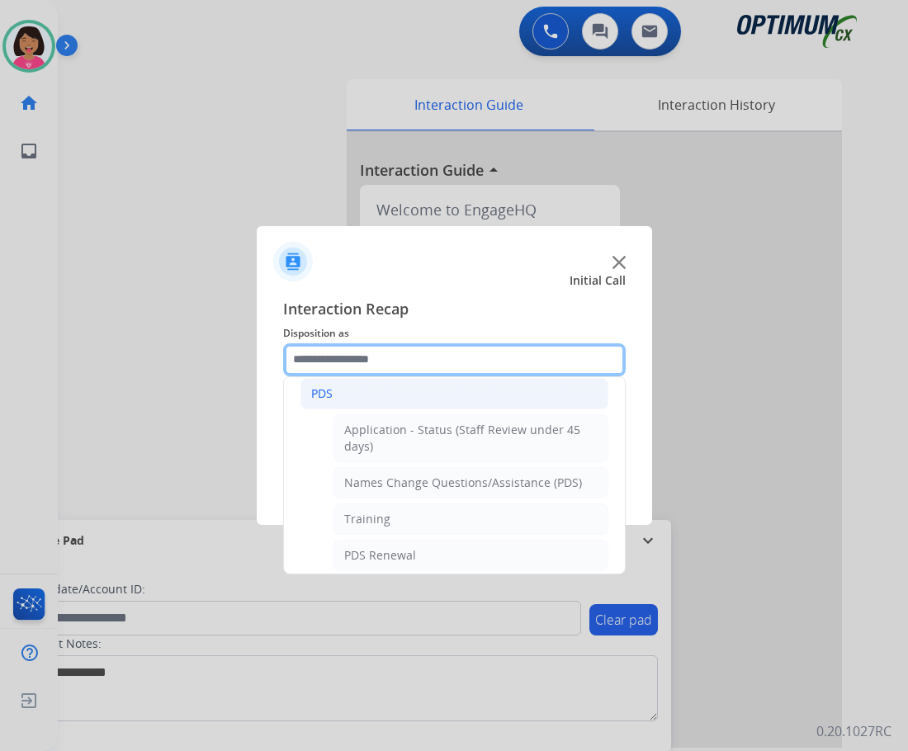
scroll to position [83, 0]
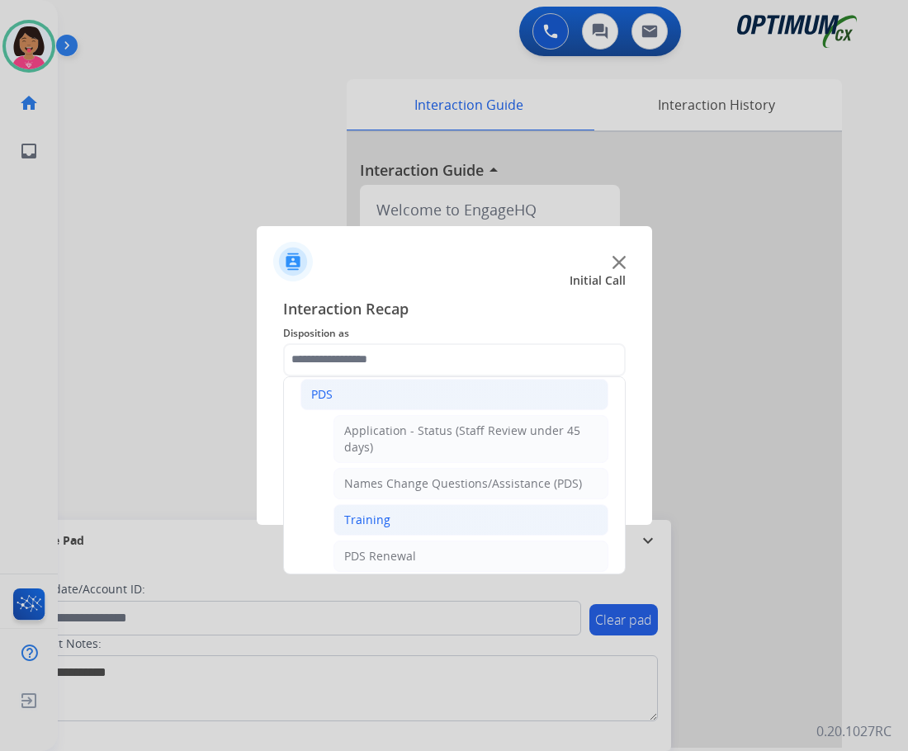
click at [404, 516] on li "Training" at bounding box center [471, 520] width 275 height 31
type input "********"
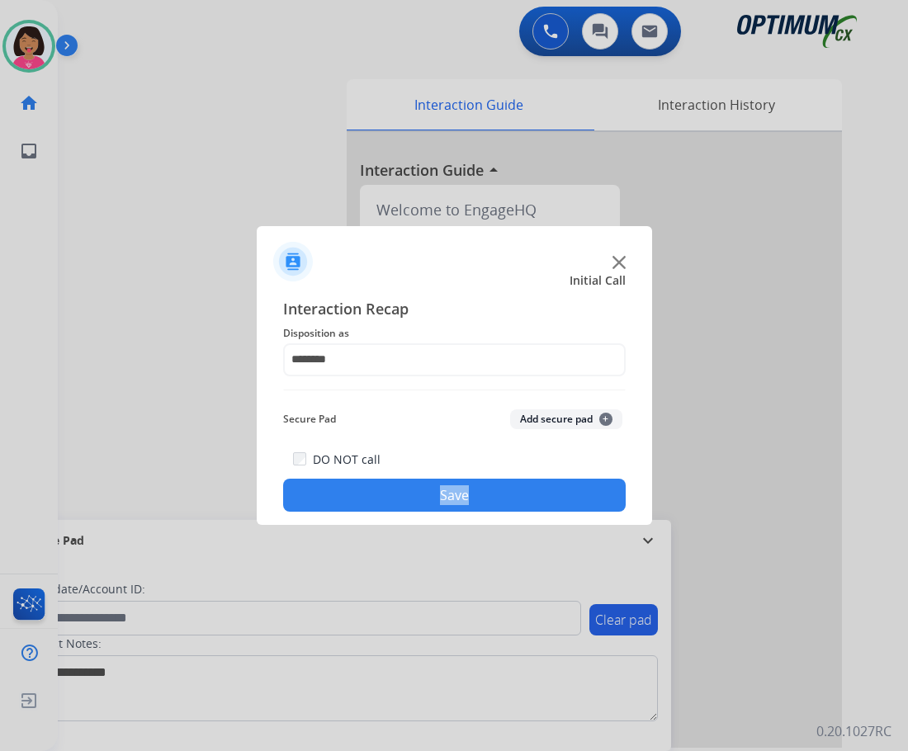
click at [404, 516] on div "Interaction Recap Disposition as ******** Secure Pad Add secure pad + DO NOT ca…" at bounding box center [455, 405] width 396 height 242
click at [55, 303] on div at bounding box center [454, 375] width 908 height 751
click at [381, 475] on div "DO NOT call Save" at bounding box center [454, 480] width 343 height 63
click at [385, 500] on button "Save" at bounding box center [454, 495] width 343 height 33
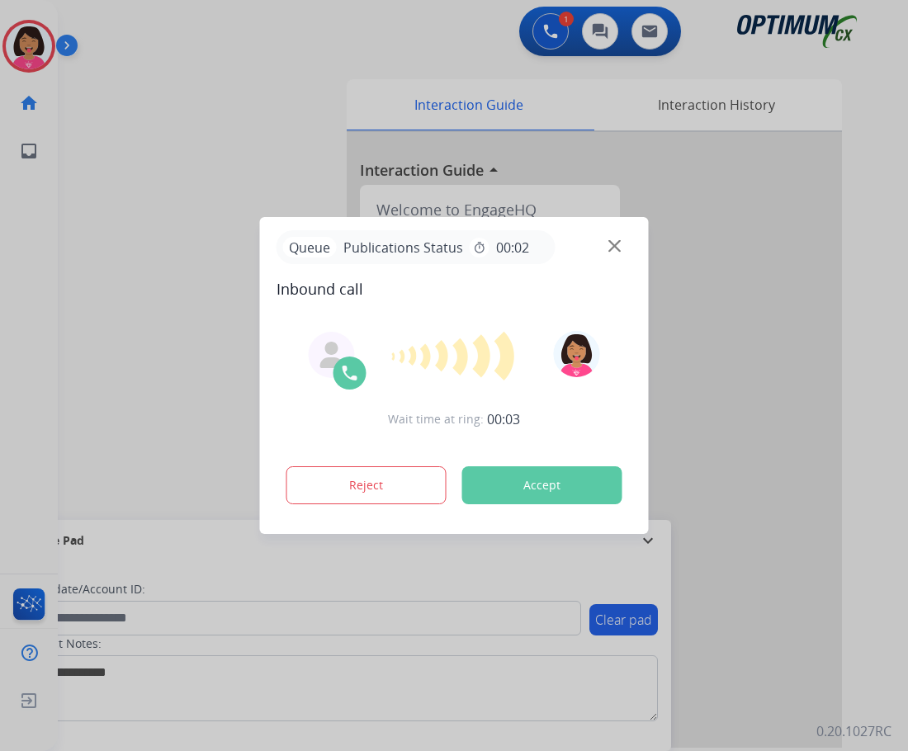
click at [13, 310] on div at bounding box center [454, 375] width 908 height 751
click at [616, 243] on img at bounding box center [615, 246] width 12 height 12
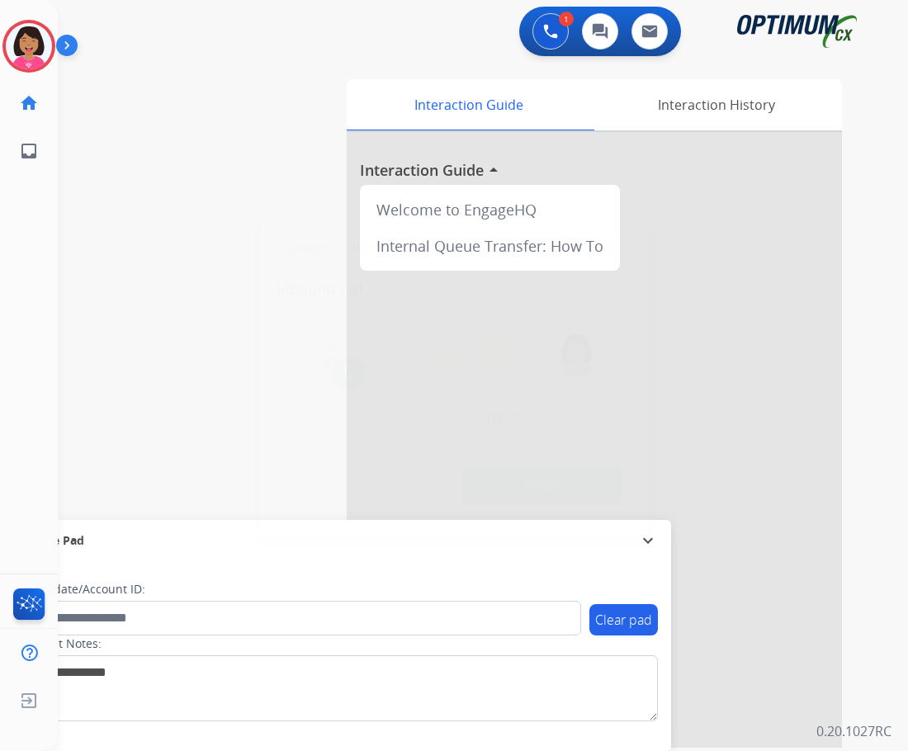
drag, startPoint x: 19, startPoint y: 254, endPoint x: 248, endPoint y: 254, distance: 228.7
click at [26, 254] on div at bounding box center [454, 375] width 908 height 751
click at [611, 248] on img at bounding box center [615, 246] width 12 height 12
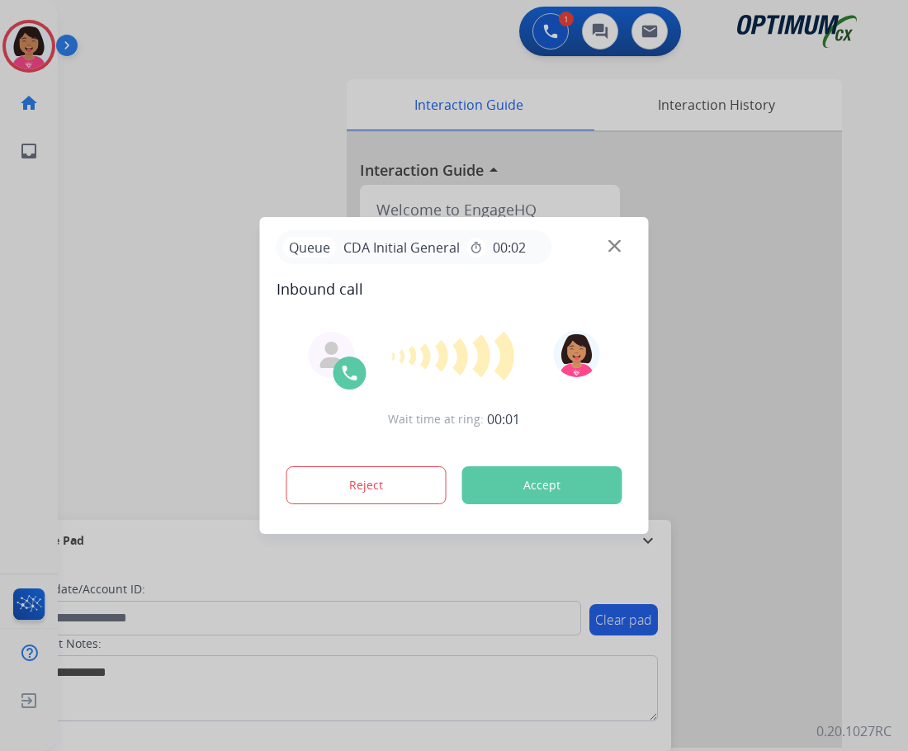
click at [111, 283] on div at bounding box center [454, 375] width 908 height 751
drag, startPoint x: 30, startPoint y: 247, endPoint x: 145, endPoint y: 227, distance: 117.3
click at [31, 247] on div at bounding box center [454, 375] width 908 height 751
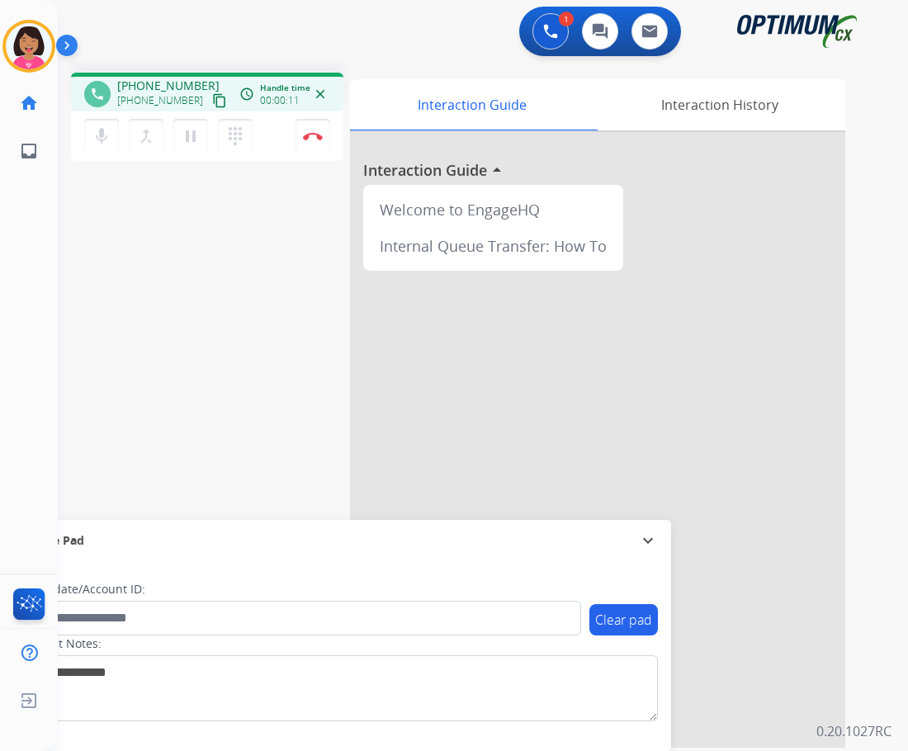
click at [212, 102] on mat-icon "content_copy" at bounding box center [219, 100] width 15 height 15
drag, startPoint x: 21, startPoint y: 323, endPoint x: 216, endPoint y: 116, distance: 284.5
click at [25, 321] on div "Del Busy Edit Avatar Agent: [PERSON_NAME] Profile: OCX Training home Home Home …" at bounding box center [29, 375] width 58 height 751
click at [309, 135] on img at bounding box center [313, 136] width 20 height 8
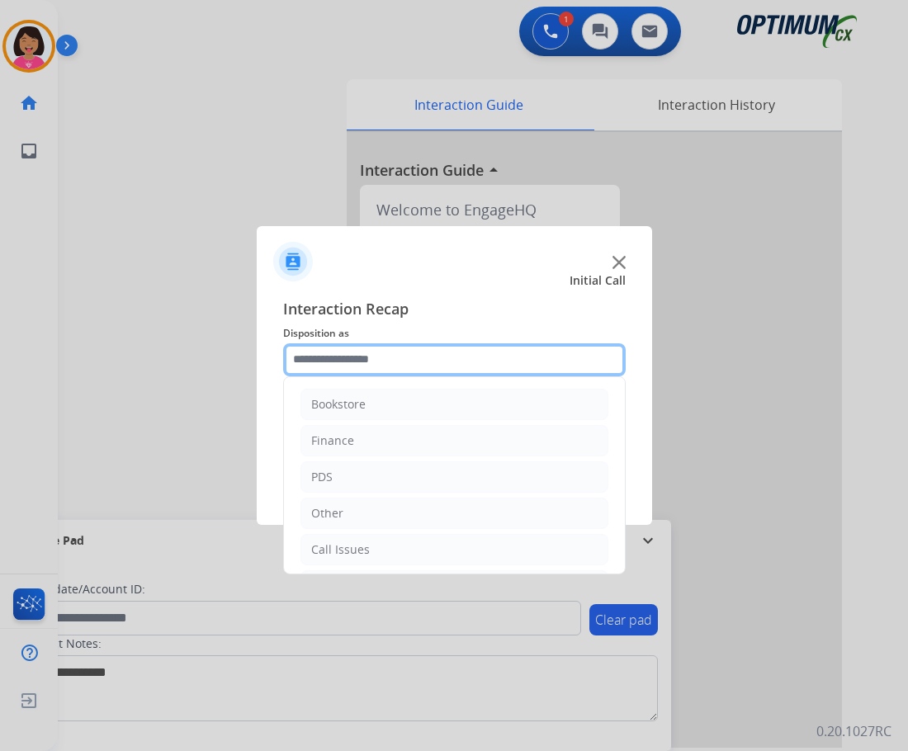
click at [483, 364] on input "text" at bounding box center [454, 359] width 343 height 33
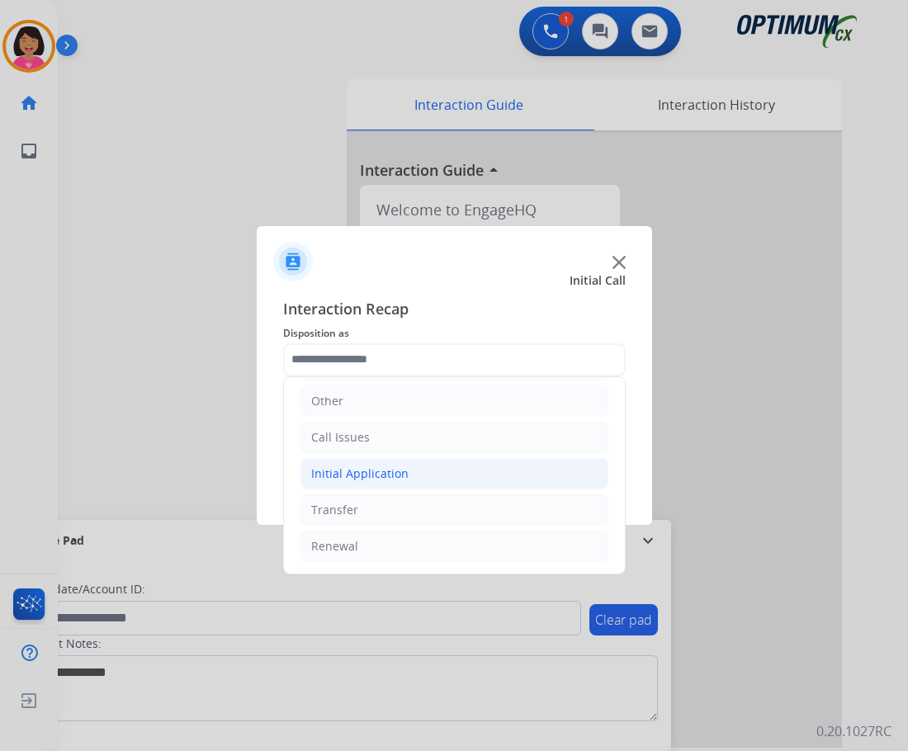
click at [459, 476] on li "Initial Application" at bounding box center [455, 473] width 308 height 31
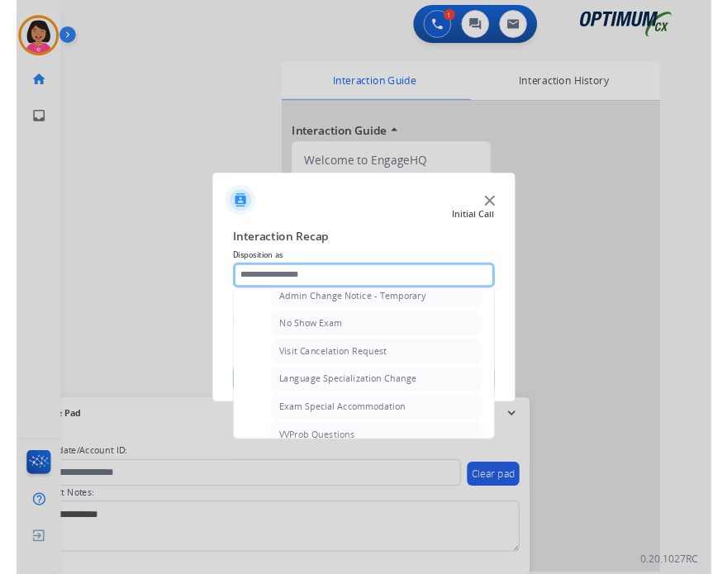
scroll to position [855, 0]
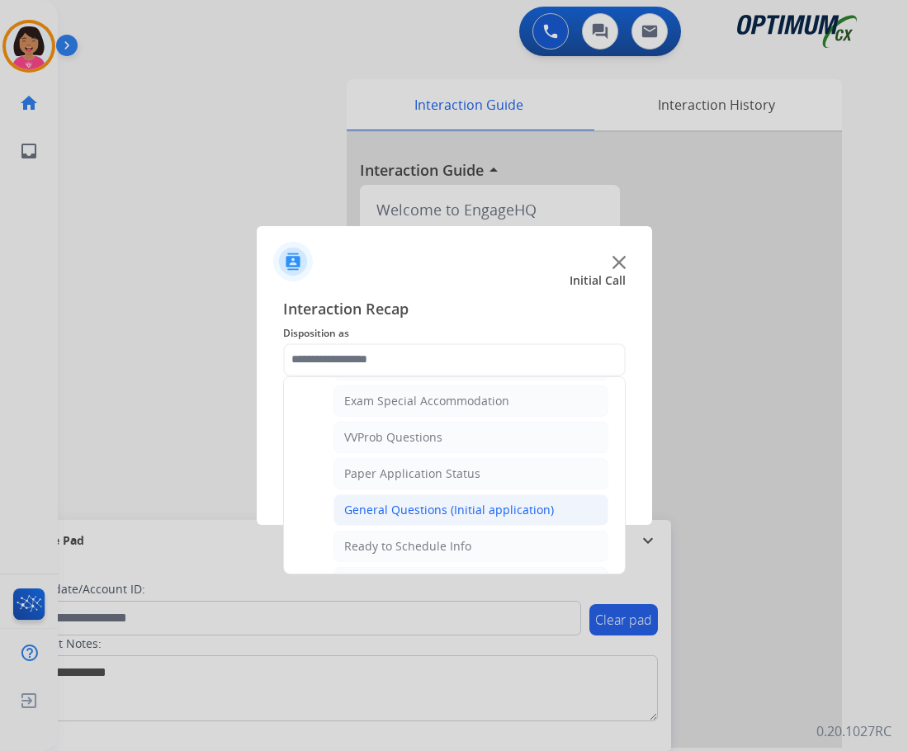
click at [487, 510] on div "General Questions (Initial application)" at bounding box center [449, 510] width 210 height 17
type input "**********"
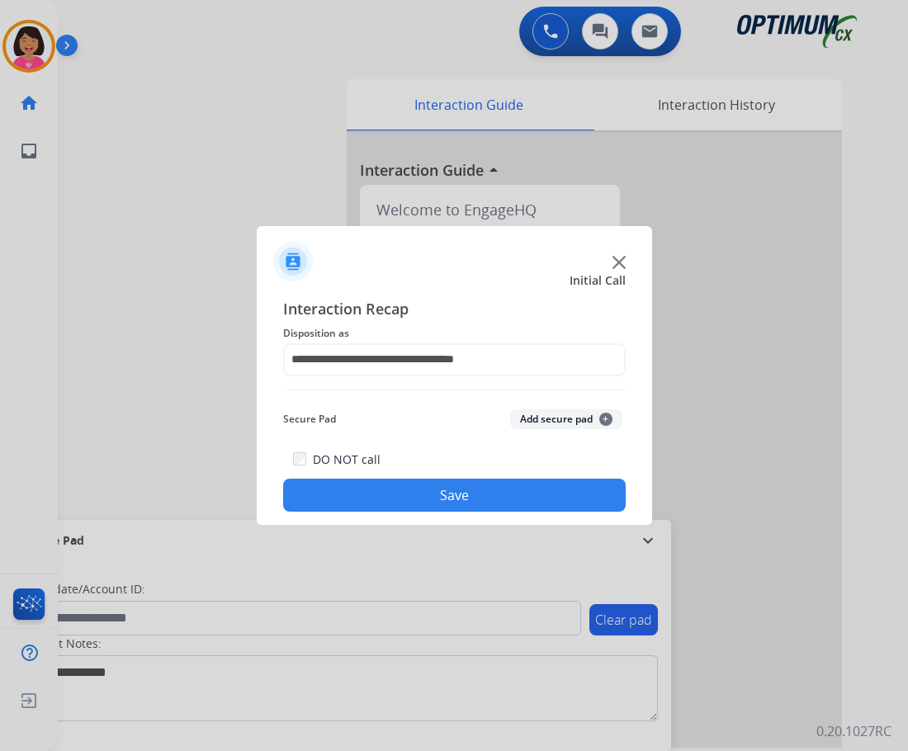
click at [487, 510] on button "Save" at bounding box center [454, 495] width 343 height 33
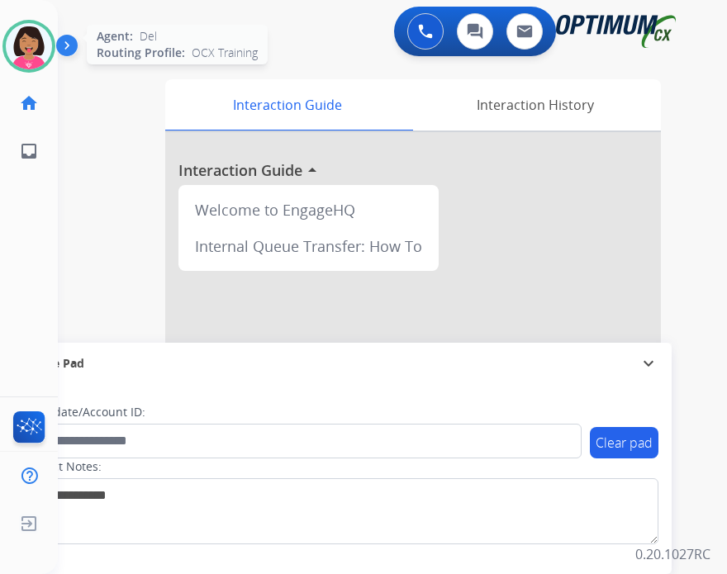
click at [7, 43] on img at bounding box center [29, 46] width 46 height 46
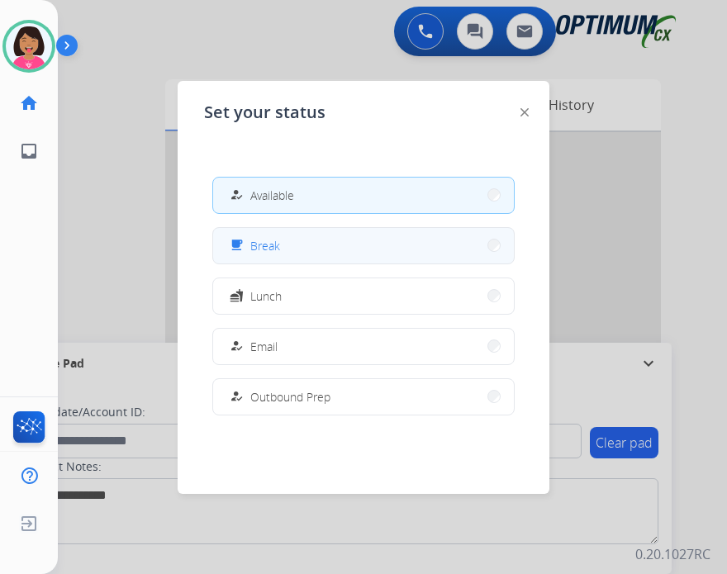
click at [388, 253] on button "free_breakfast Break" at bounding box center [363, 246] width 301 height 36
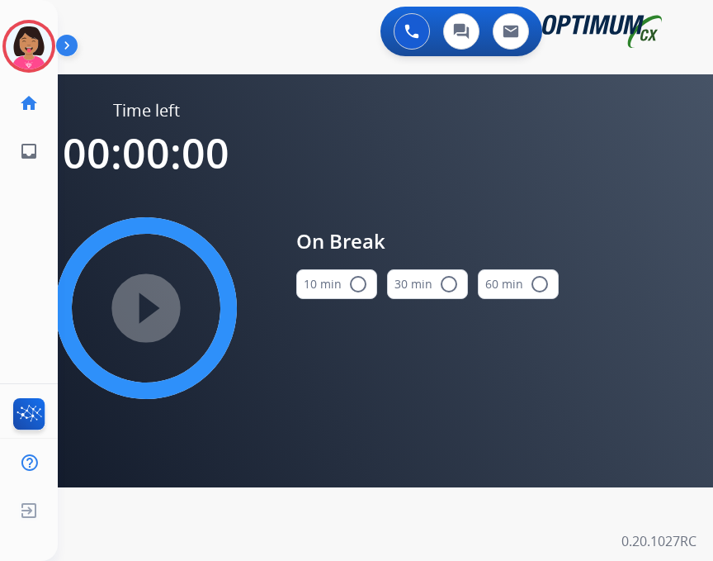
click at [367, 273] on button "10 min radio_button_unchecked" at bounding box center [336, 284] width 81 height 30
click at [156, 316] on mat-icon "play_circle_filled" at bounding box center [146, 308] width 20 height 20
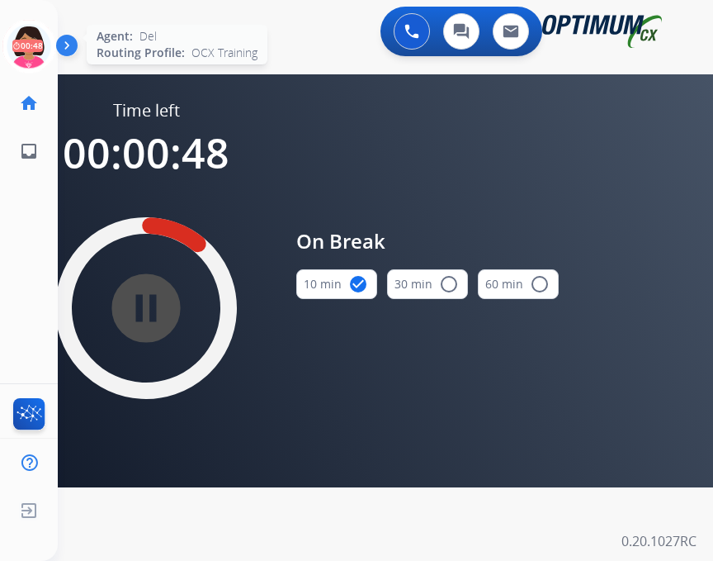
click at [34, 34] on icon at bounding box center [29, 47] width 54 height 54
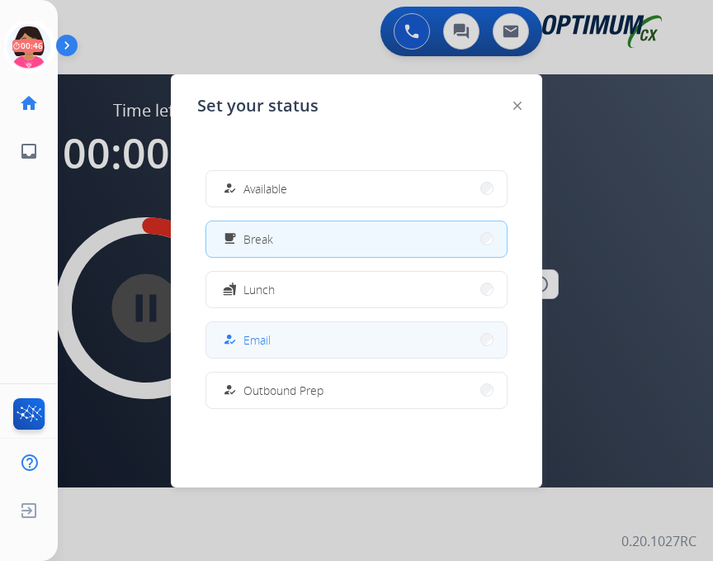
click at [233, 339] on mat-icon "how_to_reg" at bounding box center [230, 340] width 14 height 14
